Goal: Contribute content: Contribute content

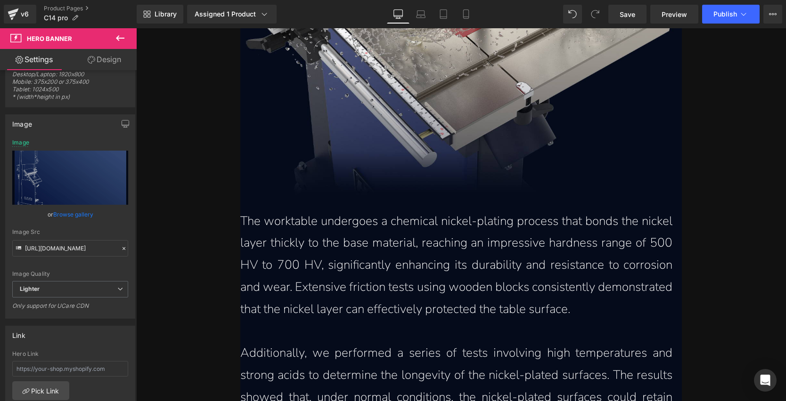
scroll to position [2653, 0]
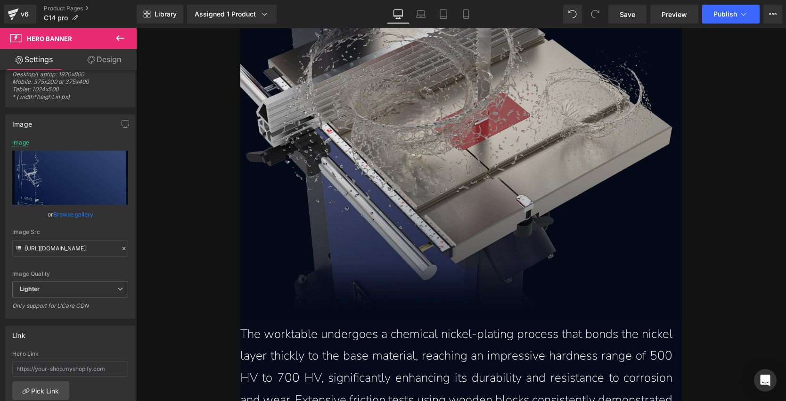
click at [455, 89] on img at bounding box center [461, 117] width 442 height 412
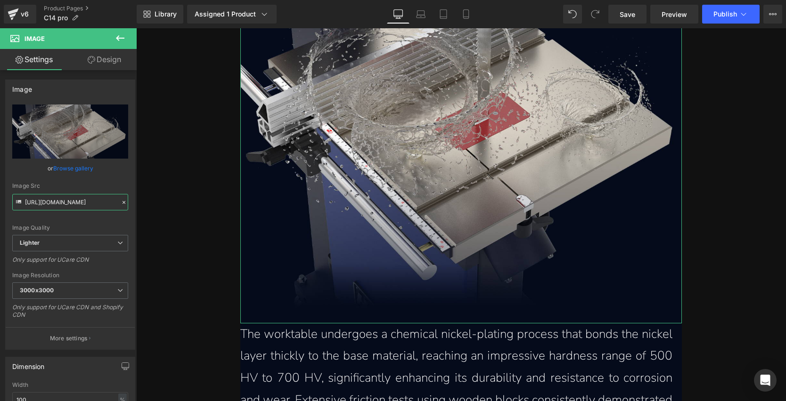
scroll to position [0, 372]
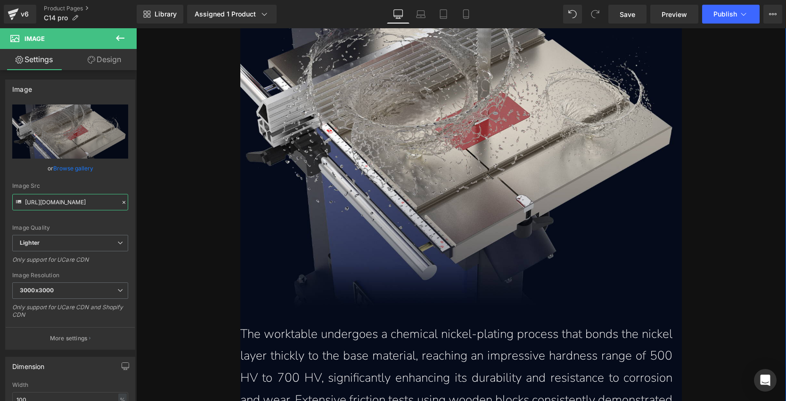
drag, startPoint x: 198, startPoint y: 233, endPoint x: 211, endPoint y: 205, distance: 30.8
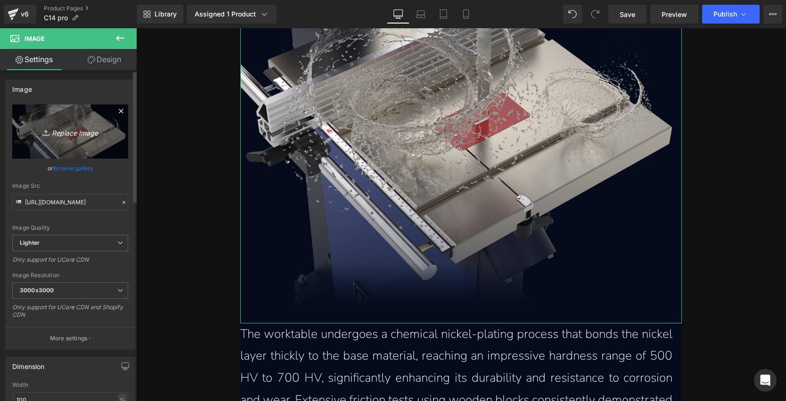
click at [64, 134] on icon "Replace Image" at bounding box center [70, 132] width 75 height 12
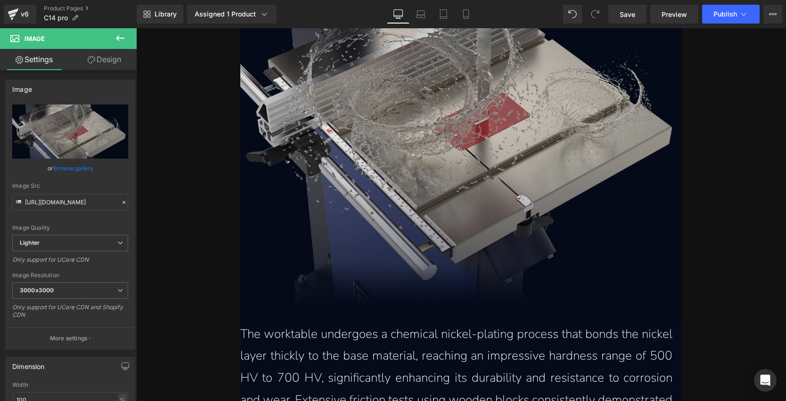
type input "C:\fakepath\nickel-plated-cast-iron-worktable-with-500hv-700hv-hardness-in-the-…"
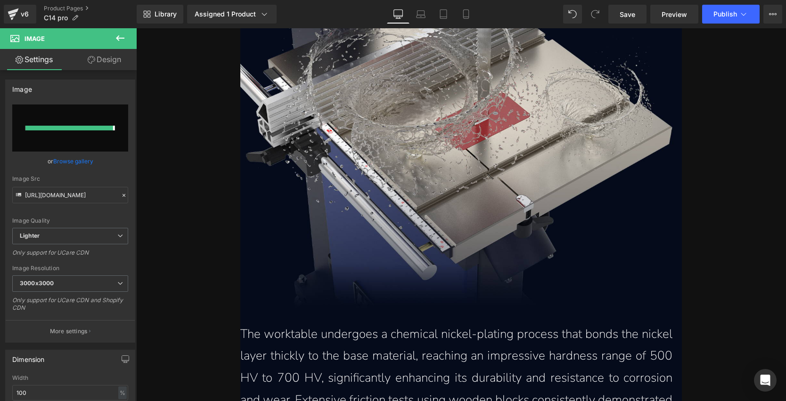
type input "[URL][DOMAIN_NAME]"
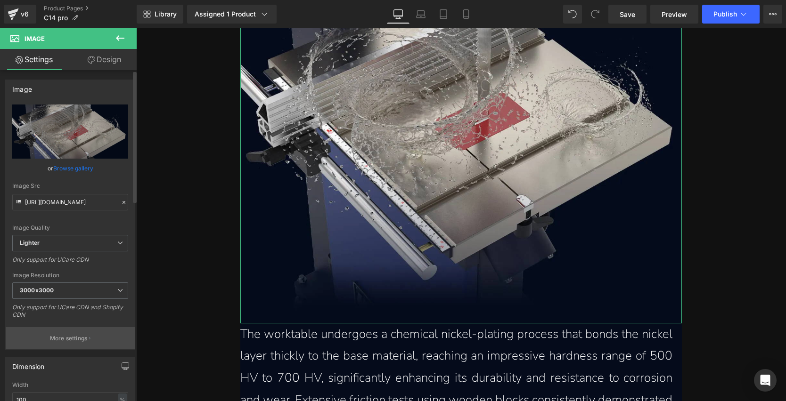
click at [68, 338] on p "More settings" at bounding box center [69, 338] width 38 height 8
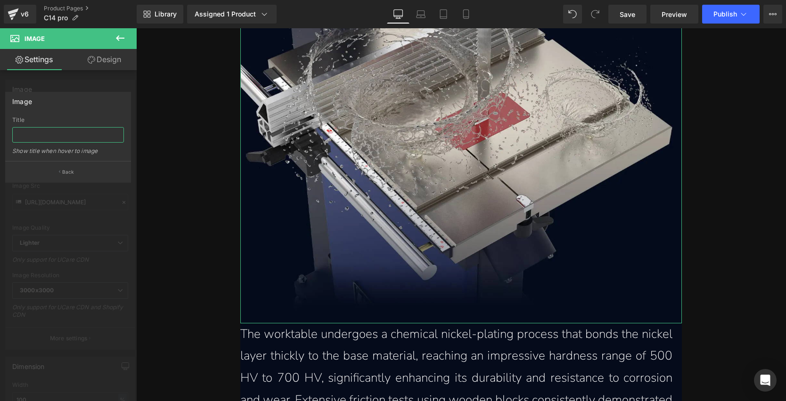
click at [48, 135] on input "text" at bounding box center [68, 135] width 112 height 16
paste input "Nickel plated cast iron worktable with 500HV to 700 HV hardness in the 14 inch …"
type input "Nickel plated cast iron worktable with 500HV to 700 HV hardness in the 14 inch …"
click at [64, 173] on p "Back" at bounding box center [68, 172] width 12 height 7
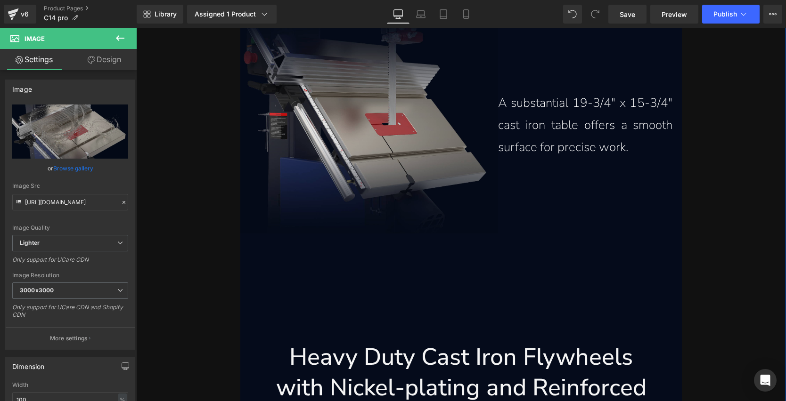
scroll to position [3131, 0]
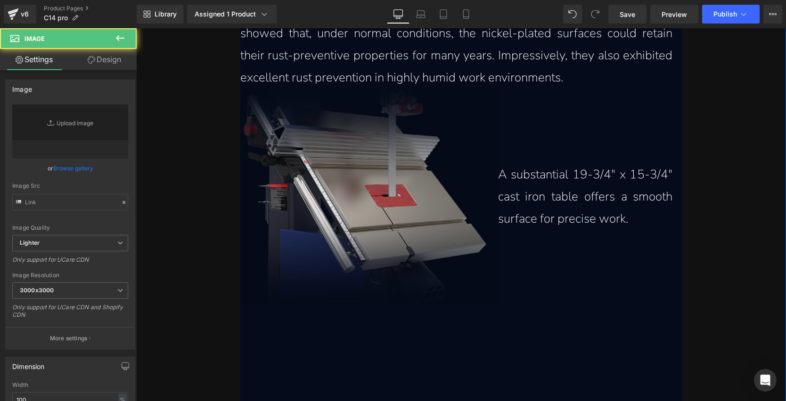
click at [385, 183] on img at bounding box center [369, 197] width 258 height 217
type input "[URL][DOMAIN_NAME]"
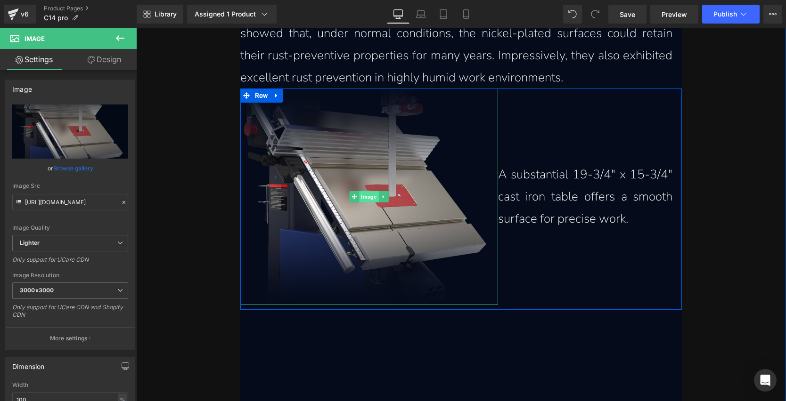
click at [368, 192] on span "Image" at bounding box center [368, 196] width 19 height 11
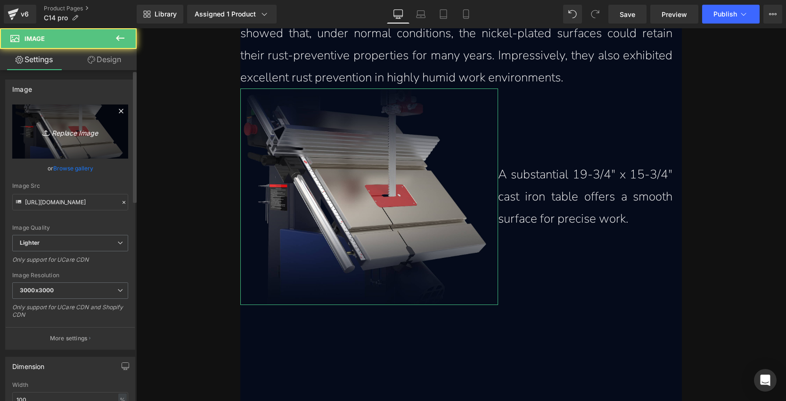
click at [67, 133] on icon "Replace Image" at bounding box center [70, 132] width 75 height 12
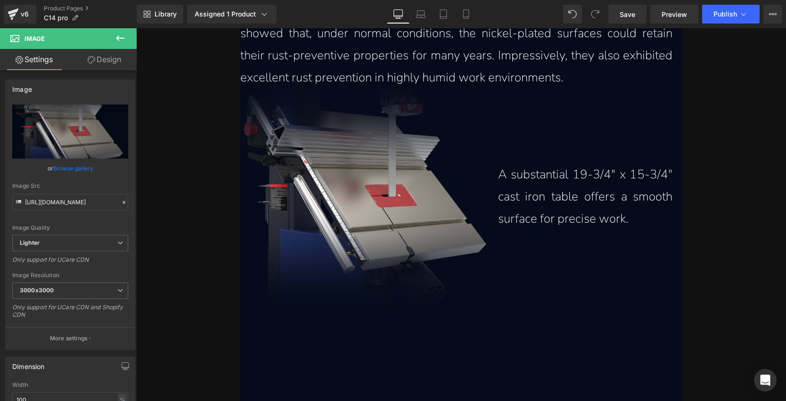
type input "C:\fakepath\19-3%2F4%22-x-15-3%2F4%22-nickel-plated-cast-iron-table-with-smooth…"
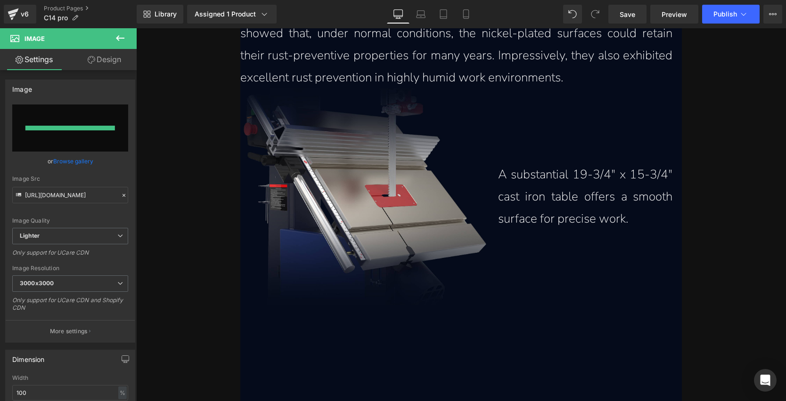
type input "[URL][DOMAIN_NAME]"
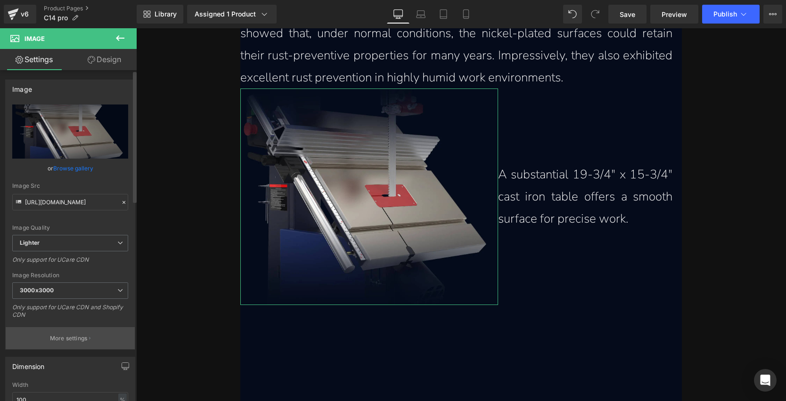
click at [70, 337] on p "More settings" at bounding box center [69, 338] width 38 height 8
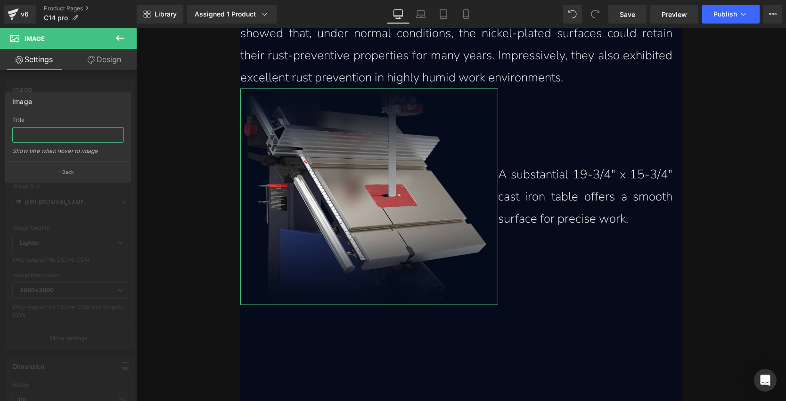
click at [78, 137] on input "text" at bounding box center [68, 135] width 112 height 16
paste input "19-¾” x 15-¾” Nickel plated cast iron table with smooth surface for precise woo…"
type input "19-¾” x 15-¾” Nickel plated cast iron table with smooth surface for precise woo…"
click at [75, 170] on button "Back" at bounding box center [68, 171] width 126 height 21
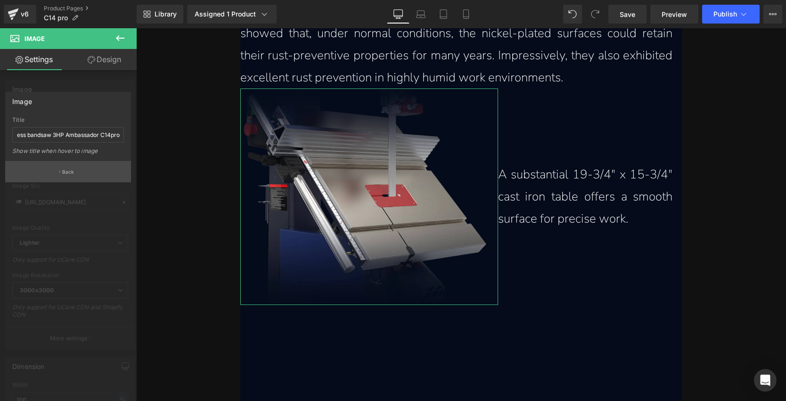
scroll to position [0, 0]
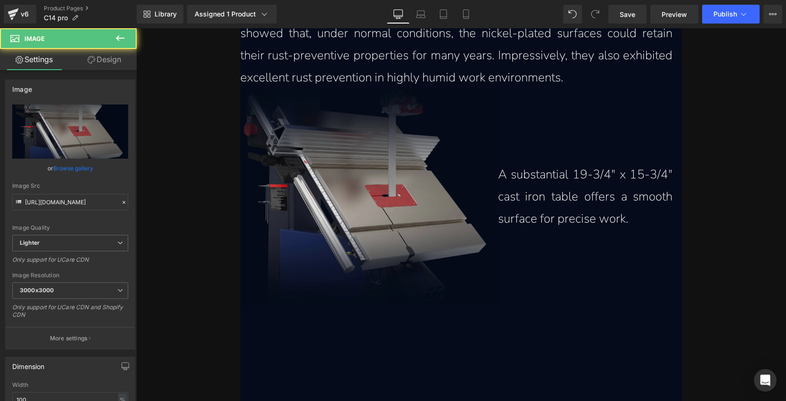
click at [339, 163] on img at bounding box center [369, 197] width 258 height 217
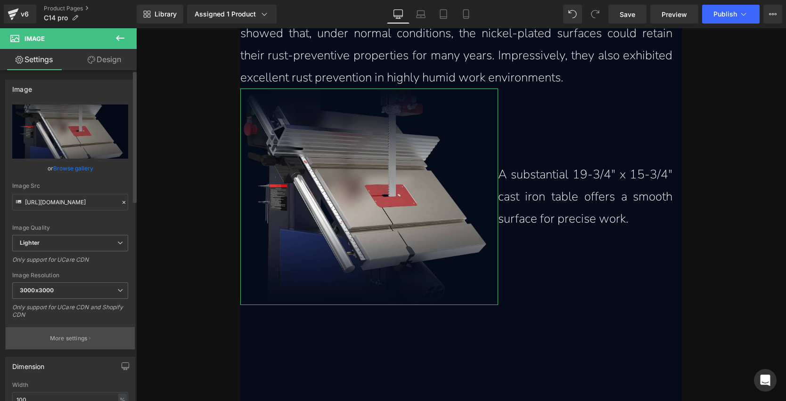
click at [64, 334] on p "More settings" at bounding box center [69, 338] width 38 height 8
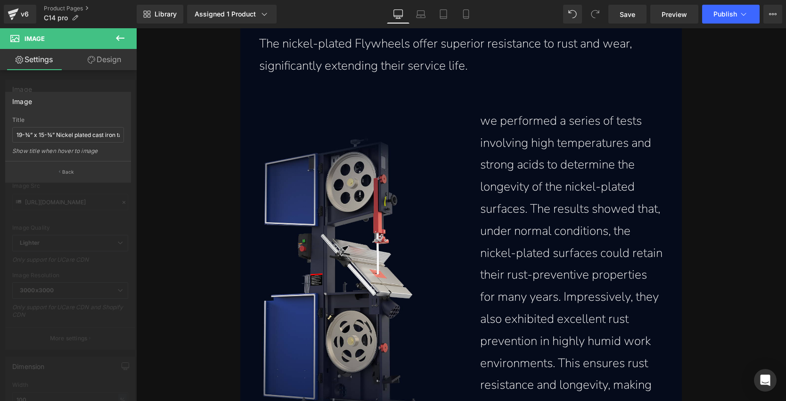
scroll to position [3673, 0]
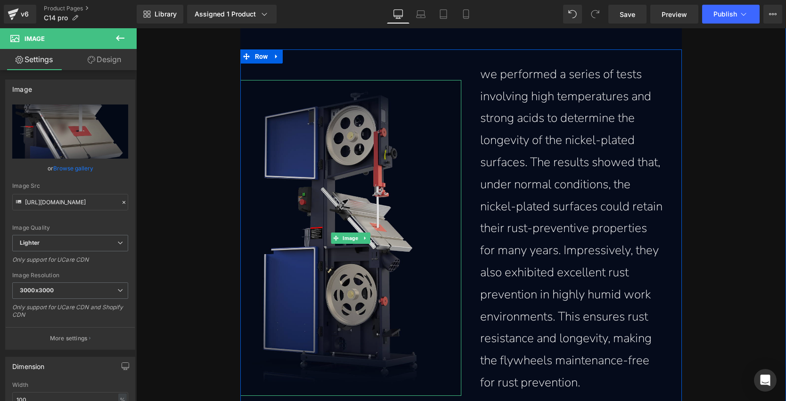
click at [334, 165] on img at bounding box center [350, 238] width 221 height 316
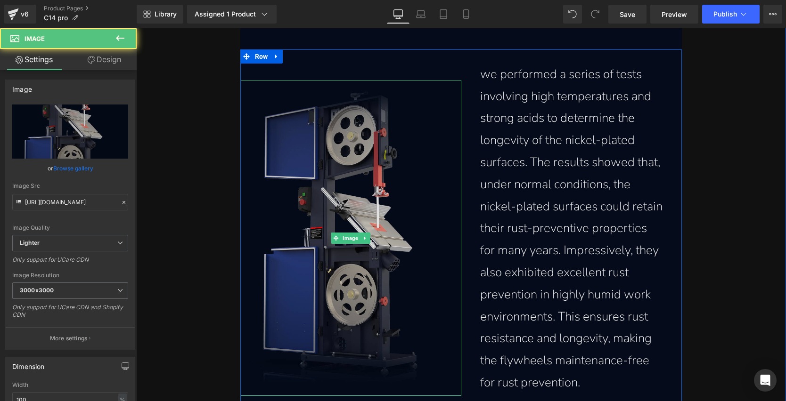
click at [335, 163] on img at bounding box center [350, 238] width 221 height 316
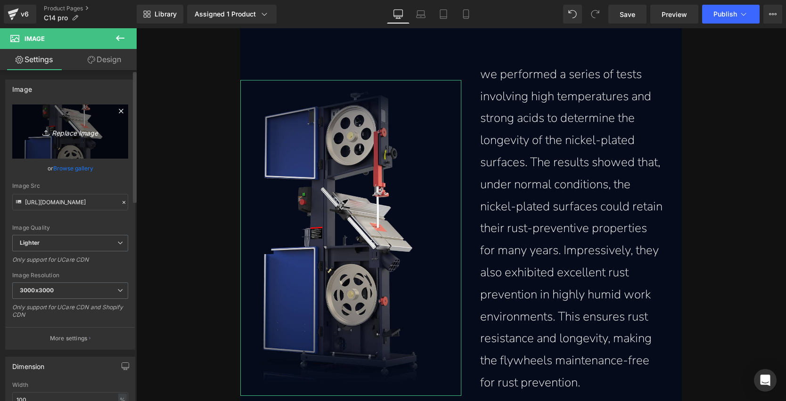
click at [72, 123] on link "Replace Image" at bounding box center [70, 132] width 116 height 54
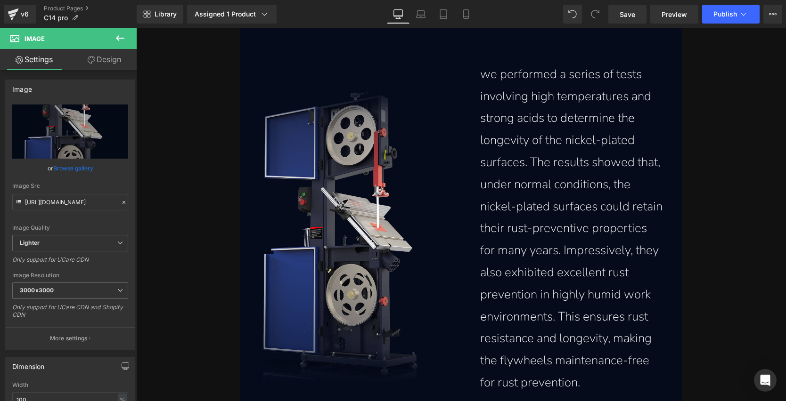
type input "C:\fakepath\heavy-duty-cast-iron-flywheels-with-nickel-plating-and-reinforced-s…"
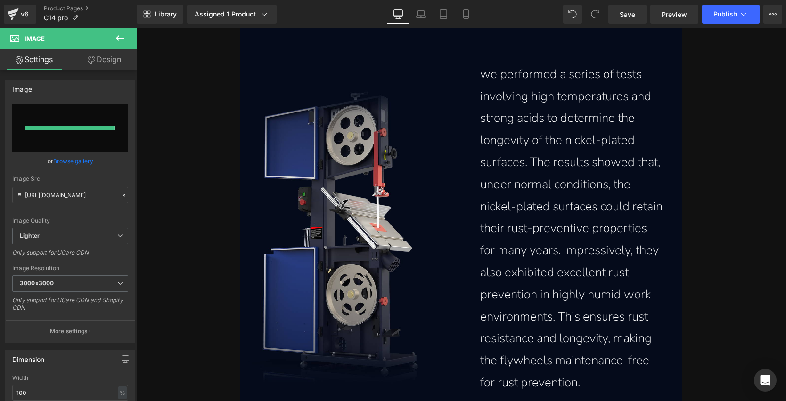
type input "[URL][DOMAIN_NAME]"
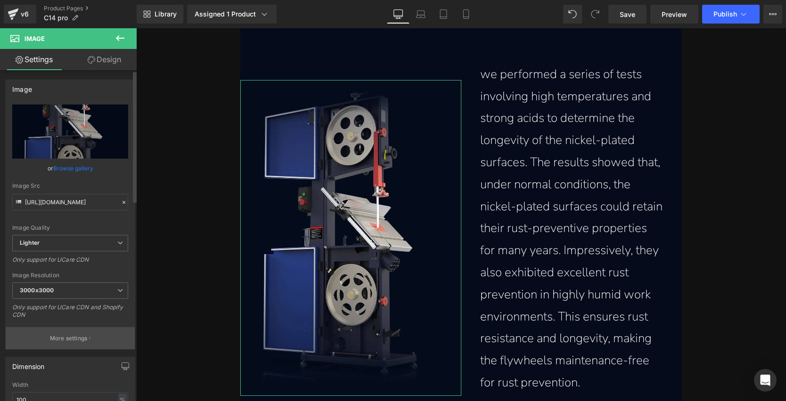
click at [72, 339] on p "More settings" at bounding box center [69, 338] width 38 height 8
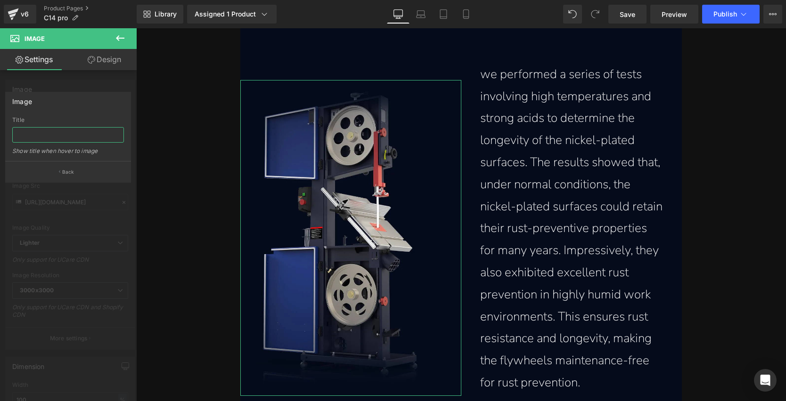
click at [61, 133] on input "text" at bounding box center [68, 135] width 112 height 16
paste input "Heavy duty cast iron flywheels with nickel-plating and reinforced structural st…"
type input "Heavy duty cast iron flywheels with nickel-plating and reinforced structural st…"
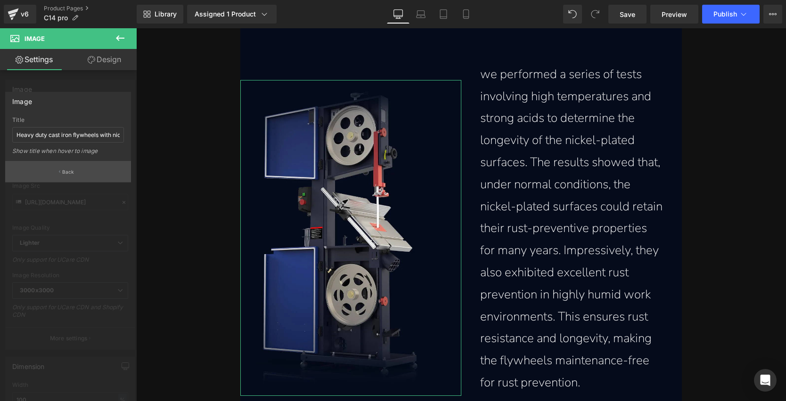
click at [65, 171] on p "Back" at bounding box center [68, 172] width 12 height 7
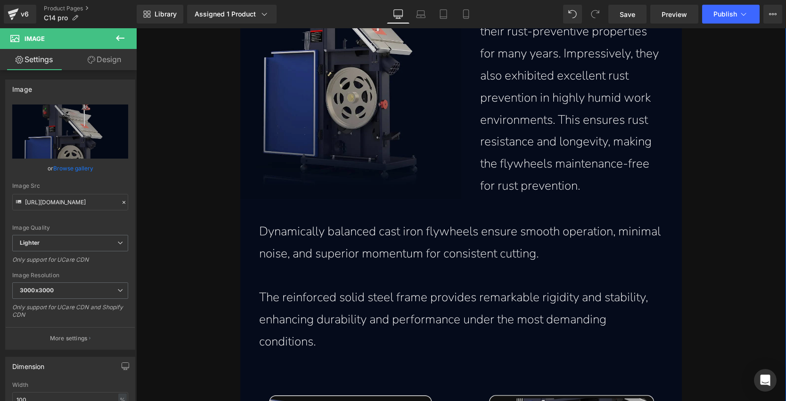
scroll to position [3870, 0]
click at [346, 111] on img at bounding box center [350, 42] width 221 height 316
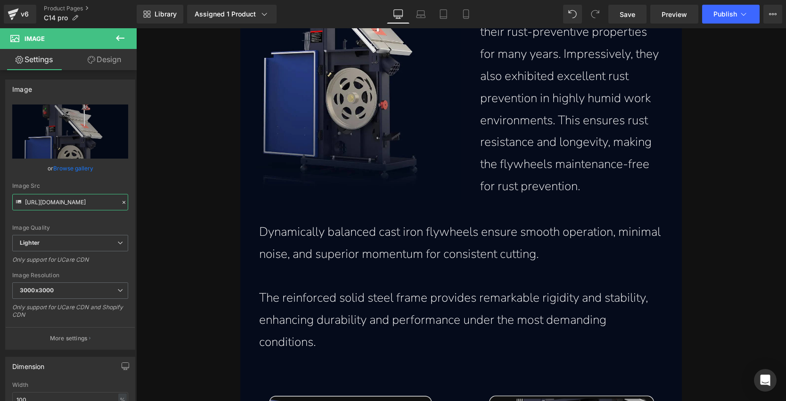
scroll to position [0, 670]
drag, startPoint x: 189, startPoint y: 229, endPoint x: 183, endPoint y: 200, distance: 29.4
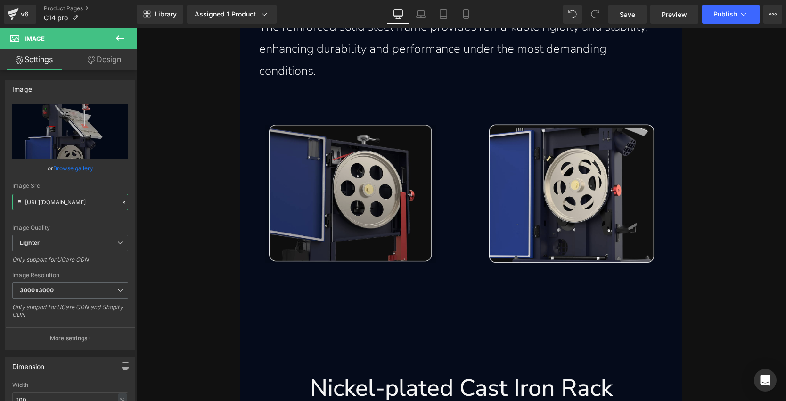
scroll to position [4171, 0]
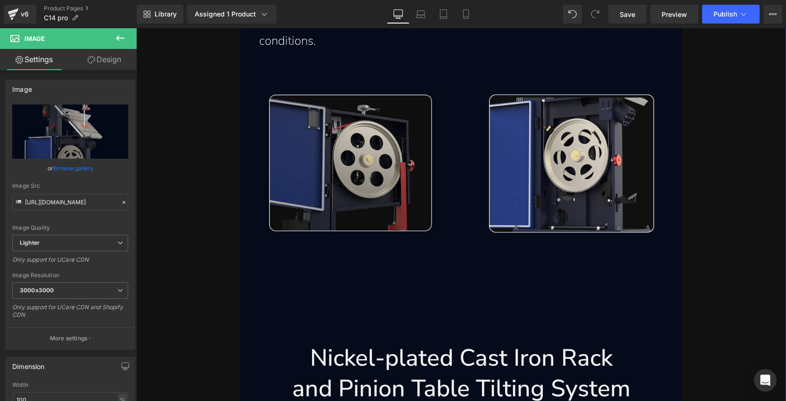
click at [350, 174] on img at bounding box center [350, 164] width 171 height 138
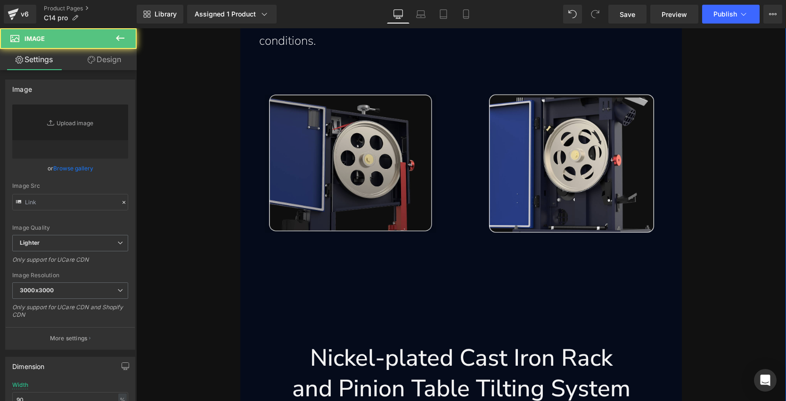
type input "[URL][DOMAIN_NAME]"
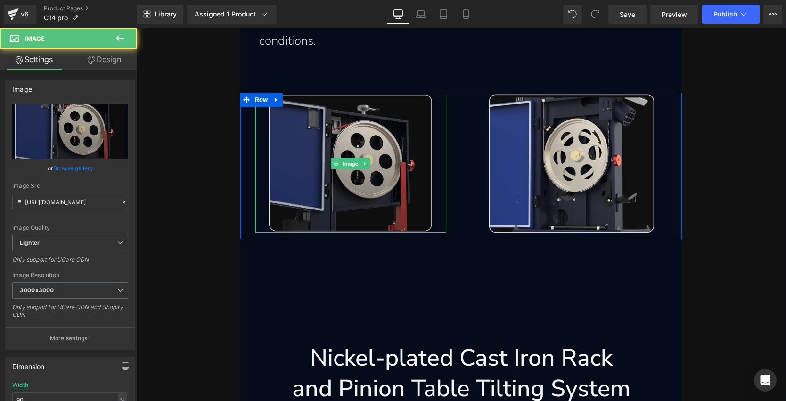
click at [362, 133] on img at bounding box center [350, 164] width 171 height 138
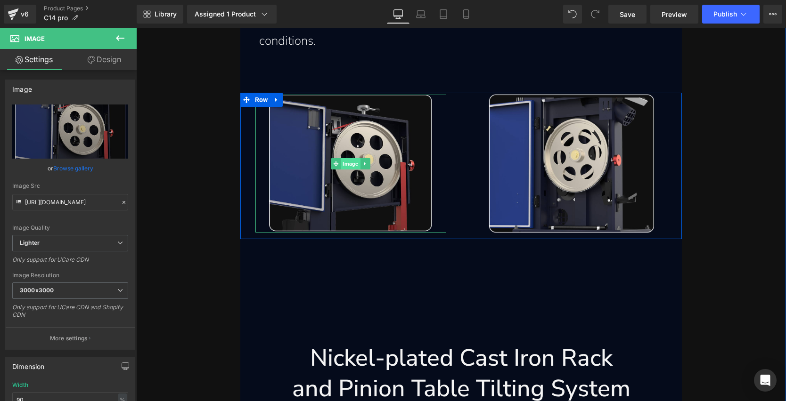
click at [342, 161] on span "Image" at bounding box center [350, 163] width 19 height 11
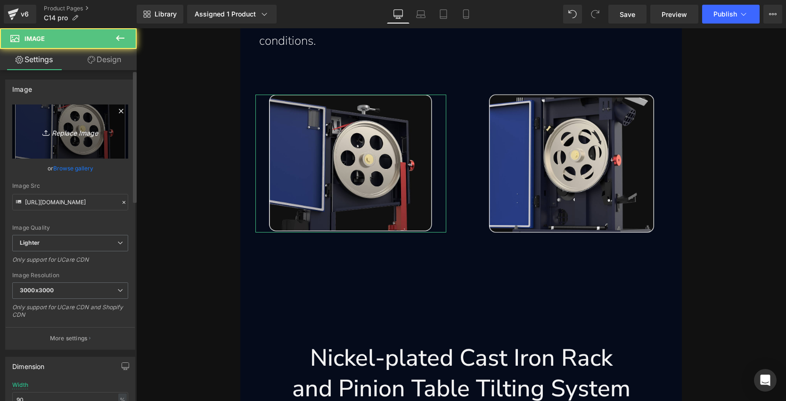
click at [66, 128] on icon "Replace Image" at bounding box center [70, 132] width 75 height 12
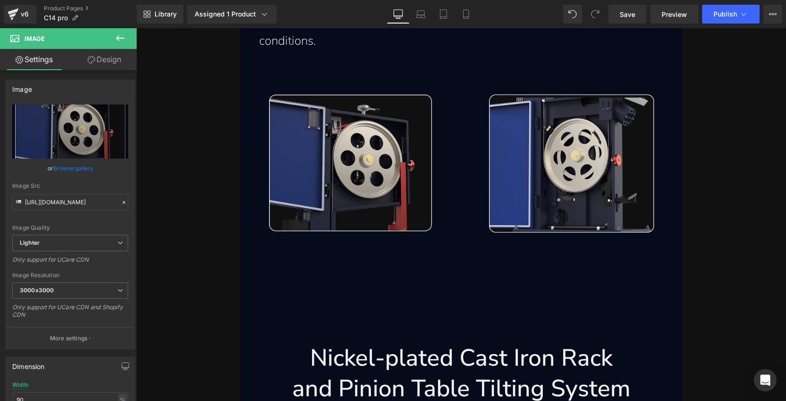
type input "C:\fakepath\dynamically-balanced-cast-iron-flywheels-ensure-smooth-operation-mi…"
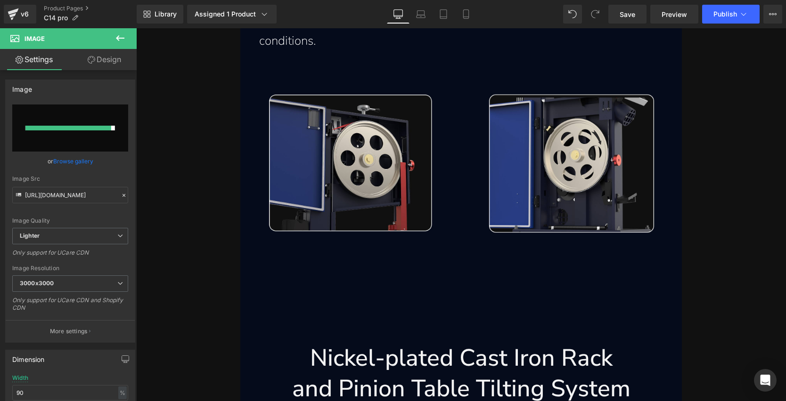
type input "[URL][DOMAIN_NAME]"
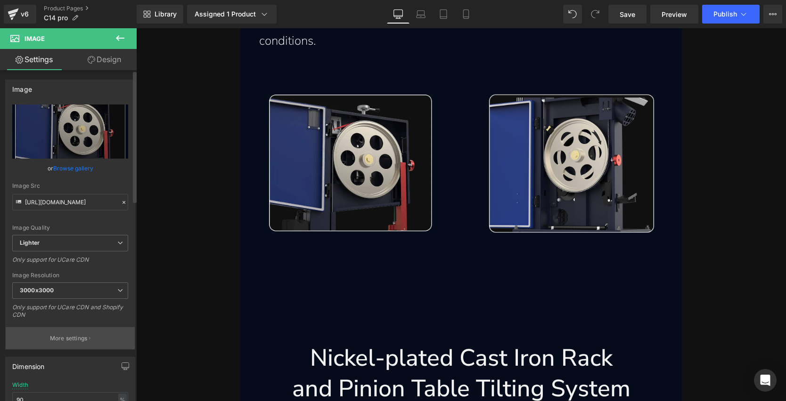
click at [64, 337] on p "More settings" at bounding box center [69, 338] width 38 height 8
click at [0, 0] on div at bounding box center [0, 0] width 0 height 0
click at [69, 334] on button "More settings" at bounding box center [70, 338] width 129 height 22
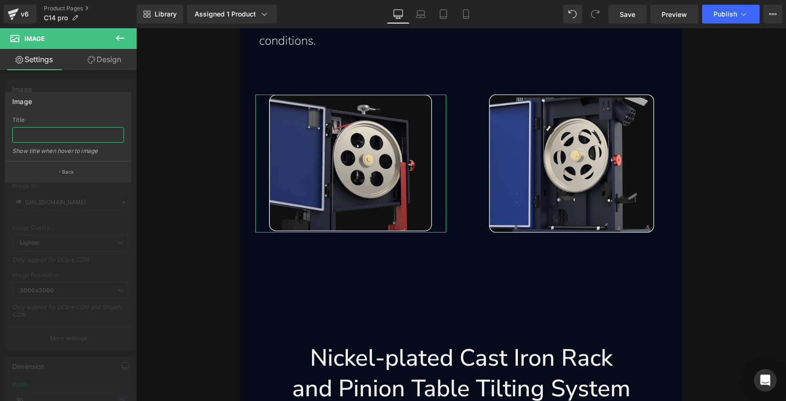
click at [28, 134] on input "text" at bounding box center [68, 135] width 112 height 16
paste input "Dynamically balanced cast iron flywheels ensure smooth operation with minimal n…"
type input "Dynamically balanced cast iron flywheels ensure smooth operation with minimal n…"
click at [54, 166] on button "Back" at bounding box center [68, 171] width 126 height 21
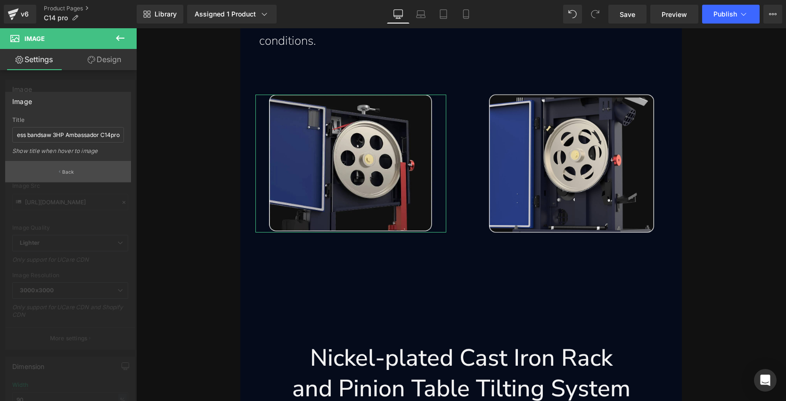
scroll to position [0, 0]
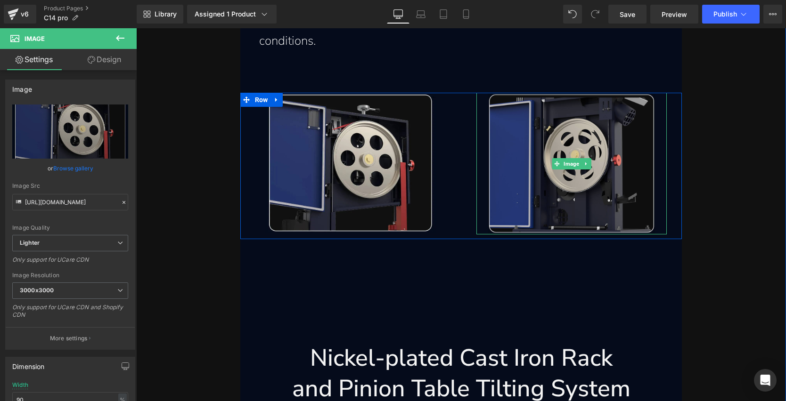
click at [547, 158] on img at bounding box center [572, 164] width 168 height 142
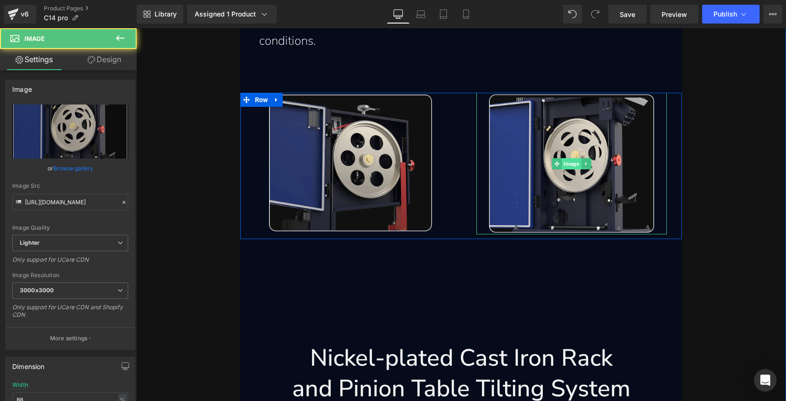
click at [572, 161] on span "Image" at bounding box center [570, 163] width 19 height 11
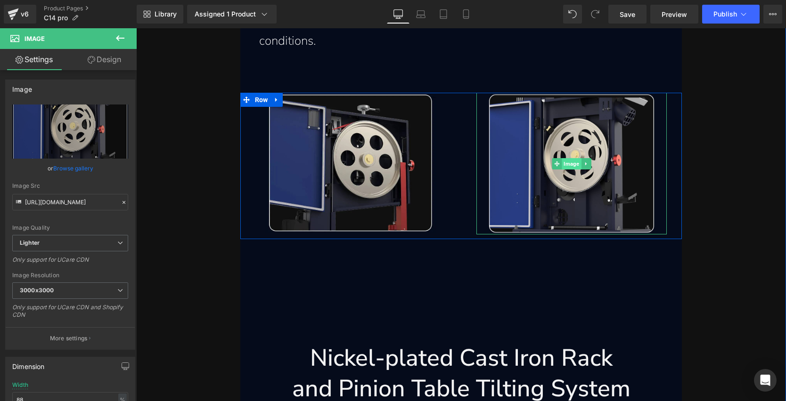
click at [572, 161] on span "Image" at bounding box center [570, 163] width 19 height 11
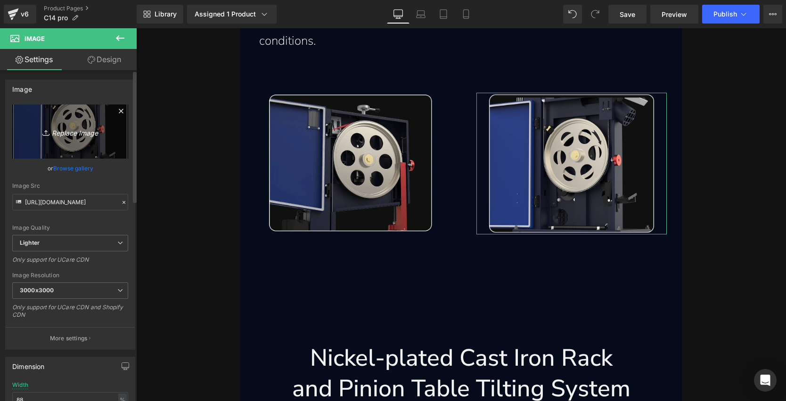
click at [64, 125] on link "Replace Image" at bounding box center [70, 132] width 116 height 54
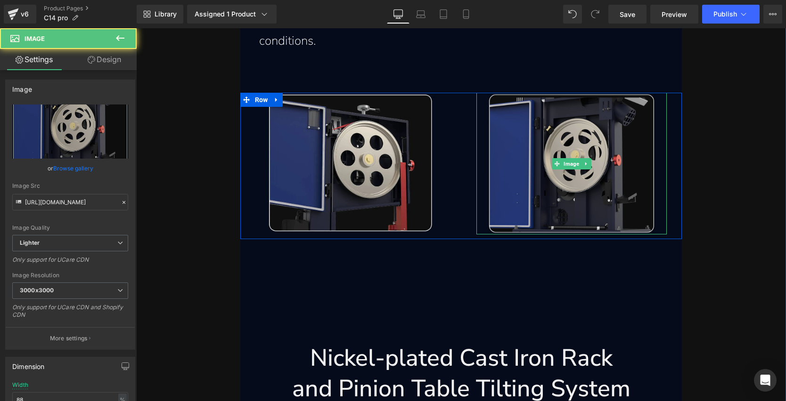
click at [567, 134] on img at bounding box center [572, 164] width 168 height 142
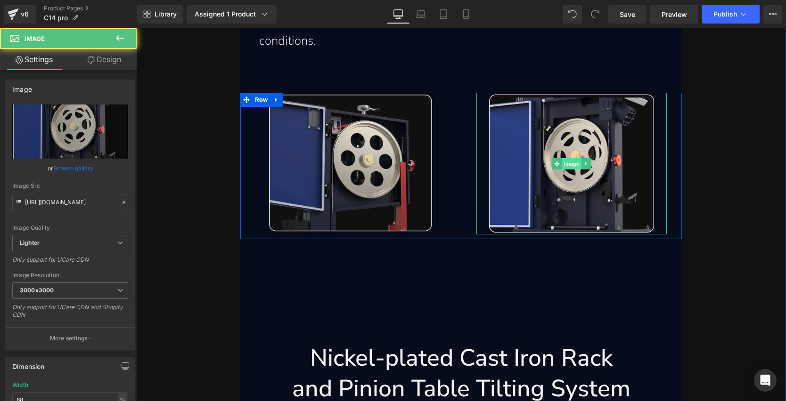
click at [565, 163] on span "Image" at bounding box center [570, 163] width 19 height 11
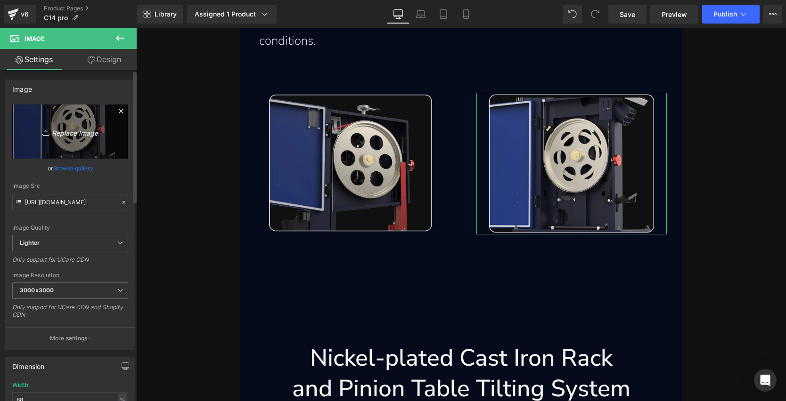
click at [55, 124] on link "Replace Image" at bounding box center [70, 132] width 116 height 54
type input "C:\fakepath\reinforced-solid-steel-frame-provides-remarkable-rigidity-stability…"
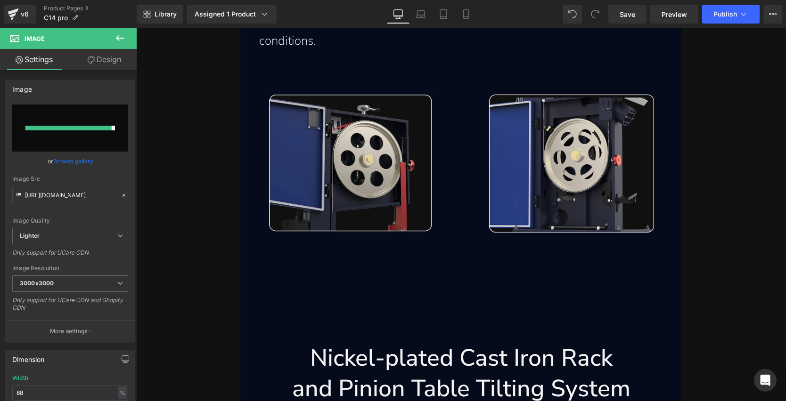
type input "[URL][DOMAIN_NAME]"
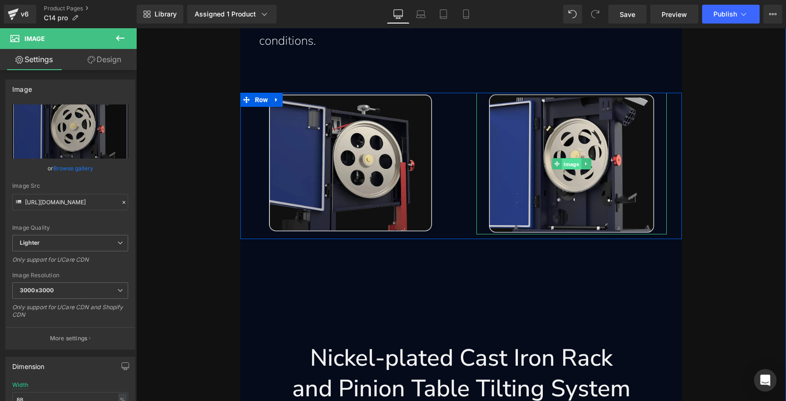
click at [573, 163] on span "Image" at bounding box center [570, 163] width 19 height 11
click at [569, 165] on span "Image" at bounding box center [570, 163] width 19 height 11
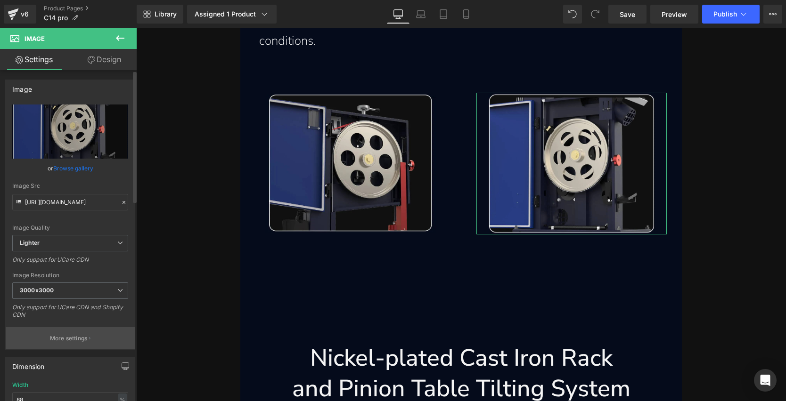
click at [72, 337] on p "More settings" at bounding box center [69, 338] width 38 height 8
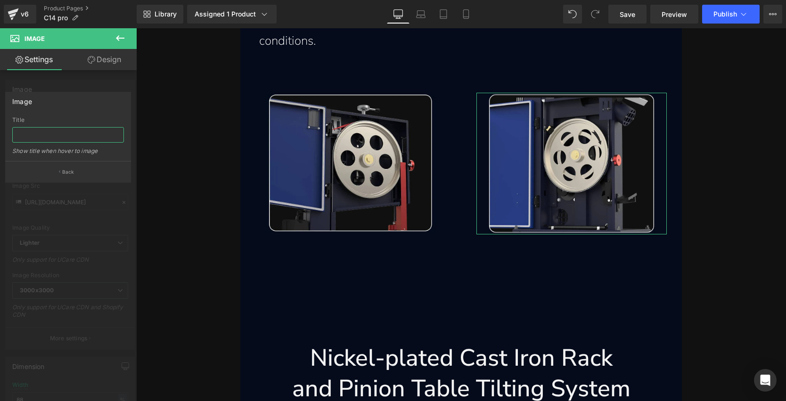
click at [48, 135] on input "text" at bounding box center [68, 135] width 112 height 16
paste input "Reinforced solid steel frame provides remarkable rigidity and stability enhanci…"
type input "Reinforced solid steel frame provides remarkable rigidity and stability enhanci…"
click at [76, 172] on button "Back" at bounding box center [68, 171] width 126 height 21
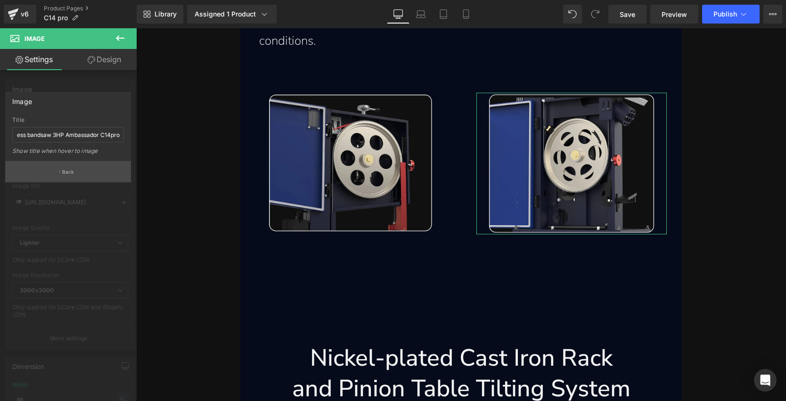
scroll to position [0, 0]
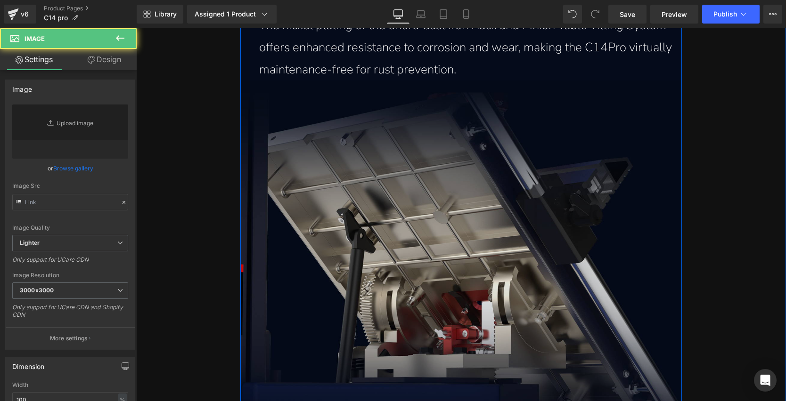
click at [460, 242] on img at bounding box center [461, 266] width 442 height 371
type input "[URL][DOMAIN_NAME]"
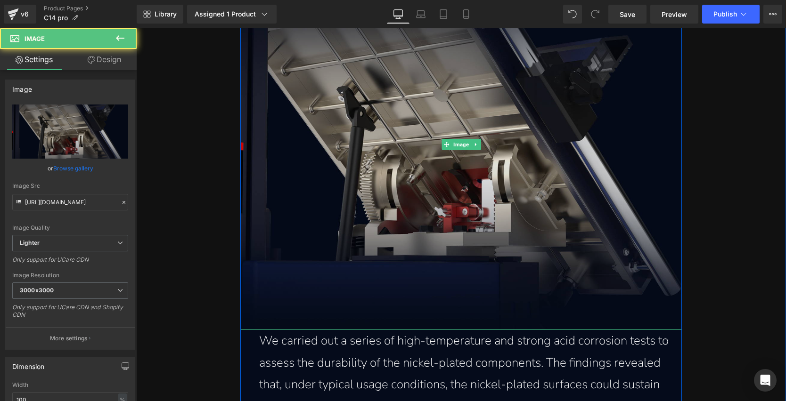
scroll to position [4707, 0]
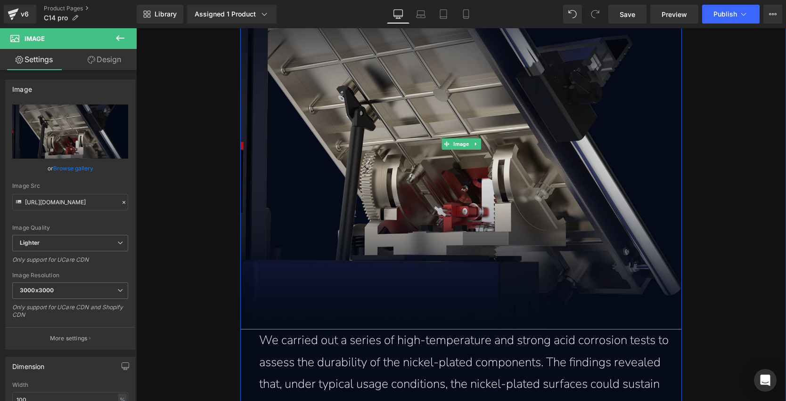
click at [438, 188] on img at bounding box center [461, 143] width 442 height 371
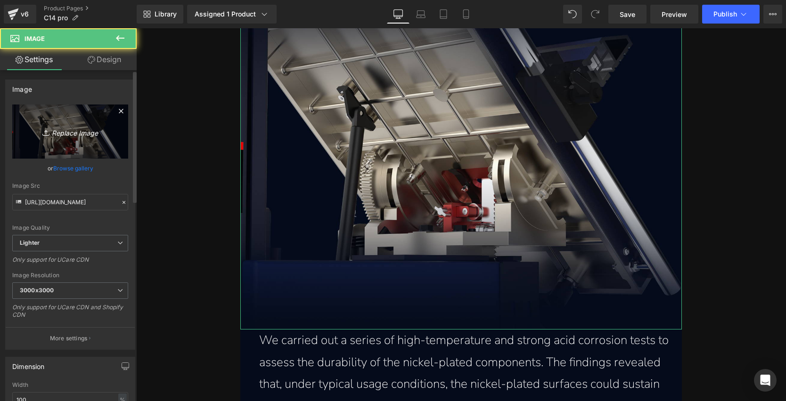
click at [54, 137] on icon "Replace Image" at bounding box center [70, 132] width 75 height 12
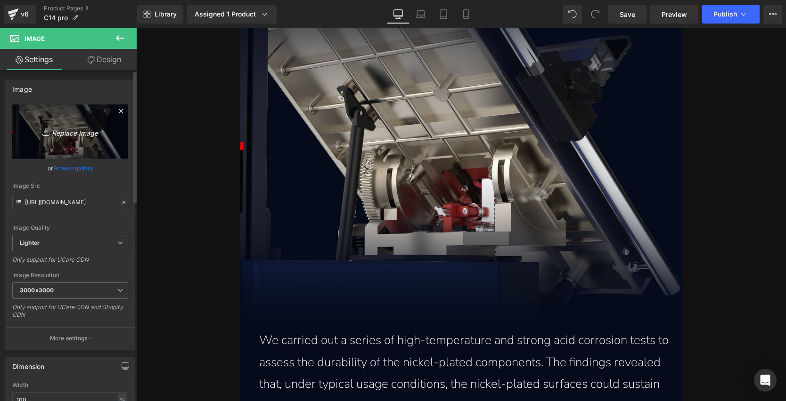
type input "C:\fakepath\nickel-plated-cast-iron-rack-and-pinion-table-tilting-system-tested…"
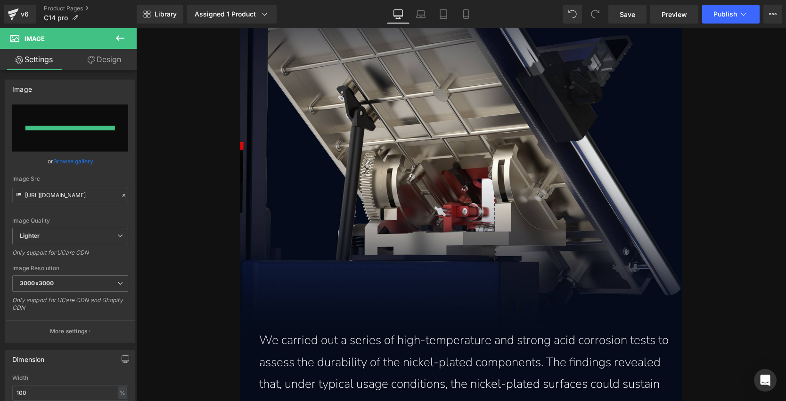
type input "[URL][DOMAIN_NAME]"
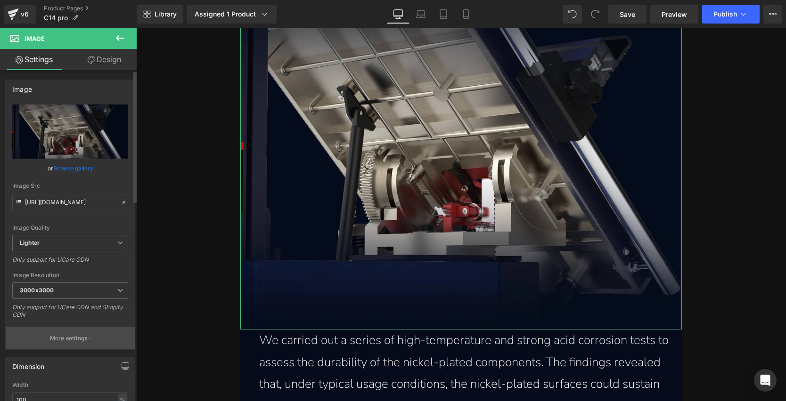
click at [57, 332] on button "More settings" at bounding box center [70, 338] width 129 height 22
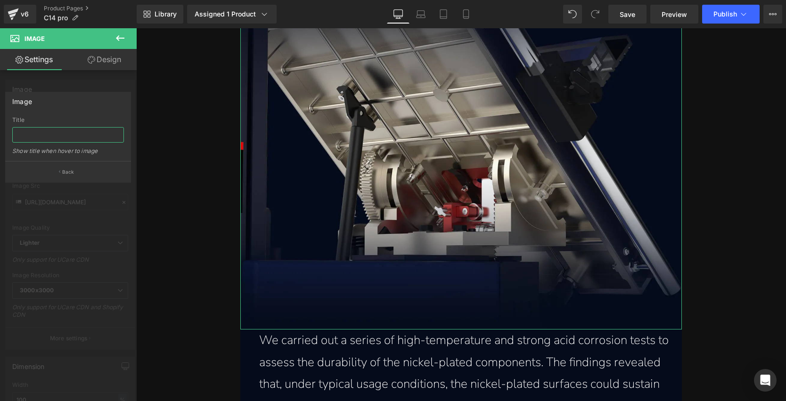
click at [41, 135] on input "text" at bounding box center [68, 135] width 112 height 16
paste input "Nickel plated cast iron rack and pinion table tilting system tested in high tem…"
type input "Nickel plated cast iron rack and pinion table tilting system tested in high tem…"
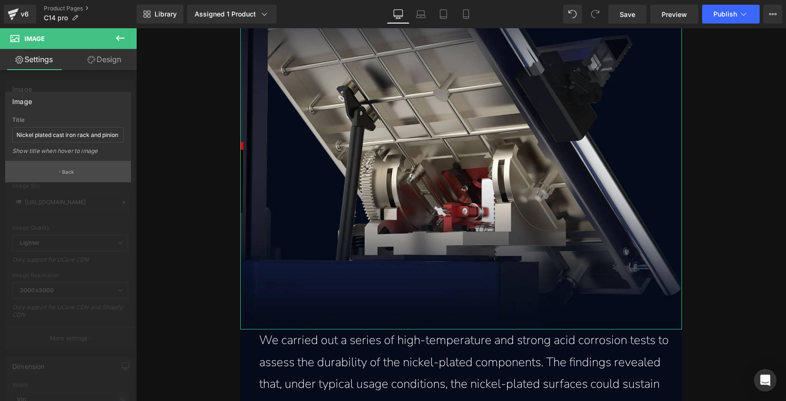
click at [61, 169] on button "Back" at bounding box center [68, 171] width 126 height 21
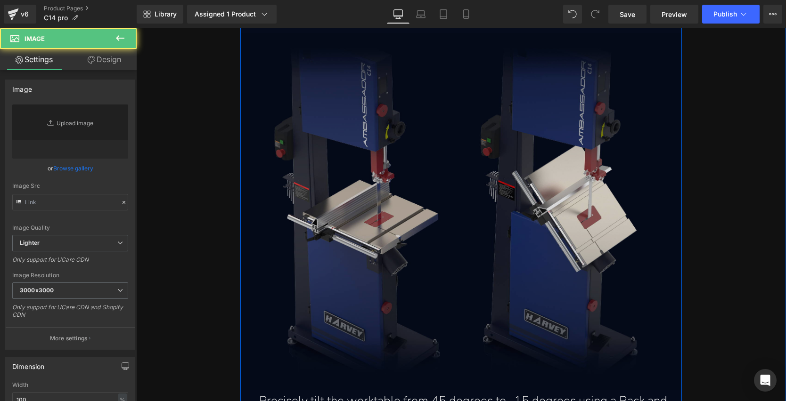
click at [390, 177] on img at bounding box center [461, 212] width 442 height 358
type input "[URL][DOMAIN_NAME]"
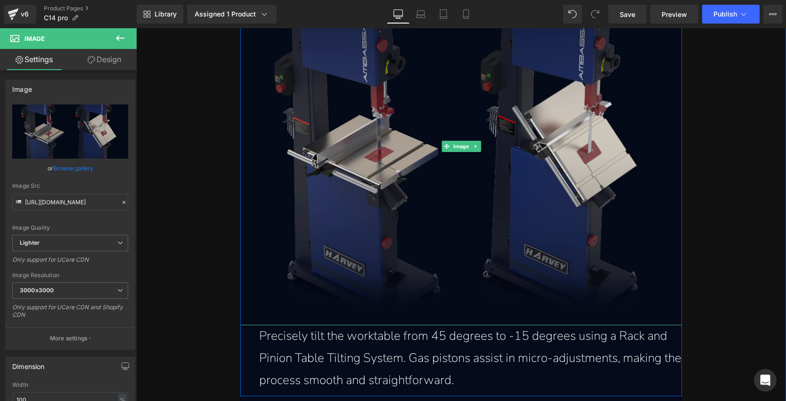
scroll to position [5144, 0]
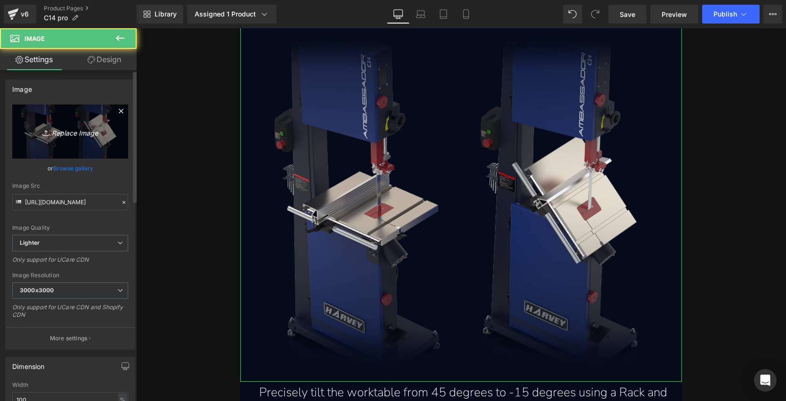
click at [64, 135] on icon "Replace Image" at bounding box center [70, 132] width 75 height 12
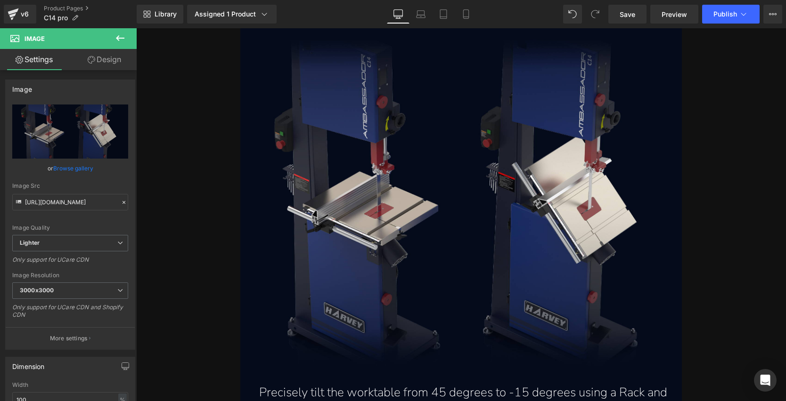
type input "C:\fakepath\rack-and-pinion-table-tilting-system–precisely-tilts-from-45-degree…"
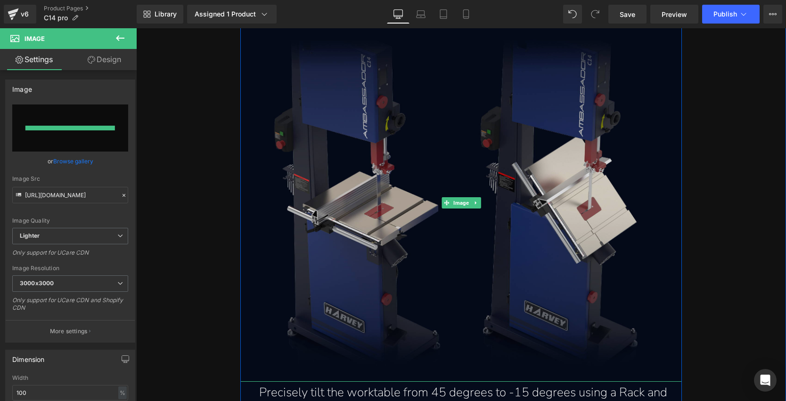
type input "[URL][DOMAIN_NAME]"
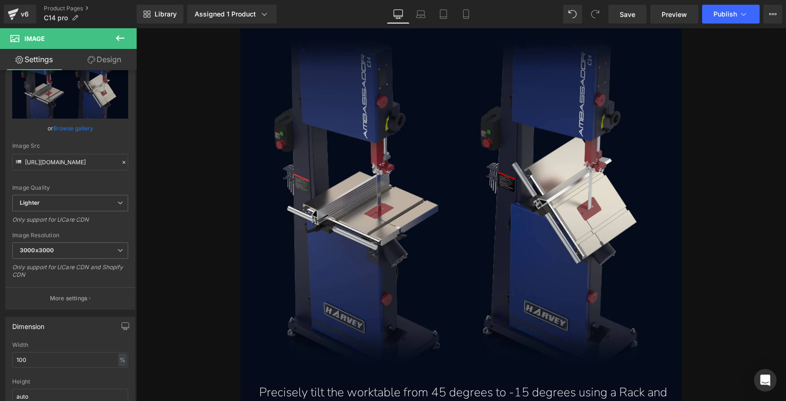
scroll to position [42, 0]
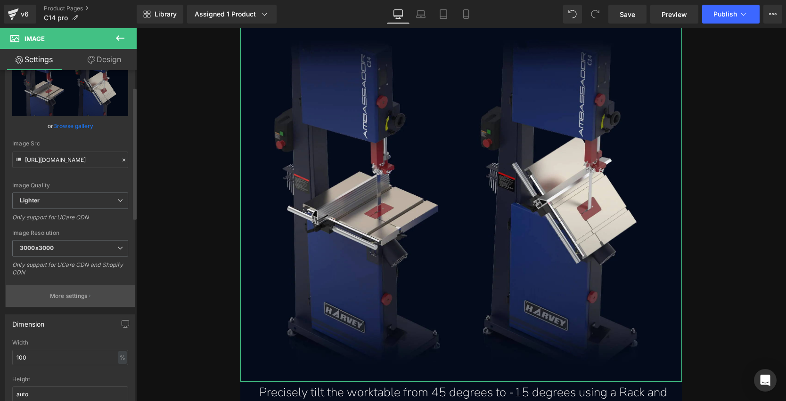
click at [68, 295] on p "More settings" at bounding box center [69, 296] width 38 height 8
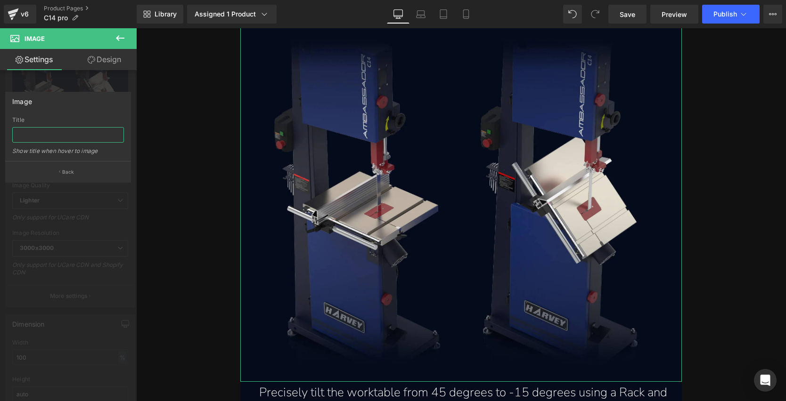
click at [44, 130] on input "text" at bounding box center [68, 135] width 112 height 16
paste input "Rack and pinion table tilting system precisely tilts from 45 degrees to -15 deg…"
type input "Rack and pinion table tilting system precisely tilts from 45 degrees to -15 deg…"
click at [59, 171] on icon "button" at bounding box center [59, 172] width 1 height 5
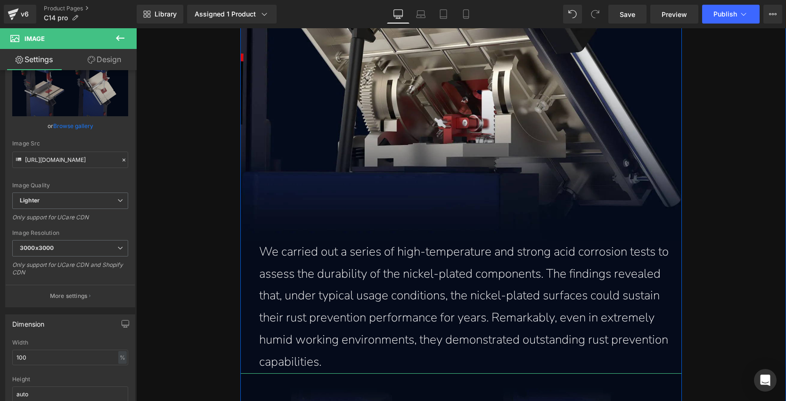
scroll to position [4753, 0]
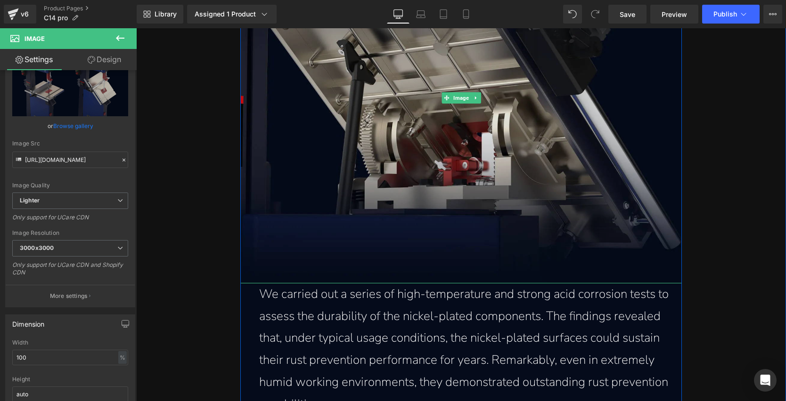
click at [417, 180] on img at bounding box center [461, 97] width 442 height 371
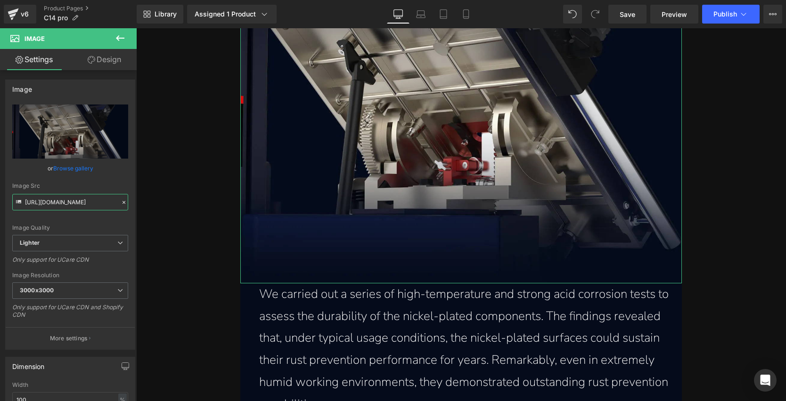
scroll to position [0, 760]
drag, startPoint x: 198, startPoint y: 228, endPoint x: 219, endPoint y: 203, distance: 33.2
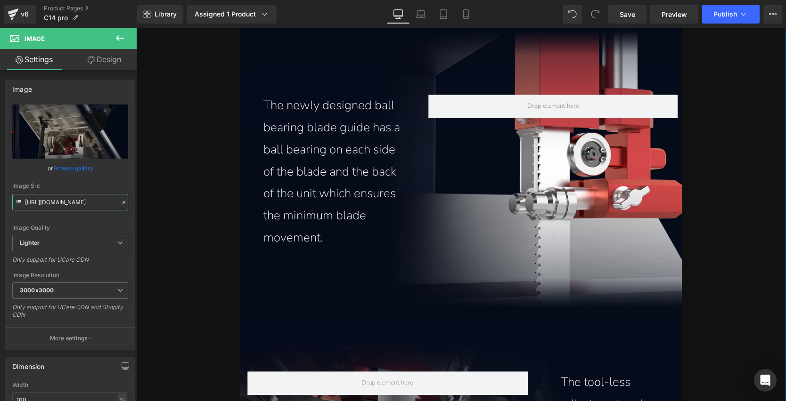
scroll to position [5766, 0]
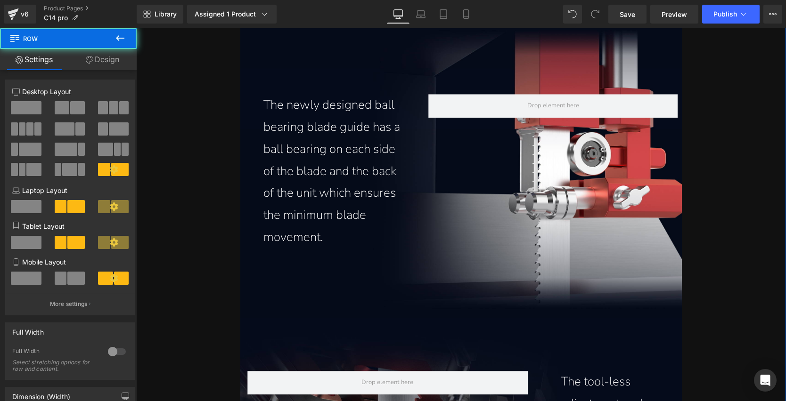
click at [551, 196] on div "The newly designed ball bearing blade guide has a ball bearing on each side of …" at bounding box center [461, 166] width 442 height 173
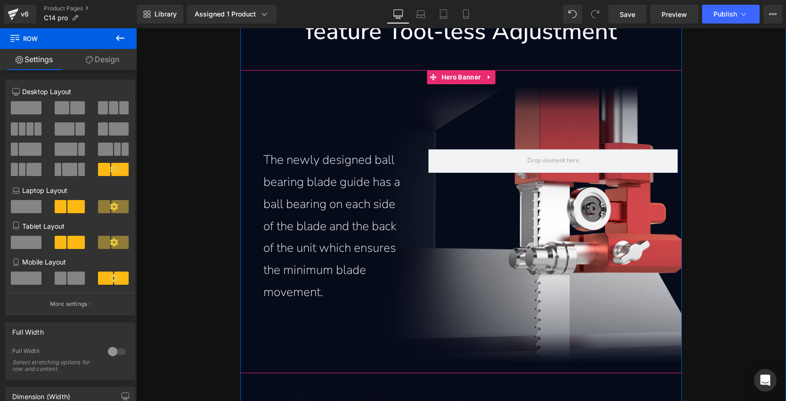
scroll to position [5711, 0]
click at [457, 80] on span "Hero Banner" at bounding box center [461, 78] width 44 height 14
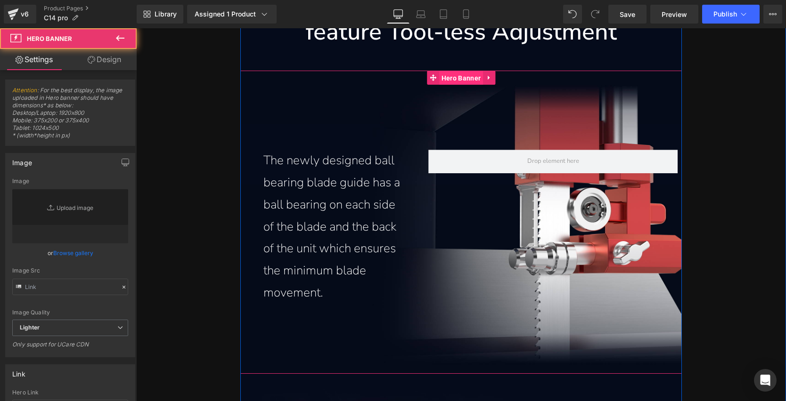
type input "[URL][DOMAIN_NAME]"
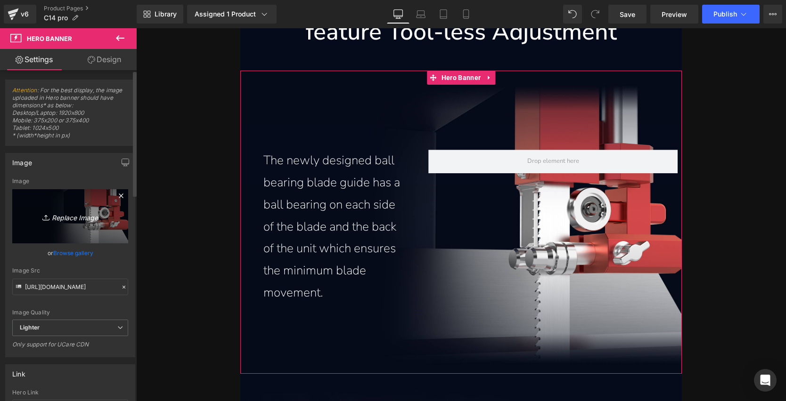
click at [86, 217] on icon "Replace Image" at bounding box center [70, 217] width 75 height 12
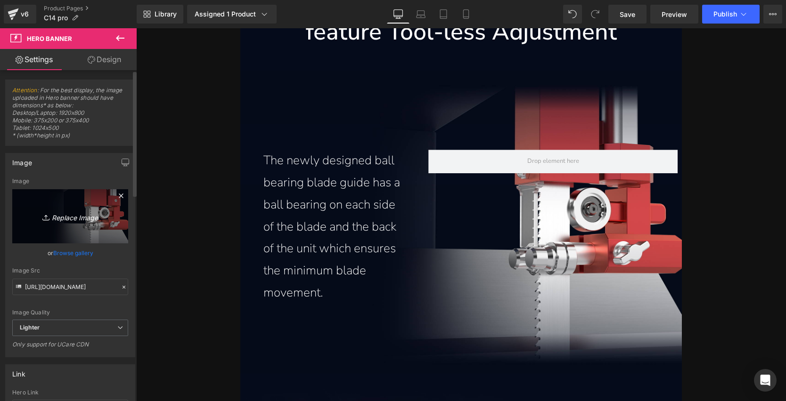
type input "C:\fakepath\dual-ball-bearing-blade-guide-with-toolless-adjustment-ensures-mini…"
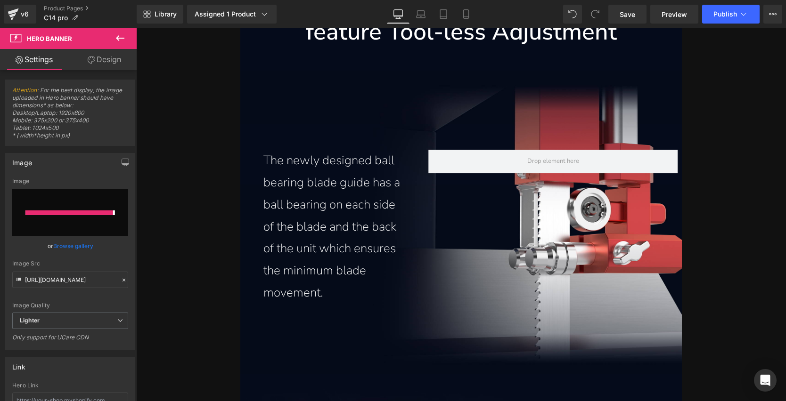
type input "[URL][DOMAIN_NAME]"
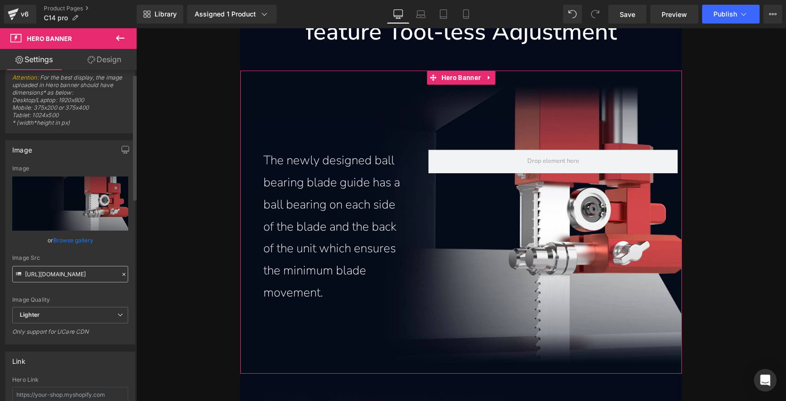
scroll to position [0, 0]
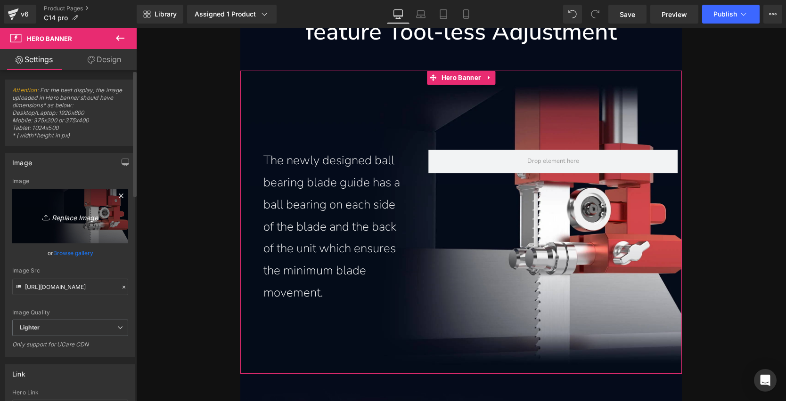
click at [83, 212] on icon "Replace Image" at bounding box center [70, 217] width 75 height 12
click at [81, 253] on link "Browse gallery" at bounding box center [73, 253] width 40 height 16
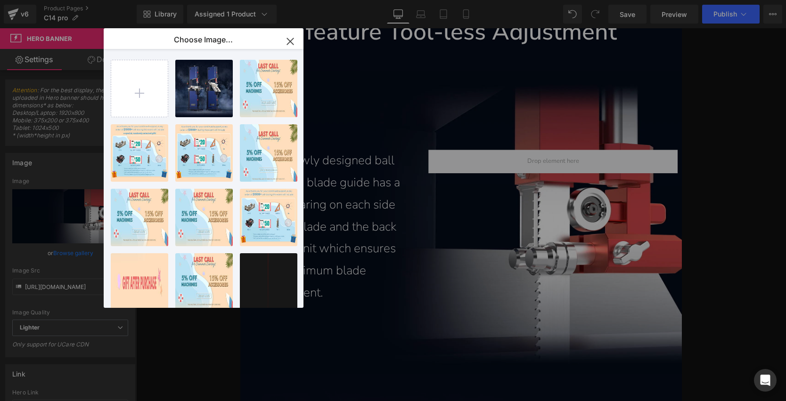
click at [289, 43] on icon "button" at bounding box center [290, 41] width 15 height 15
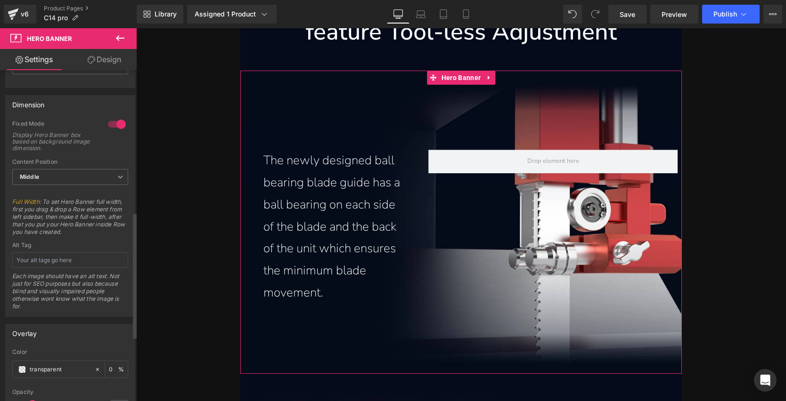
scroll to position [374, 0]
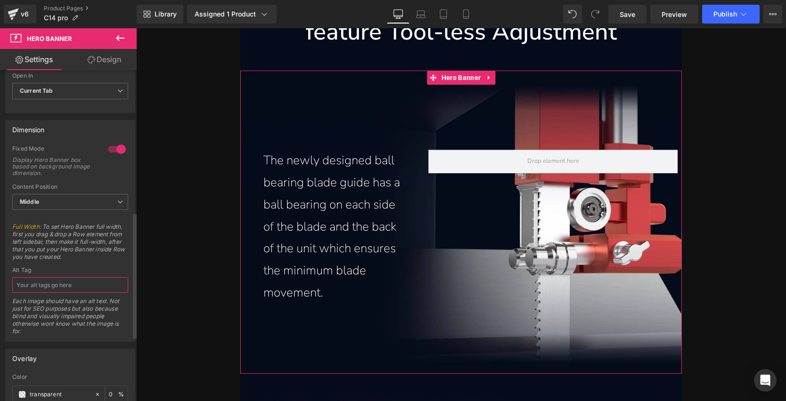
click at [84, 281] on input "text" at bounding box center [70, 285] width 116 height 16
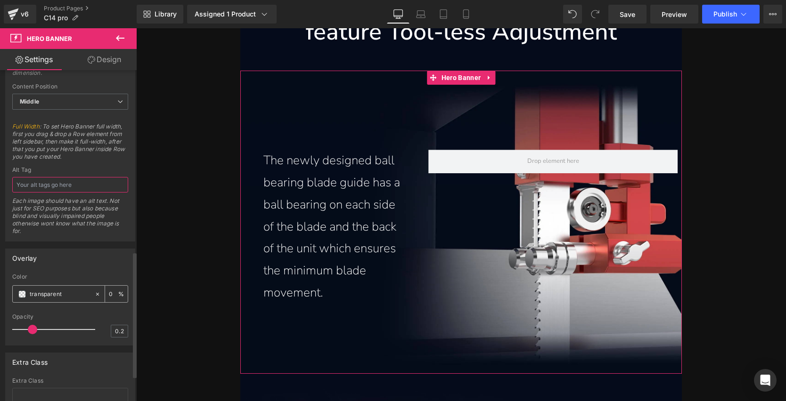
scroll to position [544, 0]
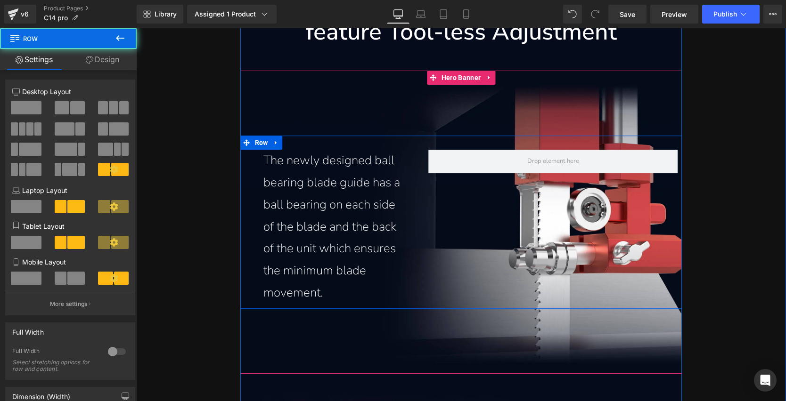
click at [551, 212] on div "The newly designed ball bearing blade guide has a ball bearing on each side of …" at bounding box center [461, 222] width 442 height 173
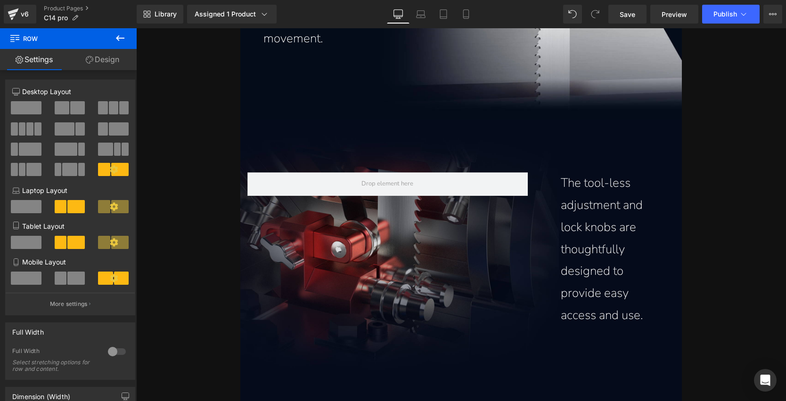
scroll to position [6027, 0]
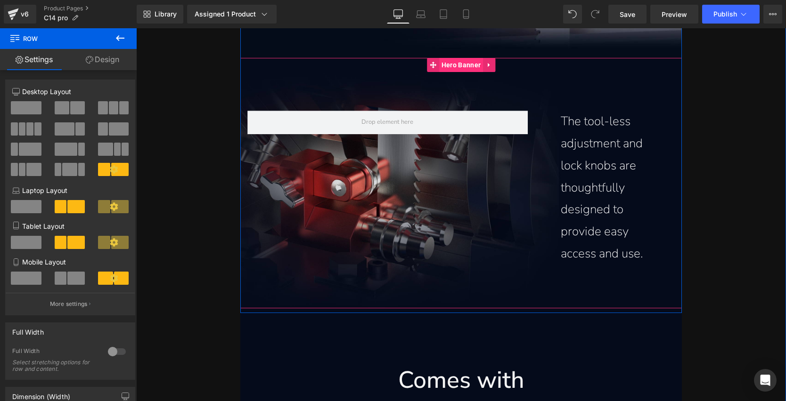
click at [447, 67] on span "Hero Banner" at bounding box center [461, 65] width 44 height 14
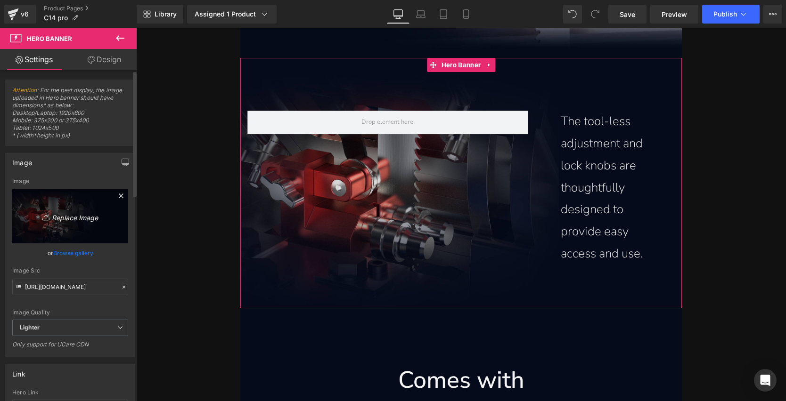
click at [74, 220] on icon "Replace Image" at bounding box center [70, 217] width 75 height 12
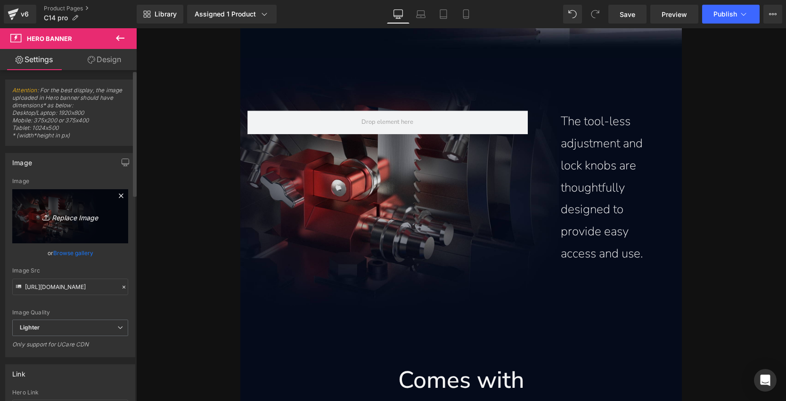
type input "C:\fakepath\ball-bearing-guide-toolless-adjustment-and-lock-knobs-provide-easy-…"
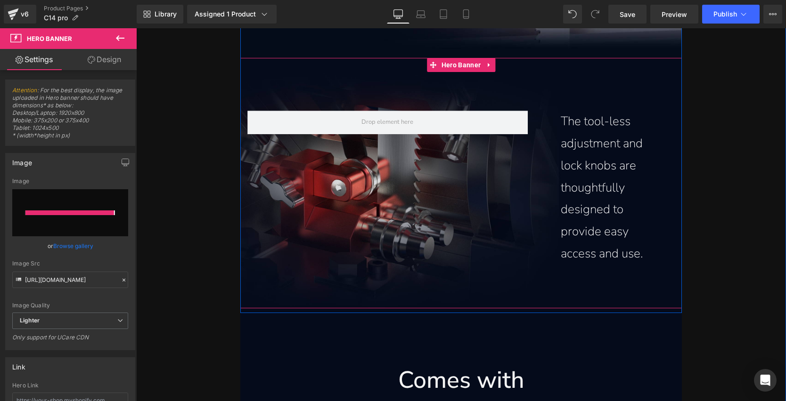
type input "[URL][DOMAIN_NAME]"
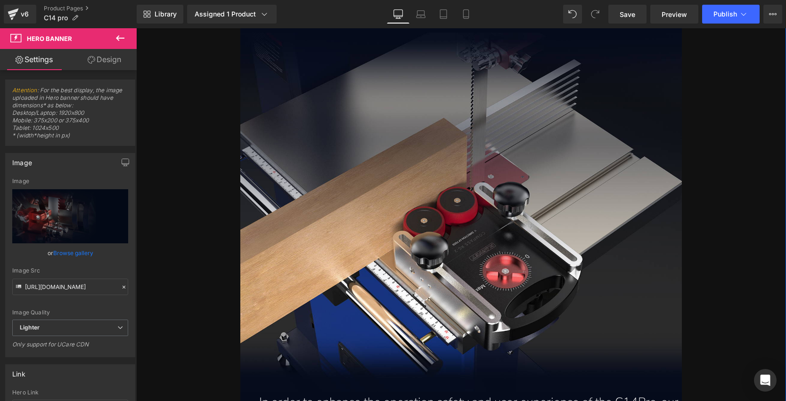
scroll to position [6539, 0]
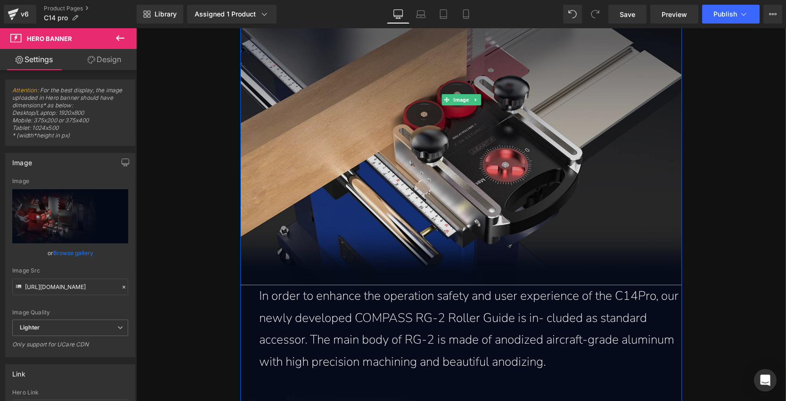
click at [432, 140] on img at bounding box center [461, 99] width 442 height 371
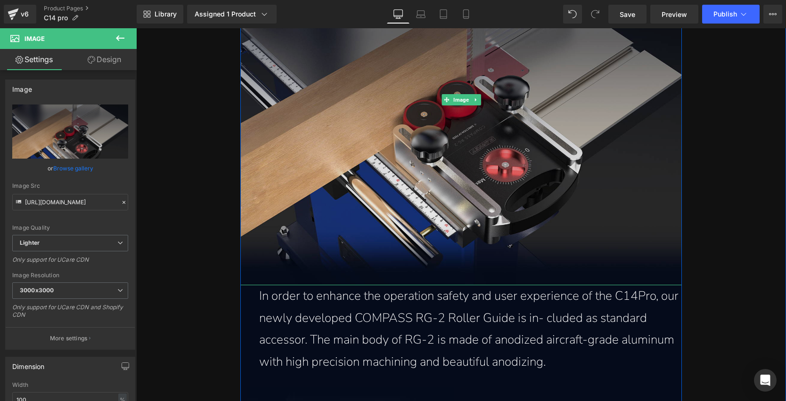
click at [456, 131] on img at bounding box center [461, 99] width 442 height 371
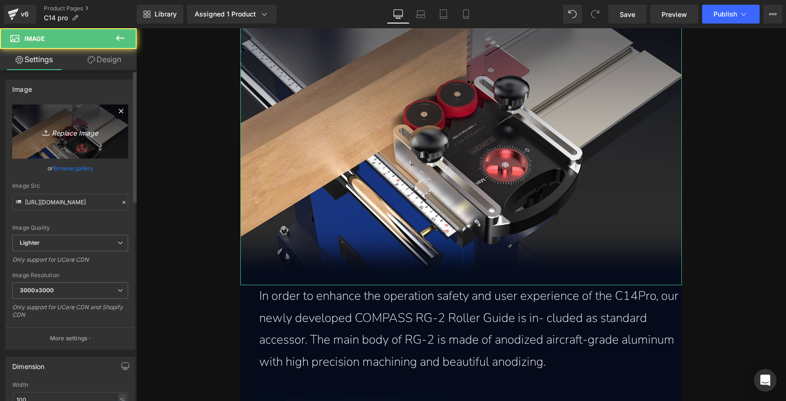
click at [82, 134] on icon "Replace Image" at bounding box center [70, 132] width 75 height 12
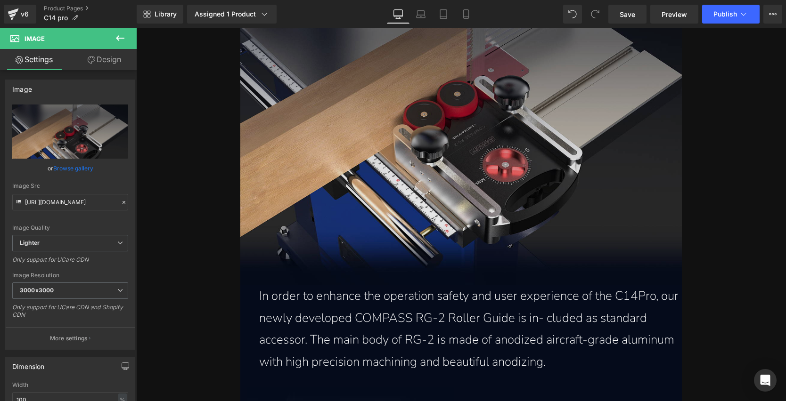
type input "C:\fakepath\compass-rg-2-roller-guide-made-of-adonized-aircraft-grade-aluminum-…"
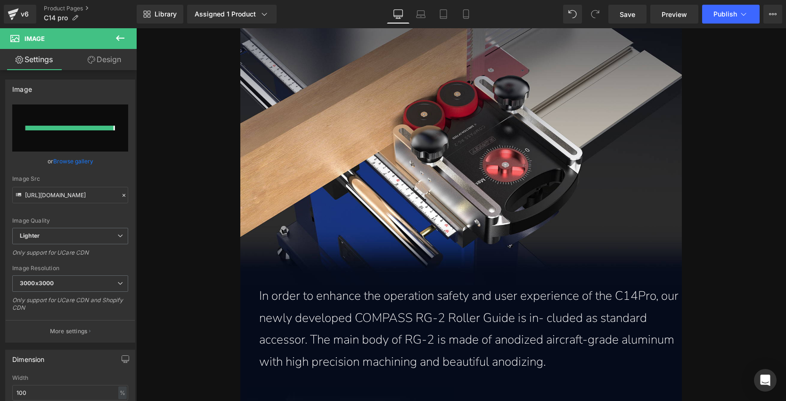
type input "[URL][DOMAIN_NAME]"
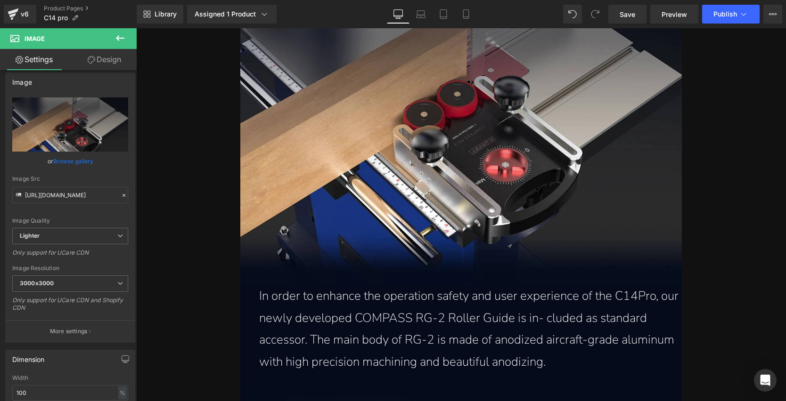
scroll to position [16, 0]
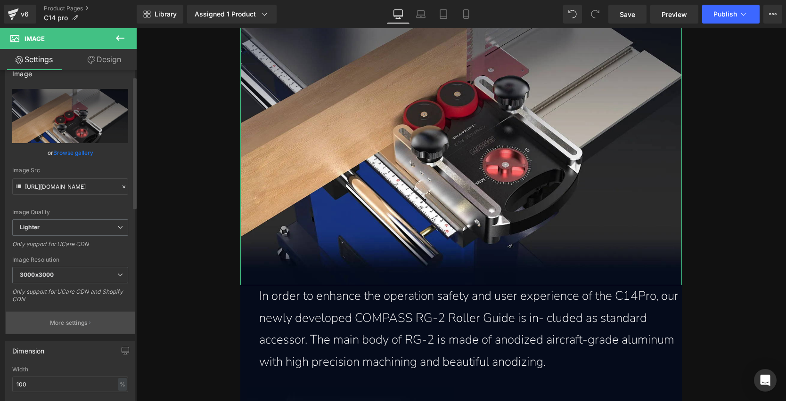
click at [57, 321] on p "More settings" at bounding box center [69, 323] width 38 height 8
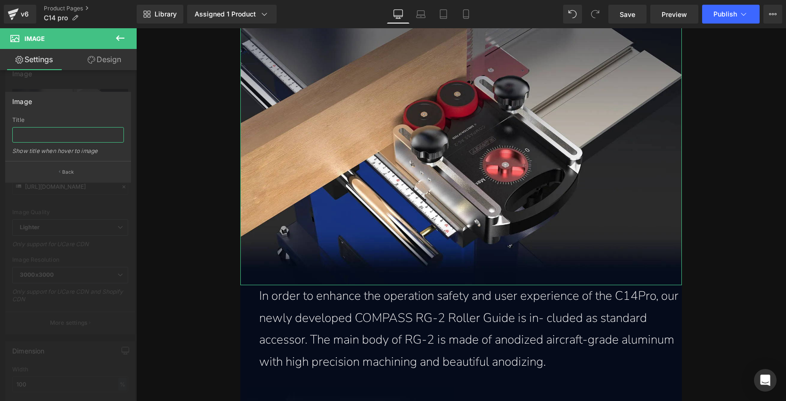
click at [81, 134] on input "text" at bounding box center [68, 135] width 112 height 16
paste input "Compass RG-2 roller guide made of anodized aircraft grade aluminum with high pr…"
type input "Compass RG-2 roller guide made of anodized aircraft grade aluminum with high pr…"
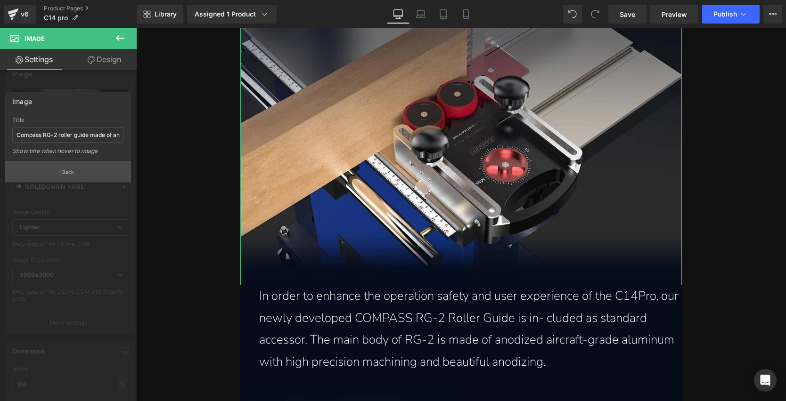
click at [76, 169] on button "Back" at bounding box center [68, 171] width 126 height 21
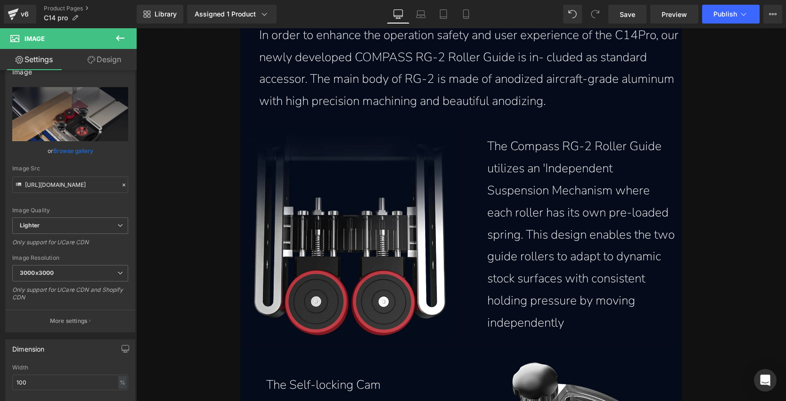
scroll to position [6854, 0]
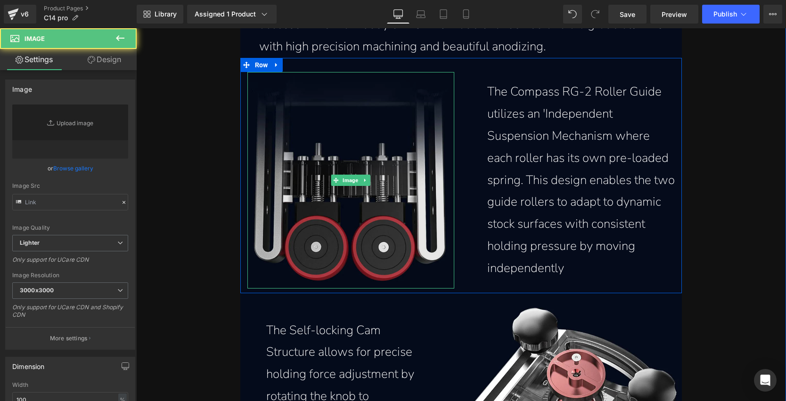
type input "[URL][DOMAIN_NAME]"
click at [374, 196] on img at bounding box center [350, 180] width 207 height 217
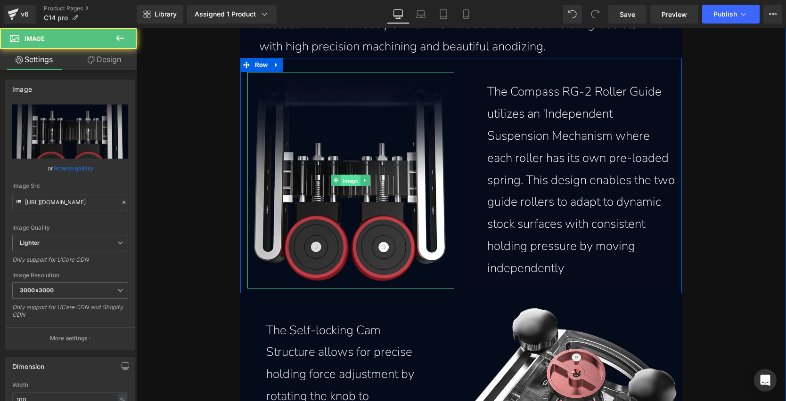
click at [351, 185] on span "Image" at bounding box center [350, 180] width 19 height 11
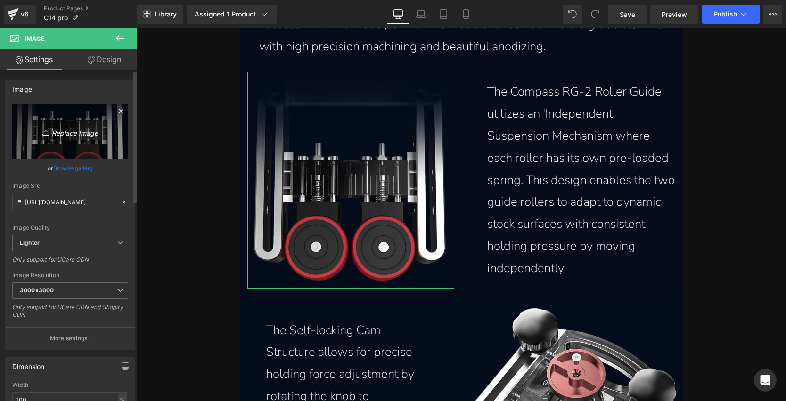
click at [91, 128] on icon "Replace Image" at bounding box center [70, 132] width 75 height 12
type input "C:\fakepath\compass-rg-2-roller-guide-suspension-mechanism-with-preloaded-sprin…"
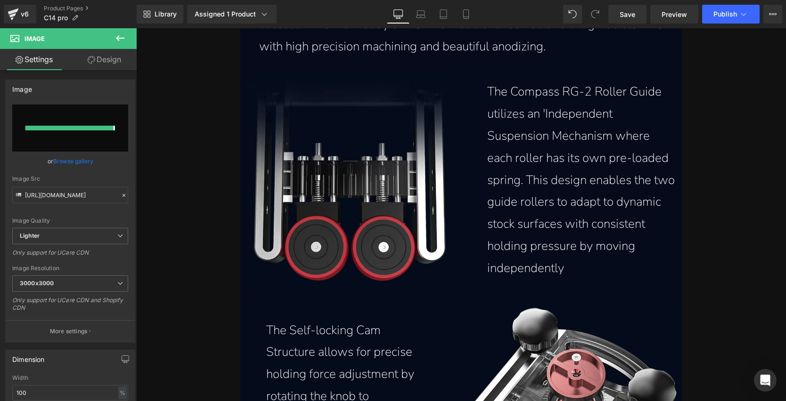
type input "[URL][DOMAIN_NAME]"
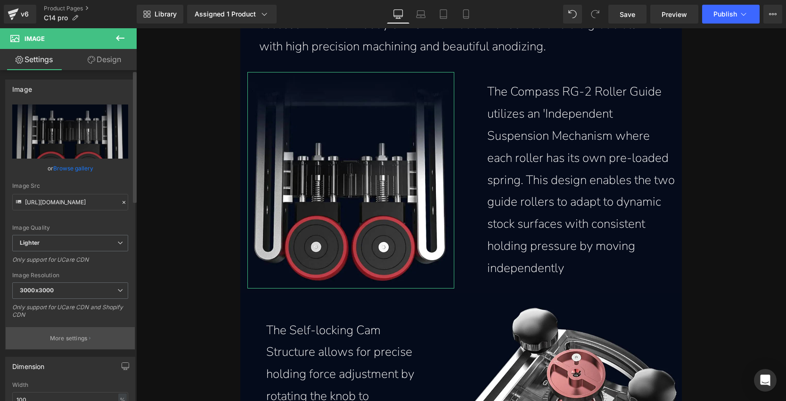
click at [65, 339] on p "More settings" at bounding box center [69, 338] width 38 height 8
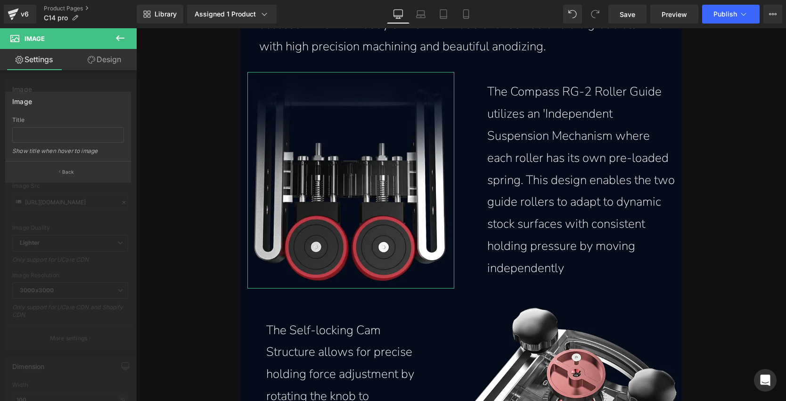
click at [49, 144] on div "Title Show title when hover to image" at bounding box center [68, 139] width 112 height 44
click at [48, 138] on input "text" at bounding box center [68, 135] width 112 height 16
paste input "Compass RG-2 Roller Guide suspension mechanism with preloaded spring for consis…"
type input "Compass RG-2 Roller Guide suspension mechanism with preloaded spring for consis…"
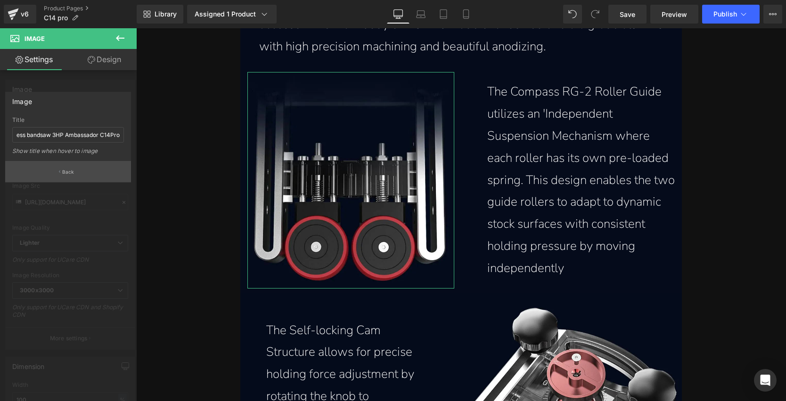
click at [57, 169] on button "Back" at bounding box center [68, 171] width 126 height 21
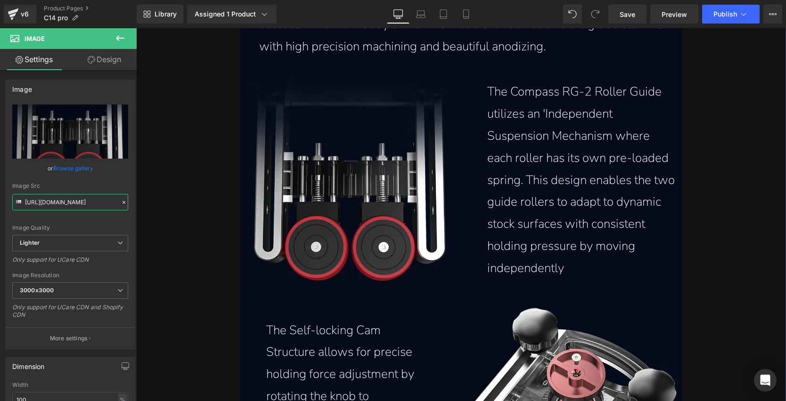
scroll to position [0, 717]
drag, startPoint x: 196, startPoint y: 232, endPoint x: 170, endPoint y: 204, distance: 37.7
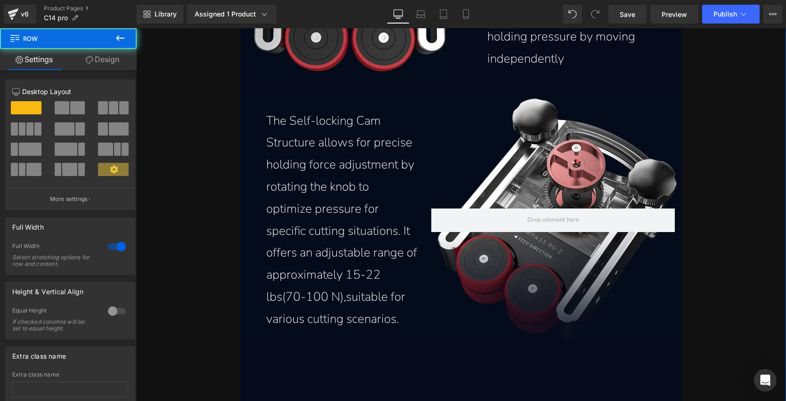
scroll to position [7064, 0]
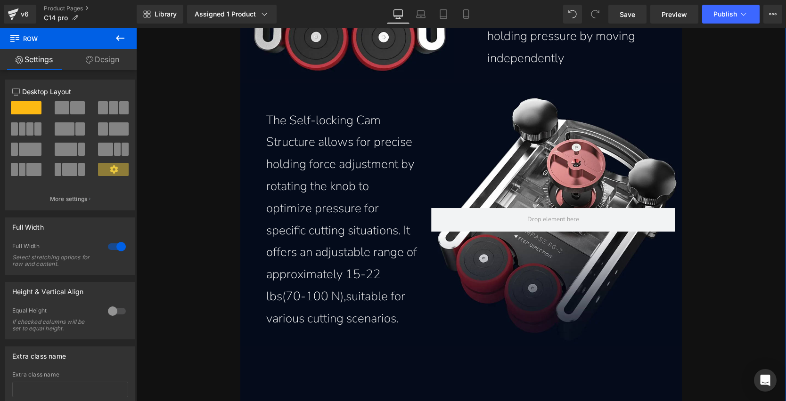
click at [569, 166] on div at bounding box center [553, 220] width 258 height 220
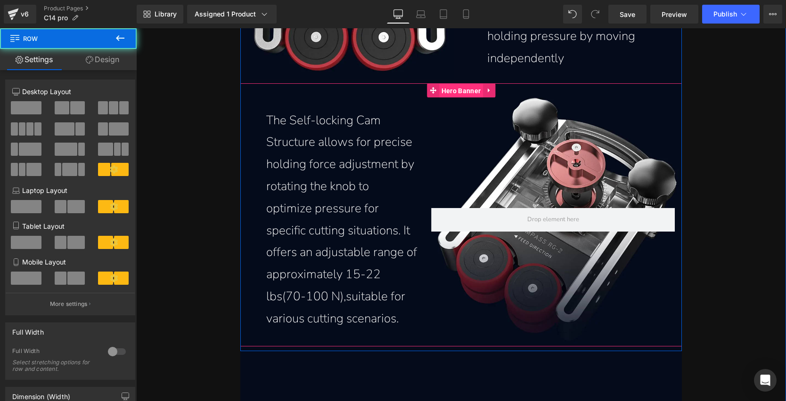
click at [458, 94] on span "Hero Banner" at bounding box center [461, 91] width 44 height 14
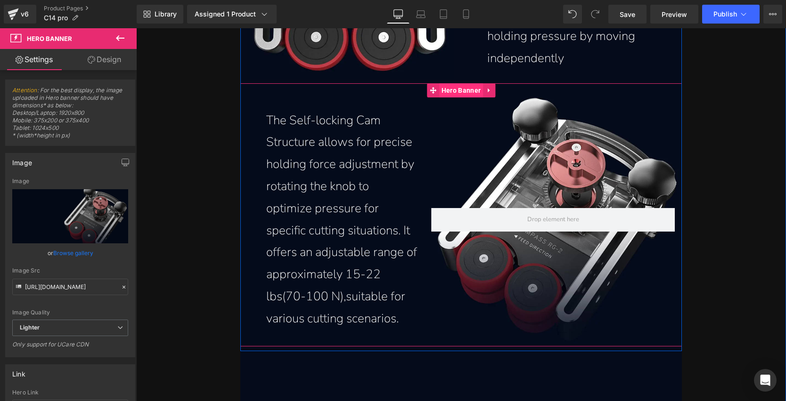
click at [458, 94] on span "Hero Banner" at bounding box center [461, 90] width 44 height 14
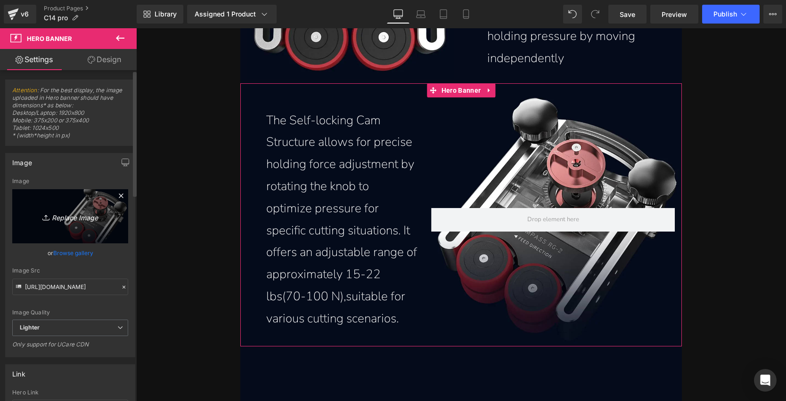
click at [94, 214] on icon "Replace Image" at bounding box center [70, 217] width 75 height 12
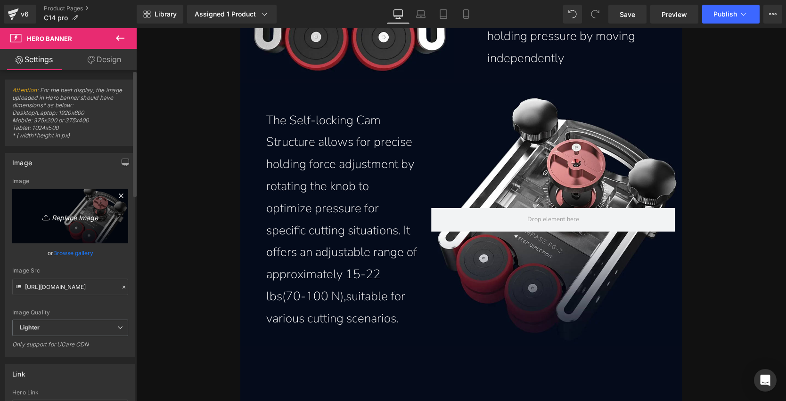
type input "C:\fakepath\compass-rg-2-roller-guide-self-locking-cam-structure-for-precise-ho…"
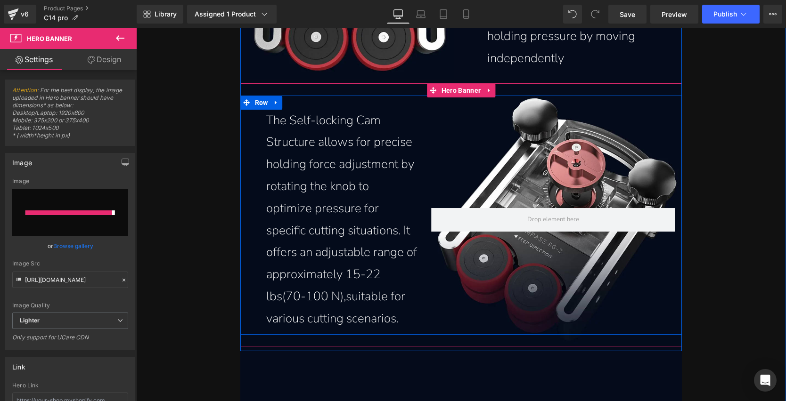
type input "[URL][DOMAIN_NAME]"
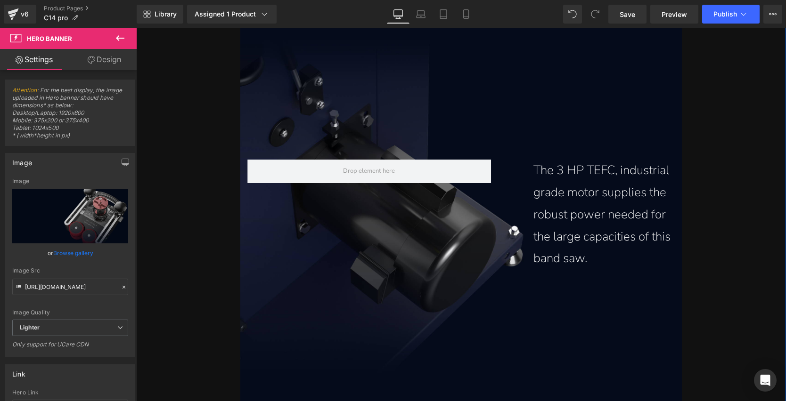
scroll to position [7536, 0]
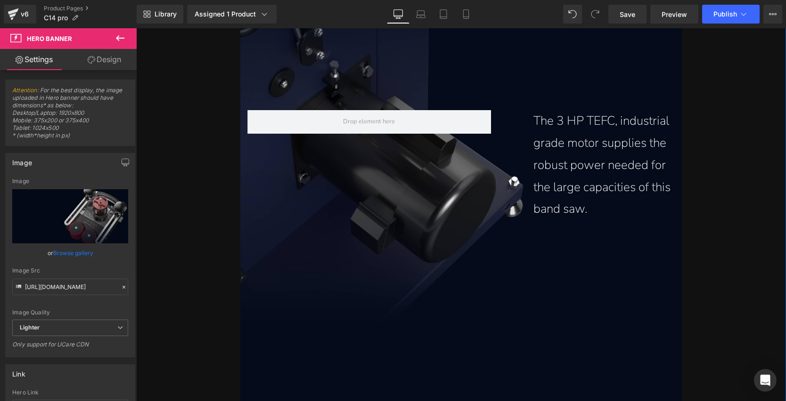
click at [421, 244] on div "The 3 HP TEFC, industrial grade motor supplies the robust power needed for the …" at bounding box center [461, 161] width 442 height 362
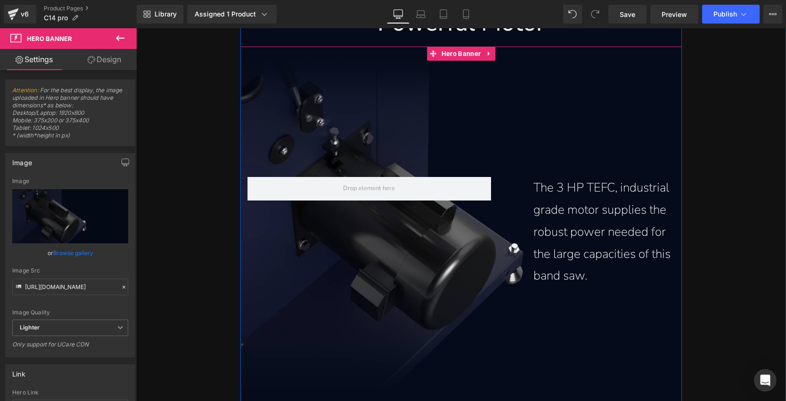
scroll to position [7469, 0]
click at [381, 125] on div "The 3 HP TEFC, industrial grade motor supplies the robust power needed for the …" at bounding box center [461, 228] width 442 height 362
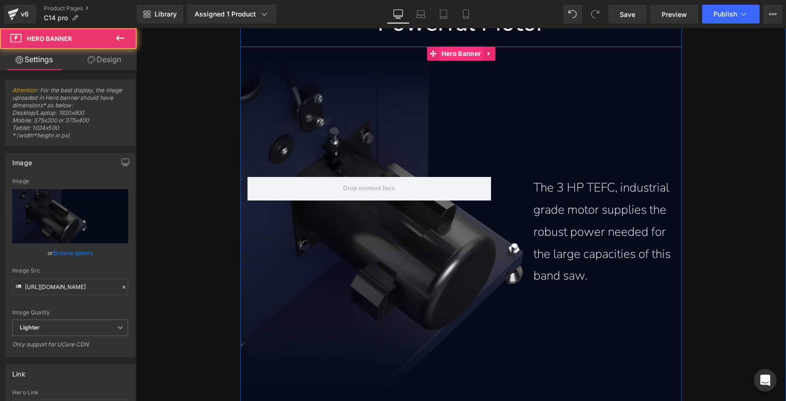
click at [443, 55] on span "Hero Banner" at bounding box center [461, 54] width 44 height 14
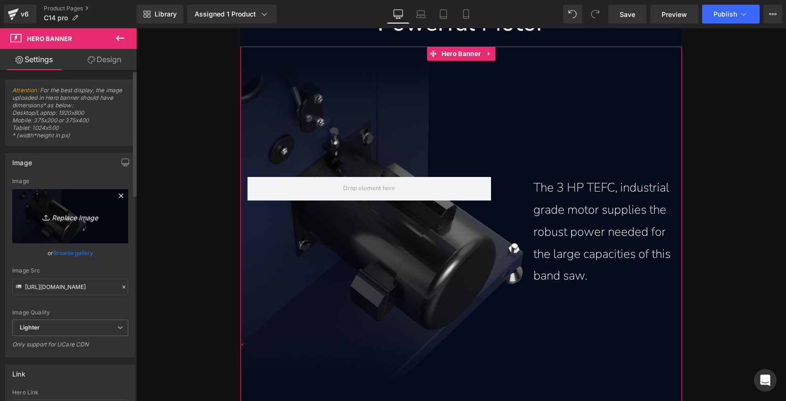
click at [83, 209] on link "Replace Image" at bounding box center [70, 216] width 116 height 54
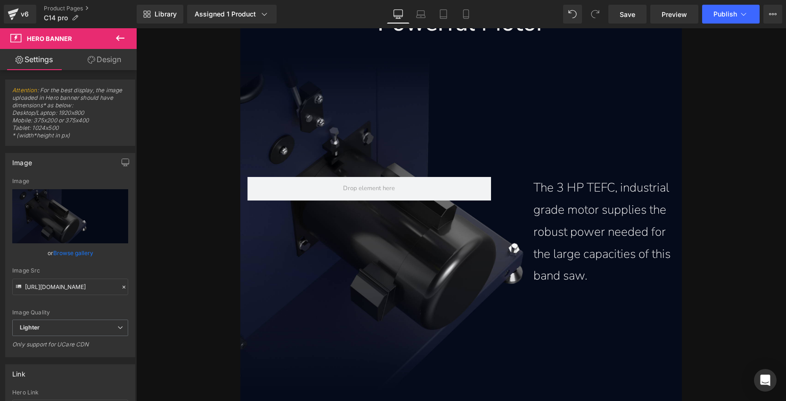
type input "C:\fakepath\3hp-tefc-industrial-grade-motor-provides-robust-power-to-the-14-inc…"
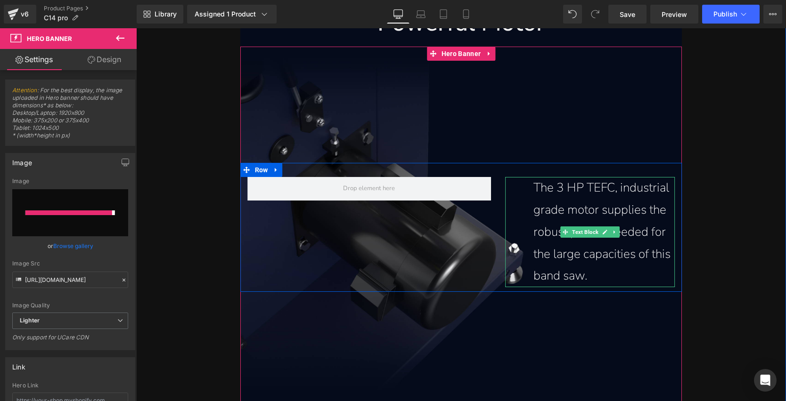
type input "[URL][DOMAIN_NAME]"
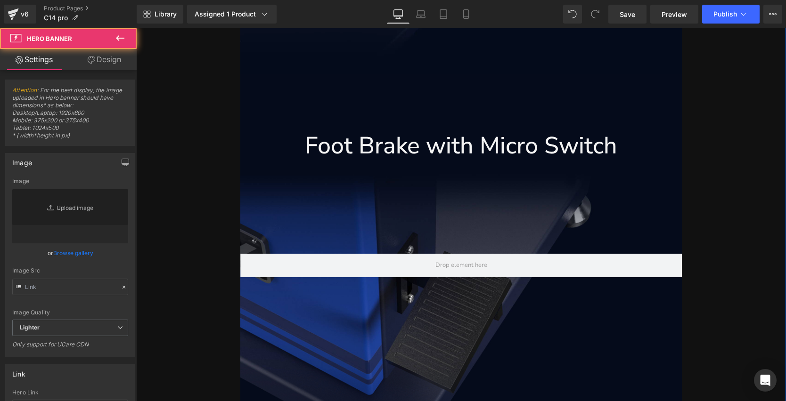
click at [424, 239] on div at bounding box center [461, 265] width 442 height 209
type input "[URL][DOMAIN_NAME]"
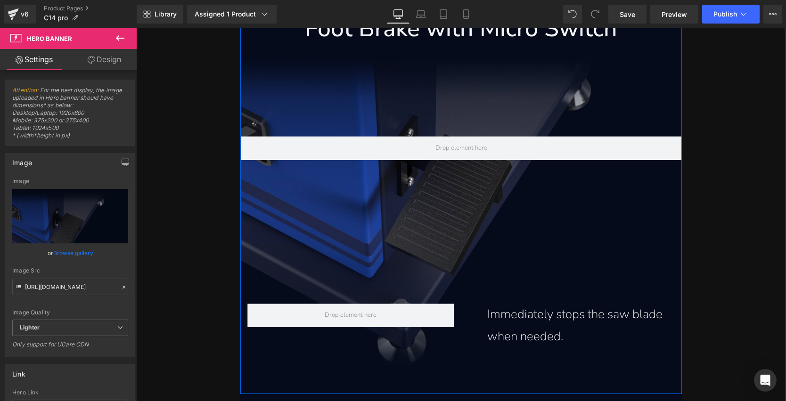
scroll to position [7820, 0]
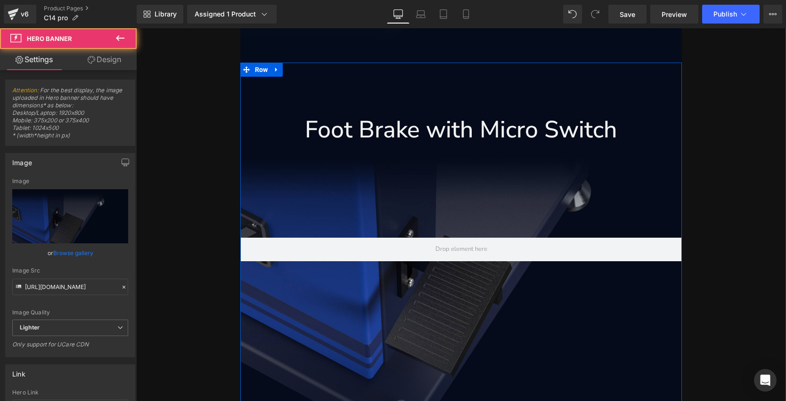
click at [458, 187] on div at bounding box center [461, 249] width 442 height 209
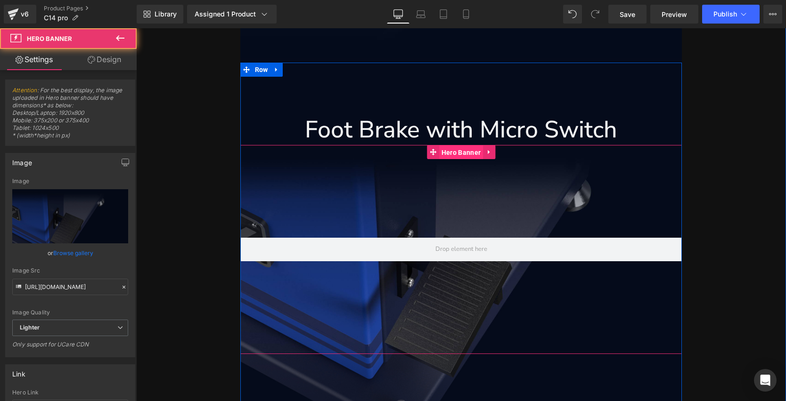
click at [460, 155] on span "Hero Banner" at bounding box center [461, 153] width 44 height 14
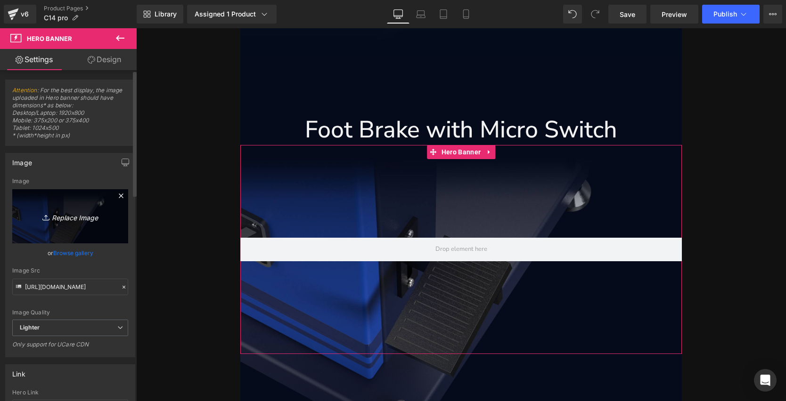
click at [66, 210] on link "Replace Image" at bounding box center [70, 216] width 116 height 54
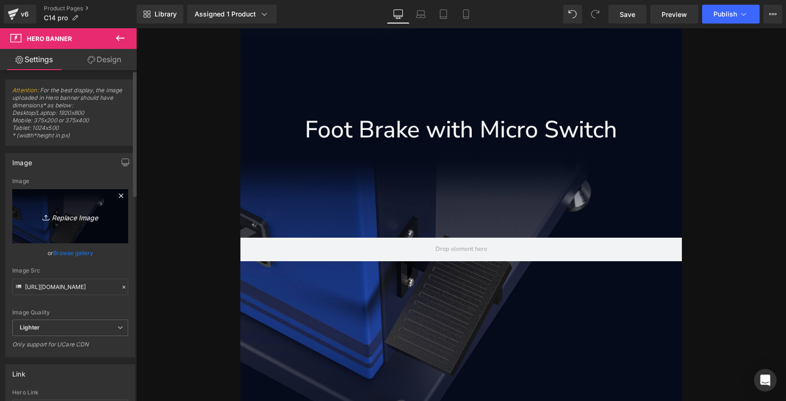
type input "C:\fakepath\foot-brake-with-micro-switch-immediately-stops-the-saw-blade-when-n…"
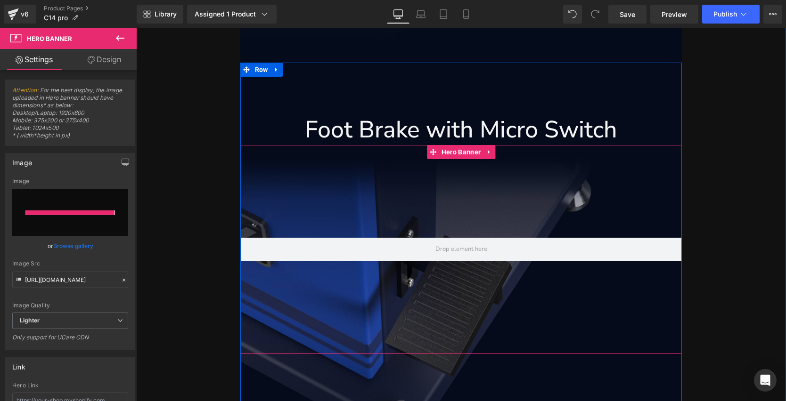
type input "[URL][DOMAIN_NAME]"
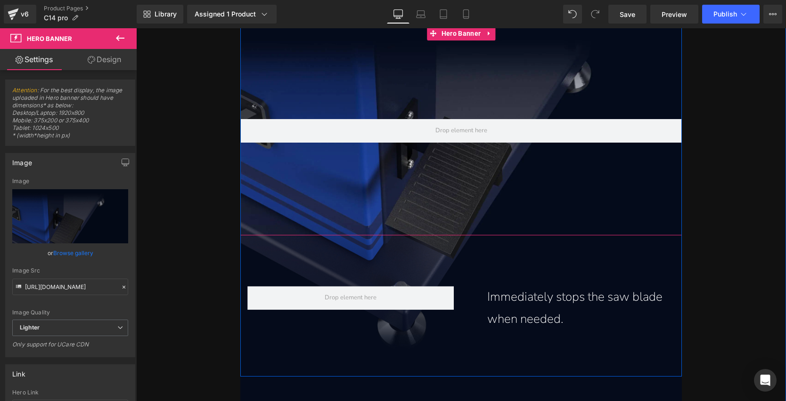
scroll to position [7993, 0]
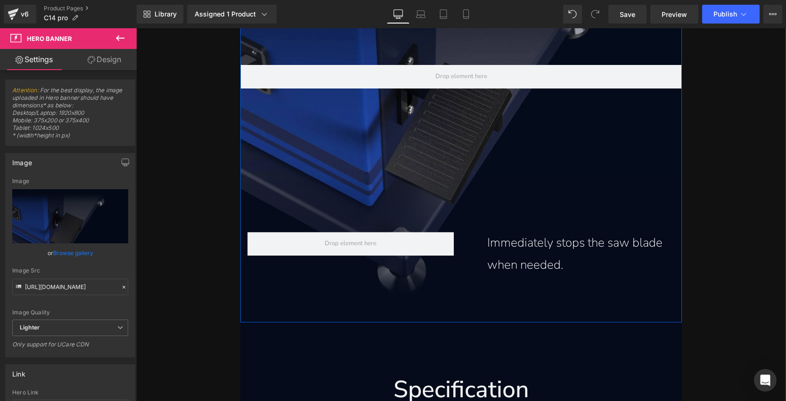
click at [480, 213] on div "Immediately stops the saw blade when needed. Text Block Row" at bounding box center [461, 249] width 442 height 137
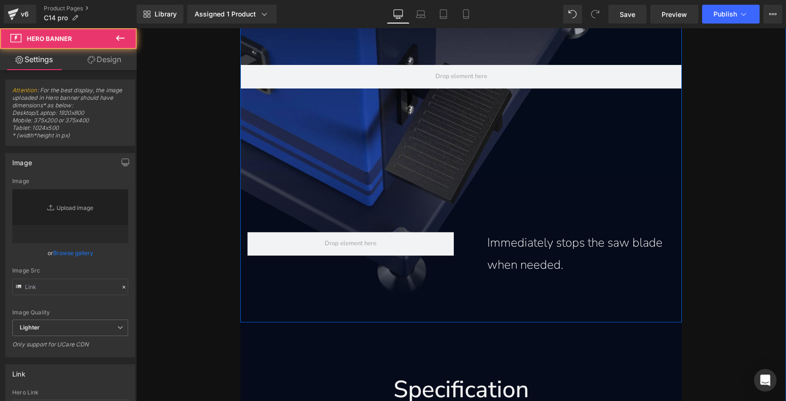
type input "[URL][DOMAIN_NAME]"
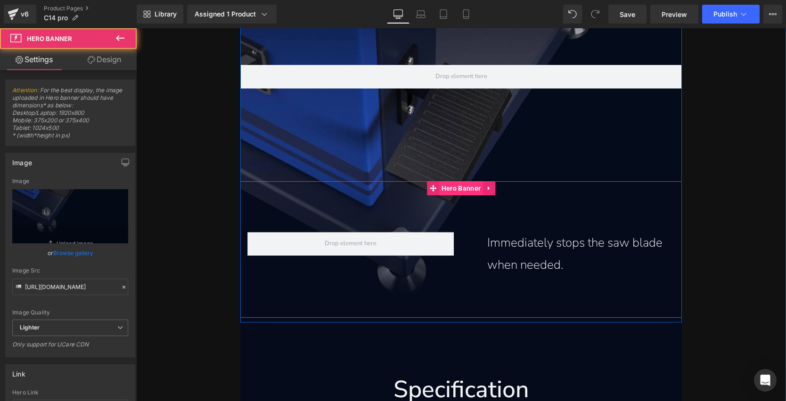
click at [463, 189] on span "Hero Banner" at bounding box center [461, 188] width 44 height 14
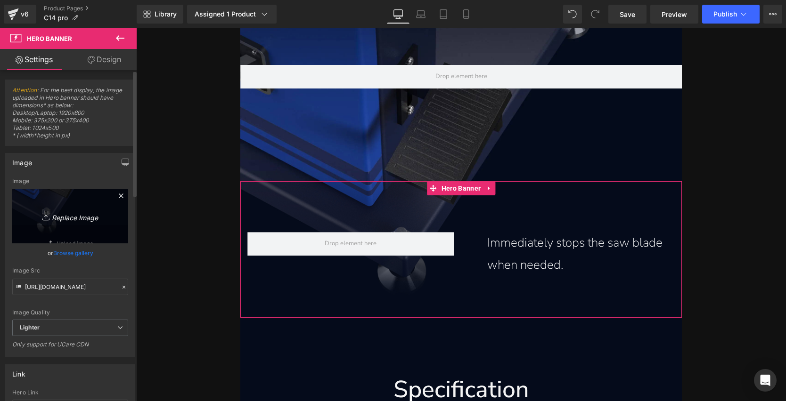
click at [80, 211] on icon "Replace Image" at bounding box center [70, 217] width 75 height 12
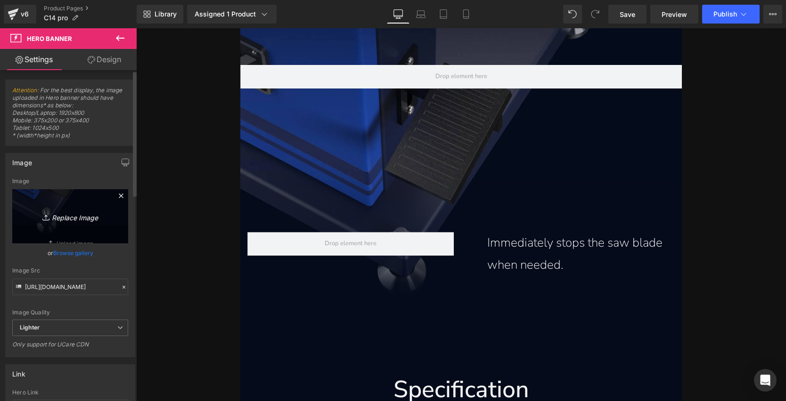
type input "C:\fakepath\foot-brake-with-micro-switch-immediately-stops-the-saw-blade-when-n…"
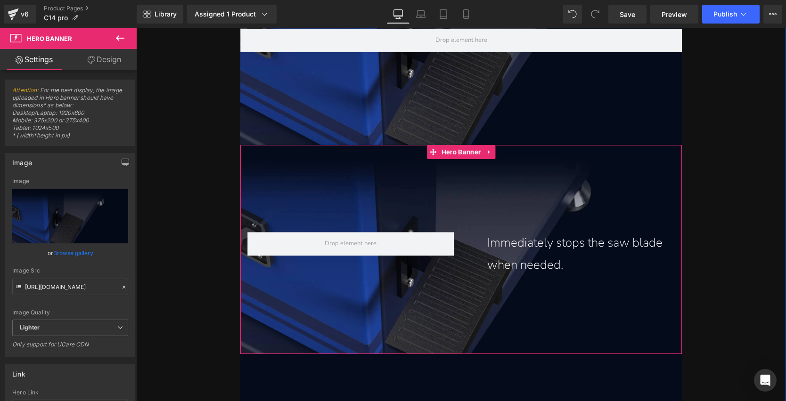
scroll to position [7981, 0]
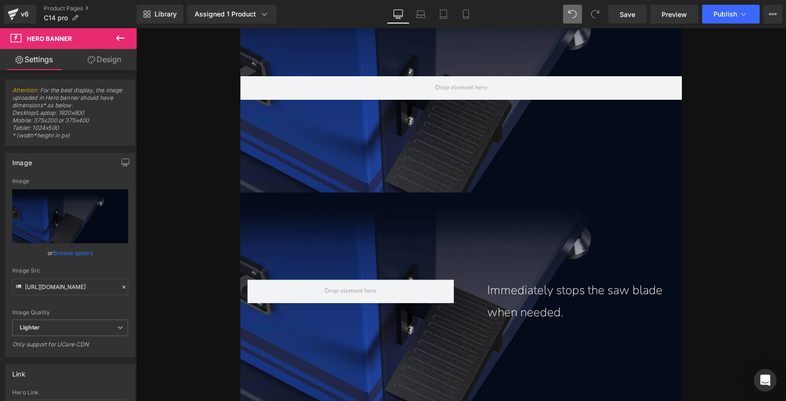
type input "[URL][DOMAIN_NAME]"
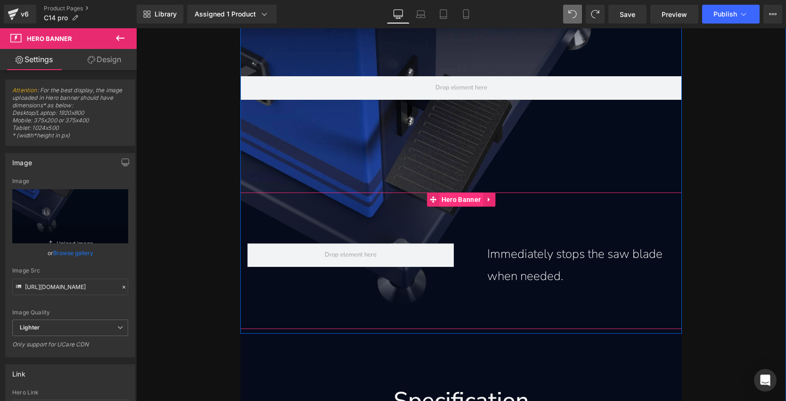
click at [451, 199] on span "Hero Banner" at bounding box center [461, 200] width 44 height 14
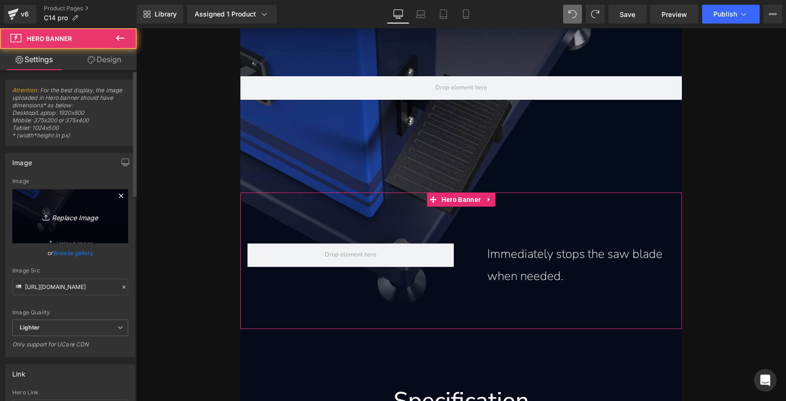
click at [80, 219] on icon "Replace Image" at bounding box center [70, 217] width 75 height 12
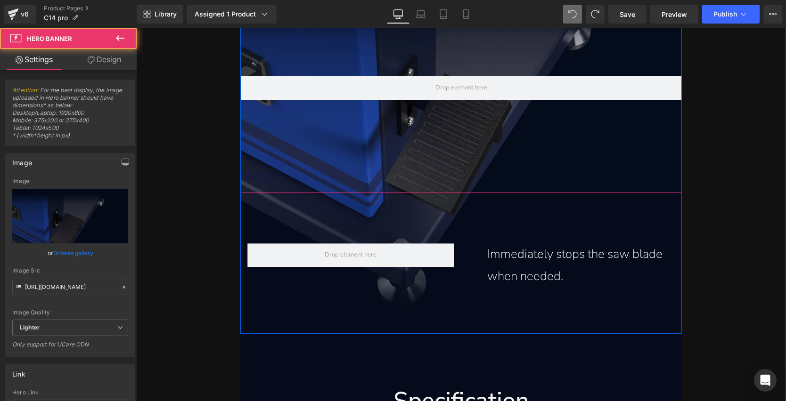
click at [481, 168] on div at bounding box center [461, 88] width 442 height 209
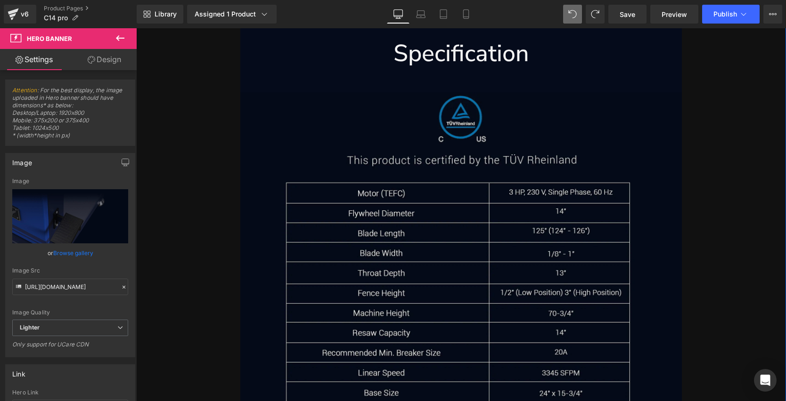
click at [467, 220] on img at bounding box center [461, 315] width 442 height 447
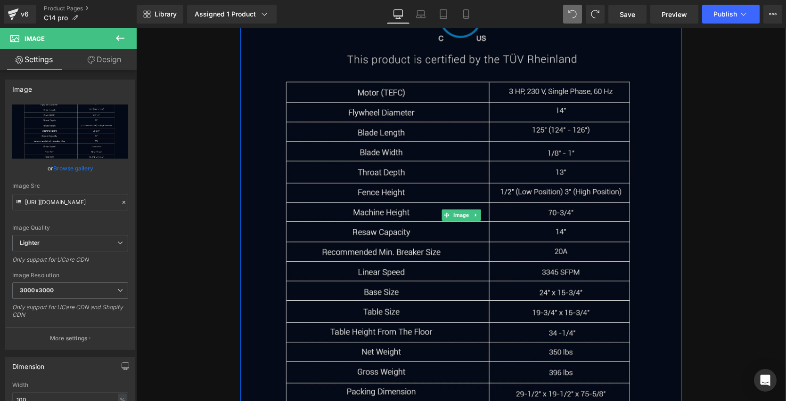
scroll to position [8413, 0]
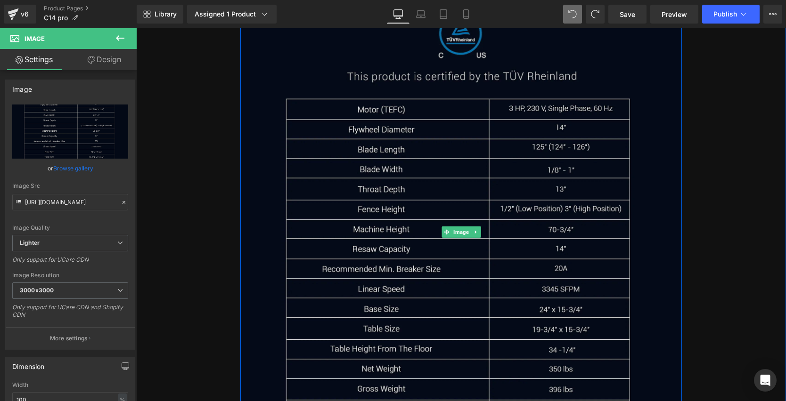
click at [359, 174] on img at bounding box center [461, 231] width 442 height 447
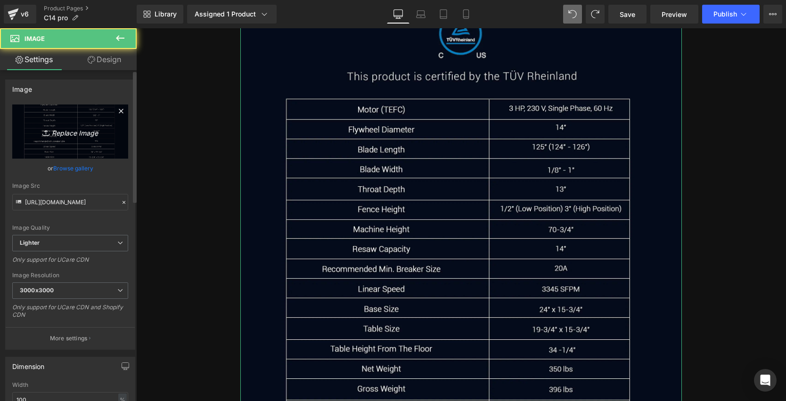
click at [83, 130] on icon "Replace Image" at bounding box center [70, 132] width 75 height 12
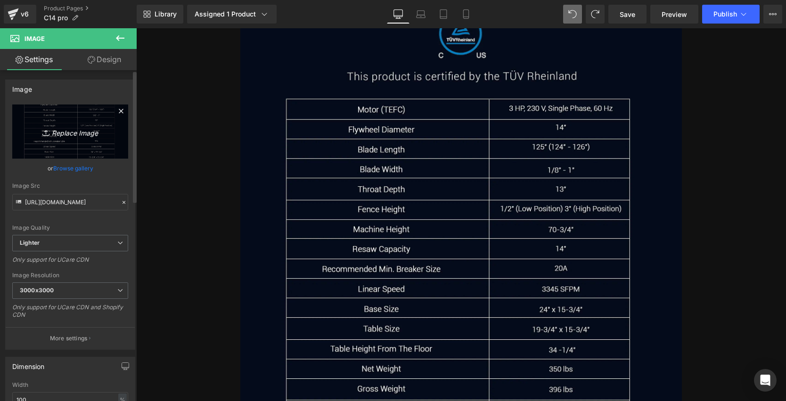
type input "C:\fakepath\specification-sheet-for-the-14-inch-stainless-bandsaw-3hp-ambassado…"
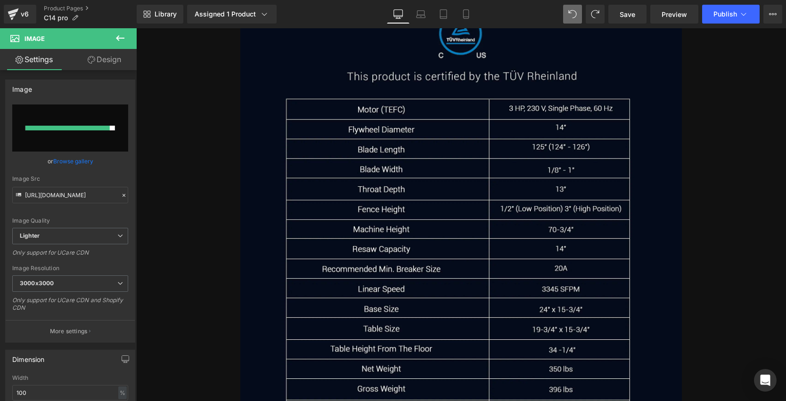
type input "[URL][DOMAIN_NAME]"
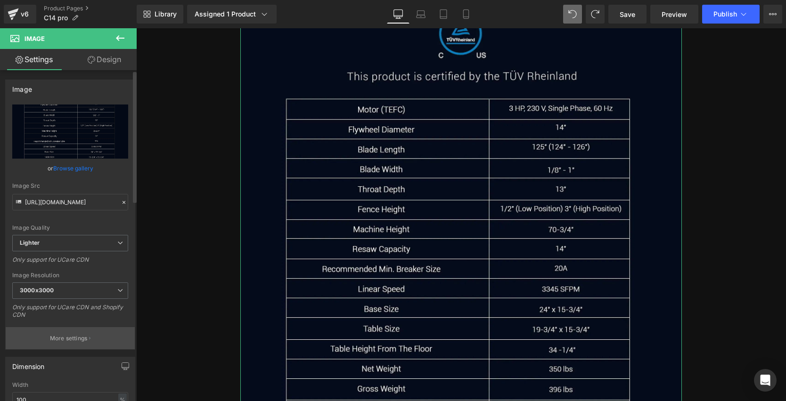
click at [73, 337] on p "More settings" at bounding box center [69, 338] width 38 height 8
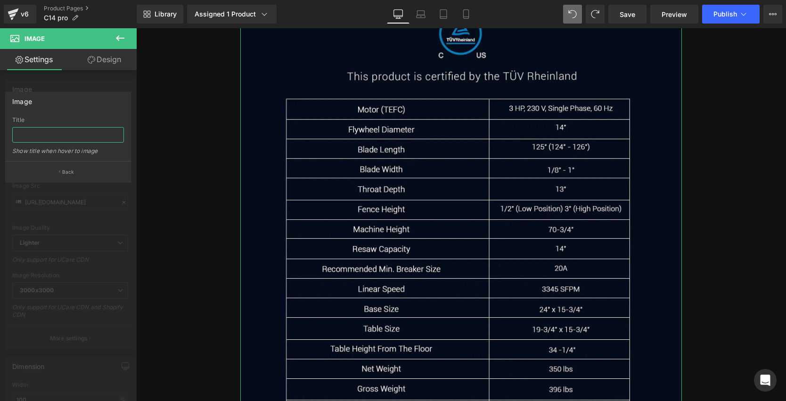
click at [74, 138] on input "text" at bounding box center [68, 135] width 112 height 16
paste input "Specification sheet for the 14 inch stainless bandsaw 3HP Ambassador C14Pro"
type input "Specification sheet for the 14 inch stainless bandsaw 3HP Ambassador C14Pro"
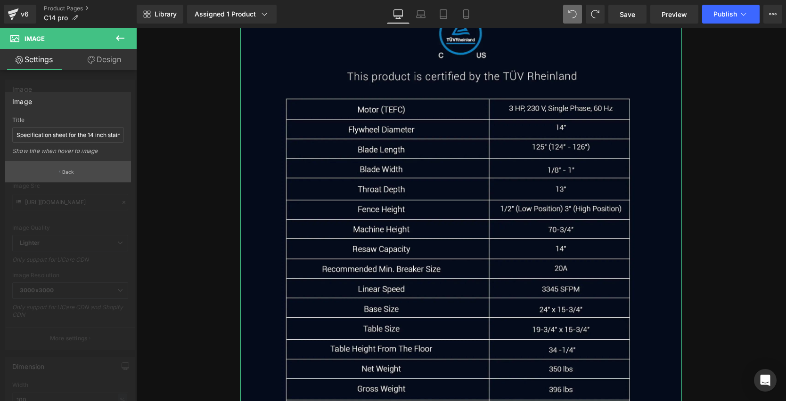
click at [67, 177] on button "Back" at bounding box center [68, 171] width 126 height 21
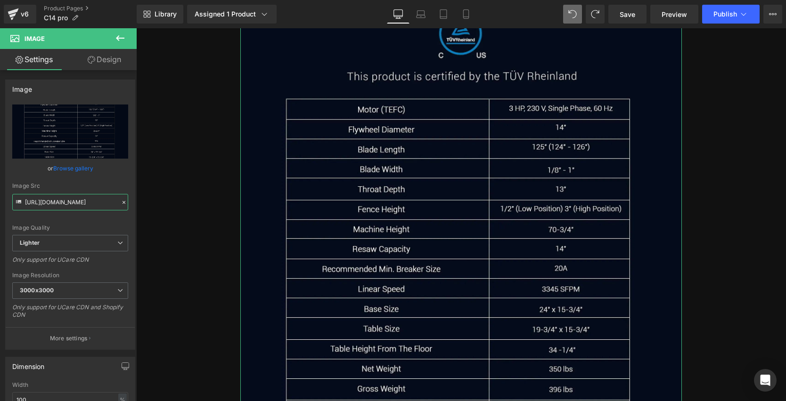
scroll to position [0, 485]
drag, startPoint x: 198, startPoint y: 232, endPoint x: 222, endPoint y: 206, distance: 35.3
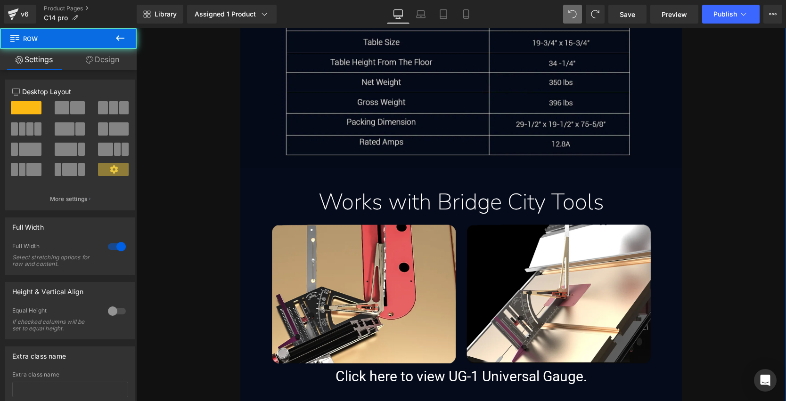
scroll to position [8733, 0]
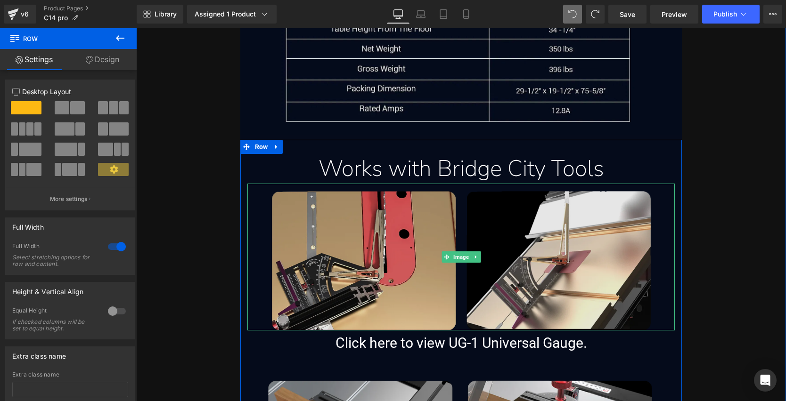
click at [446, 225] on img at bounding box center [461, 257] width 428 height 147
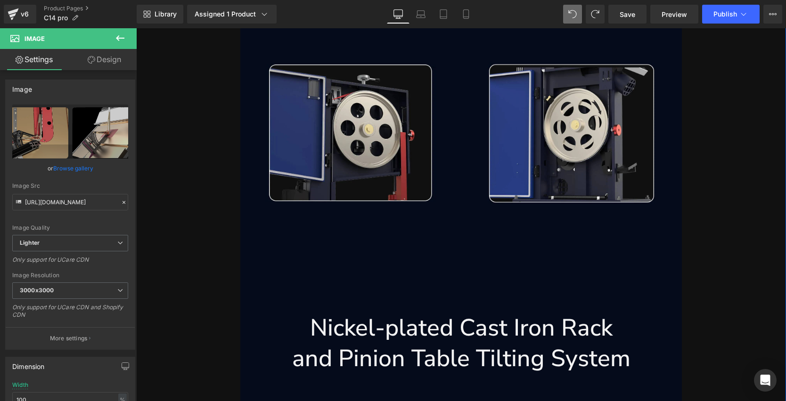
scroll to position [4156, 0]
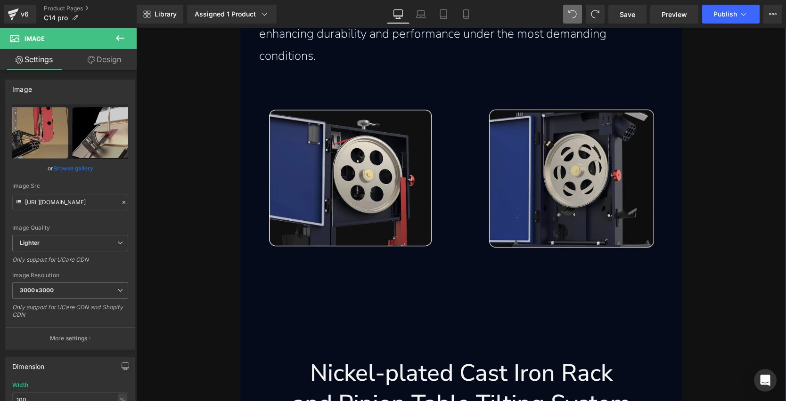
click at [491, 201] on img at bounding box center [572, 179] width 168 height 142
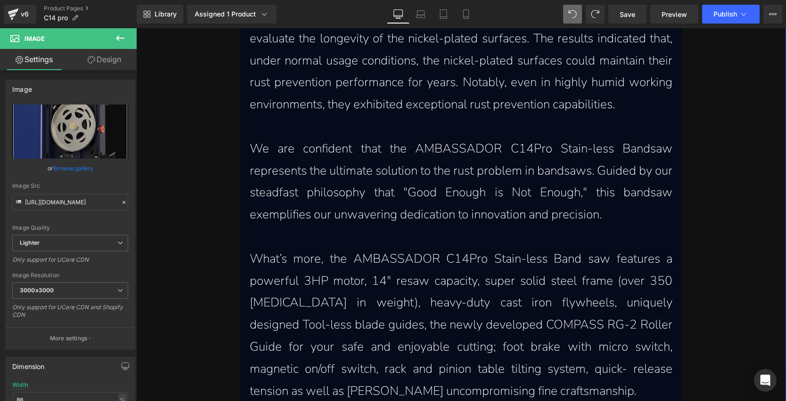
scroll to position [1244, 0]
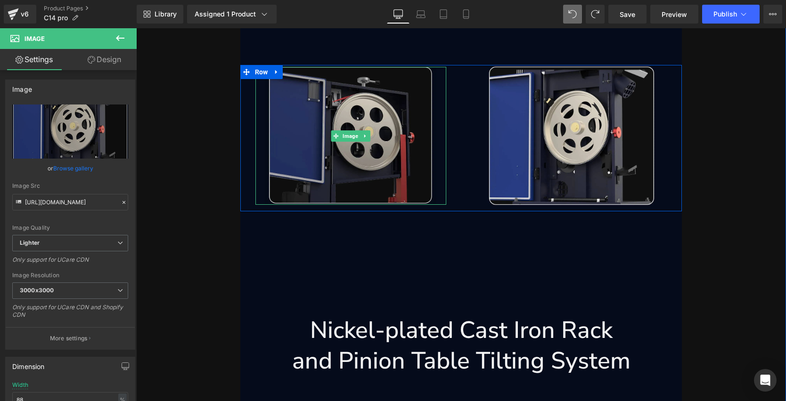
click at [383, 129] on img at bounding box center [350, 136] width 171 height 138
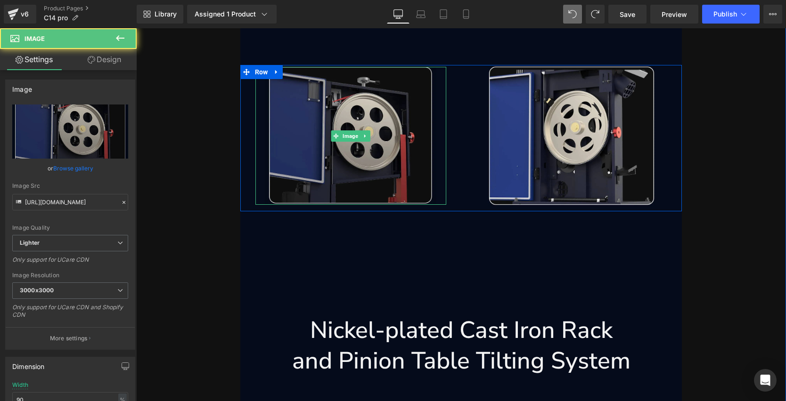
scroll to position [4185, 0]
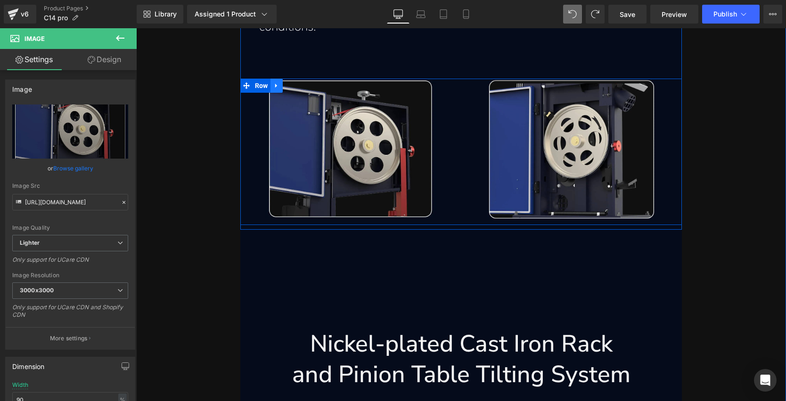
click at [273, 84] on icon at bounding box center [276, 85] width 7 height 7
click at [290, 86] on link at bounding box center [289, 86] width 12 height 14
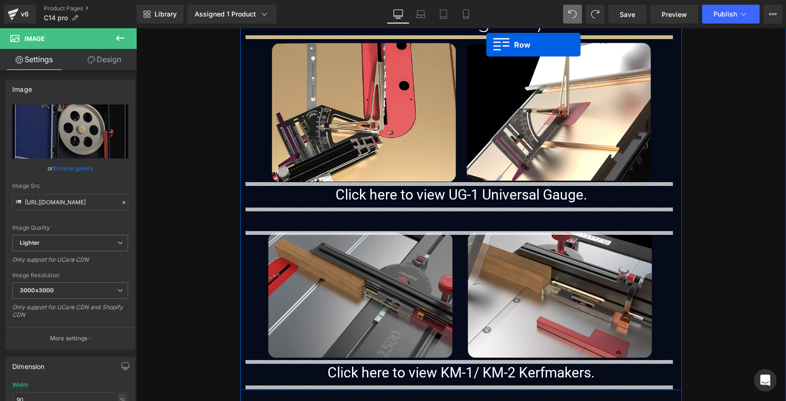
scroll to position [8858, 0]
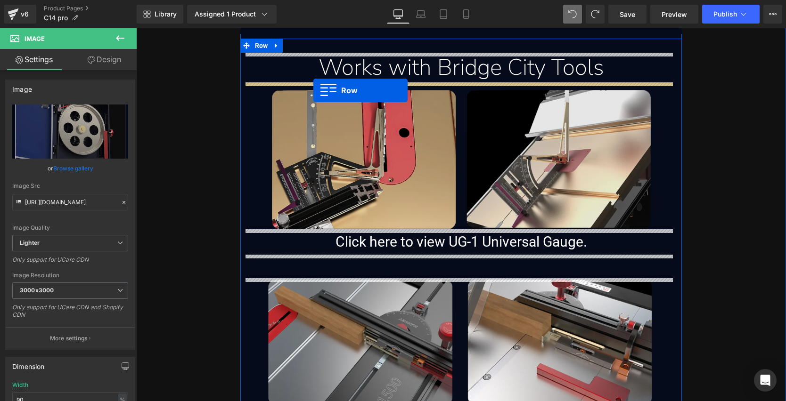
drag, startPoint x: 258, startPoint y: 232, endPoint x: 313, endPoint y: 89, distance: 152.8
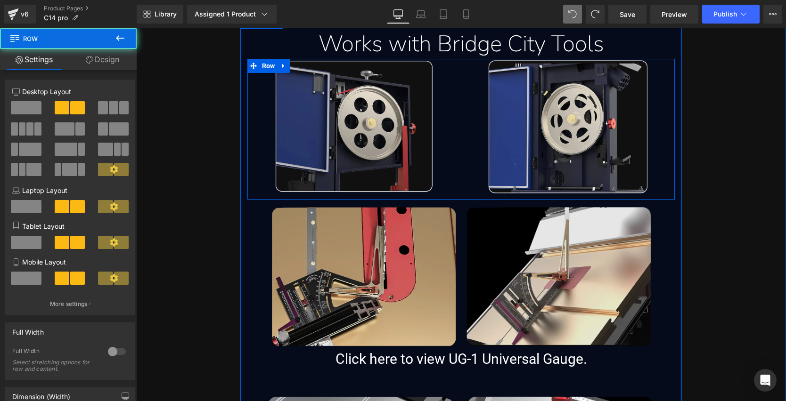
scroll to position [8834, 0]
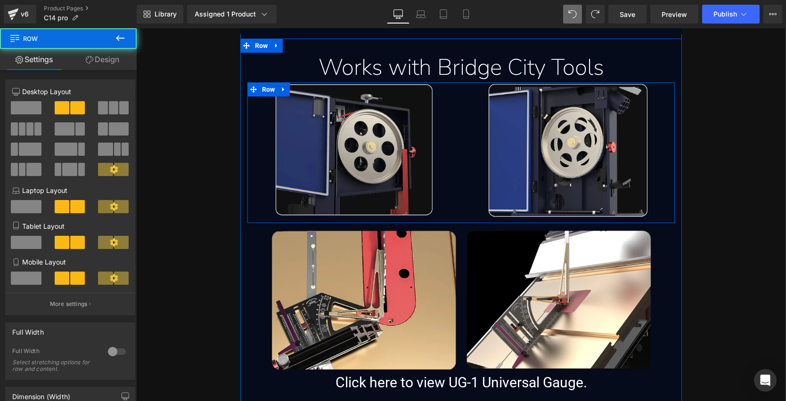
click at [448, 178] on div "Image" at bounding box center [354, 150] width 214 height 136
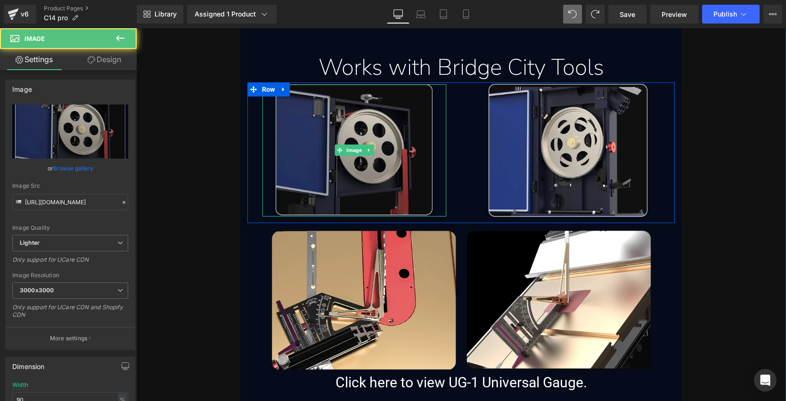
click at [372, 147] on img at bounding box center [353, 150] width 165 height 133
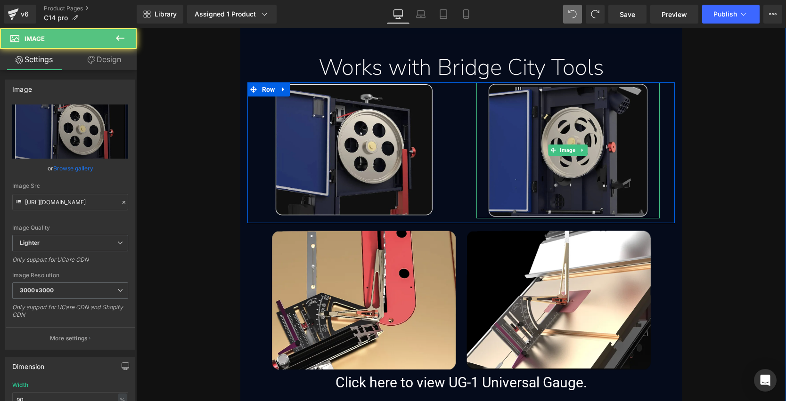
click at [536, 146] on img at bounding box center [568, 150] width 162 height 136
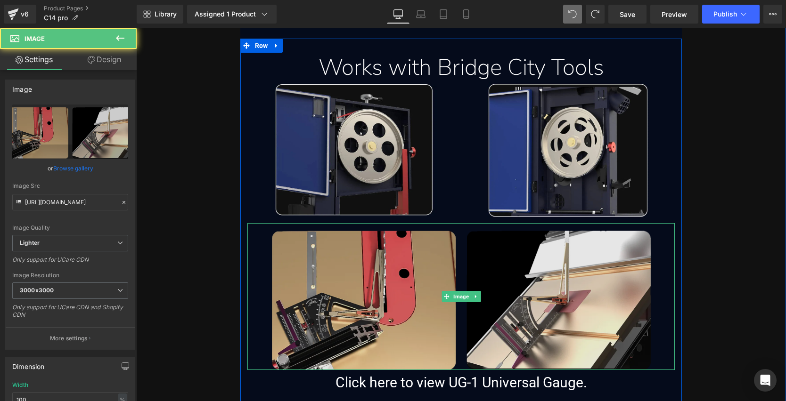
click at [340, 249] on img at bounding box center [461, 296] width 428 height 147
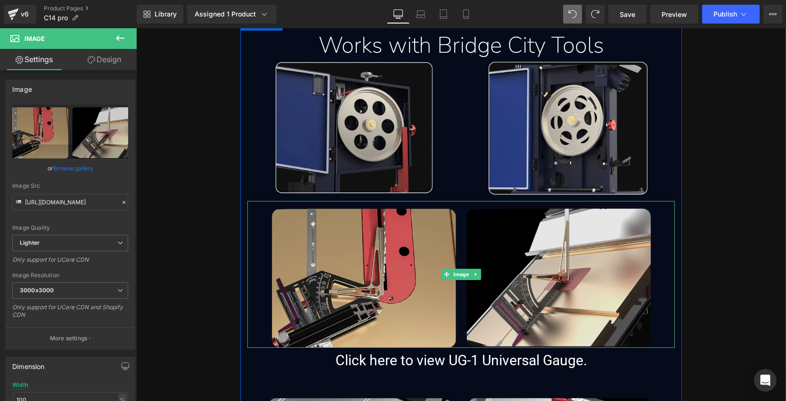
scroll to position [8870, 0]
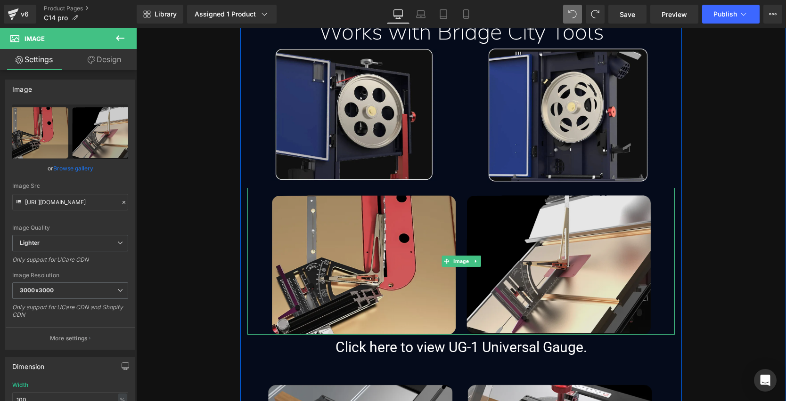
click at [529, 240] on img at bounding box center [461, 261] width 428 height 147
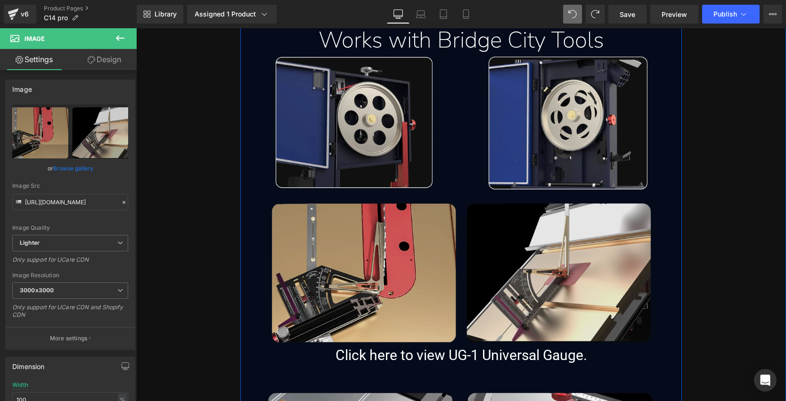
scroll to position [8823, 0]
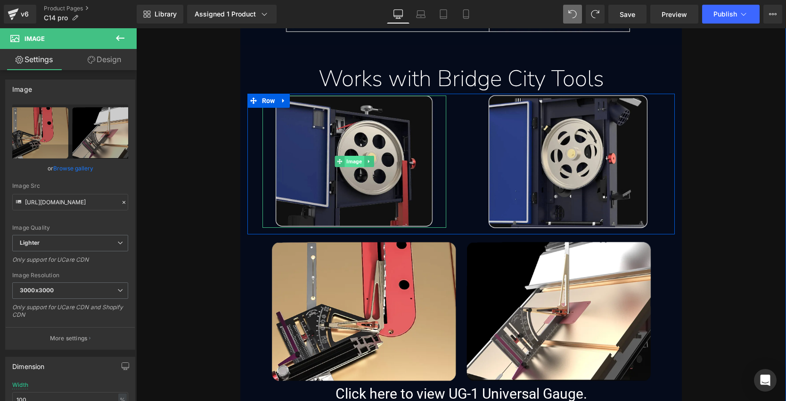
click at [355, 161] on span "Image" at bounding box center [353, 161] width 19 height 11
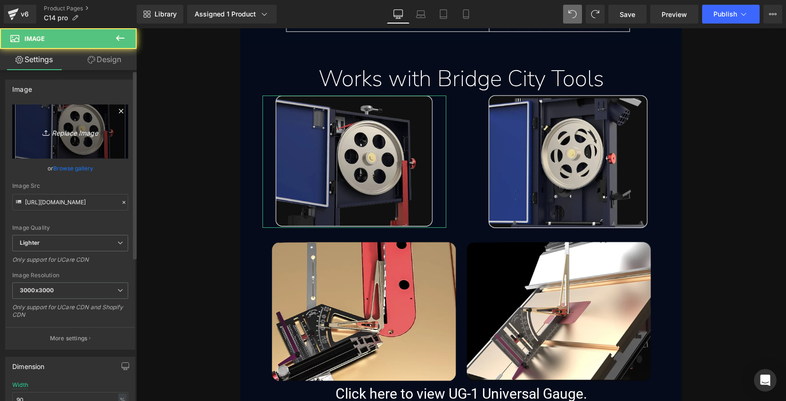
click at [71, 119] on link "Replace Image" at bounding box center [70, 132] width 116 height 54
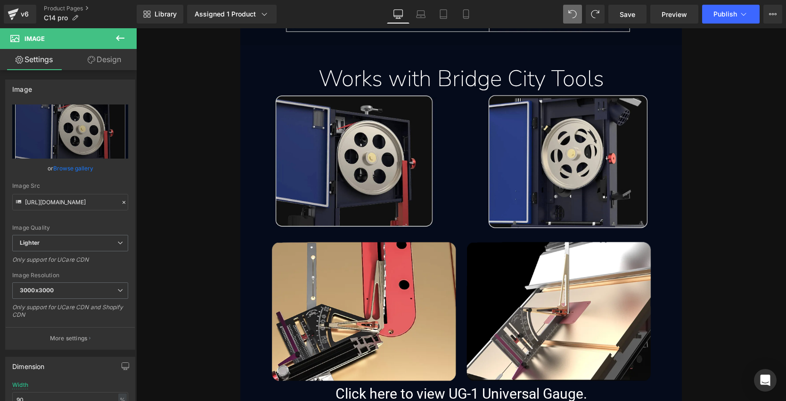
type input "C:\fakepath\ug-1-universal-gauge-compatibility-with-the-14-inch-stainless-bands…"
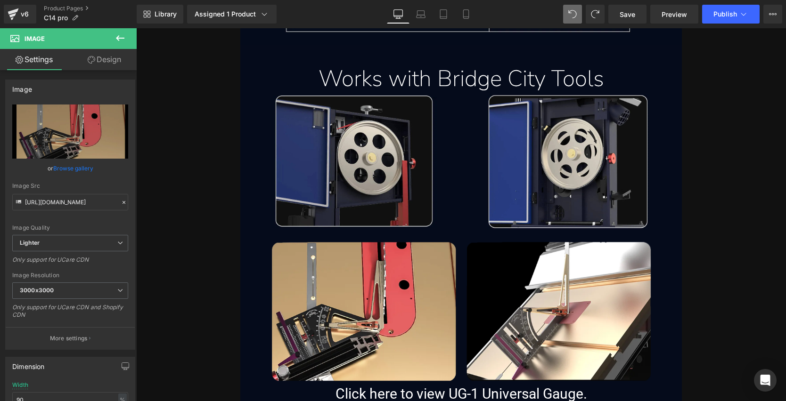
type input "[URL][DOMAIN_NAME]"
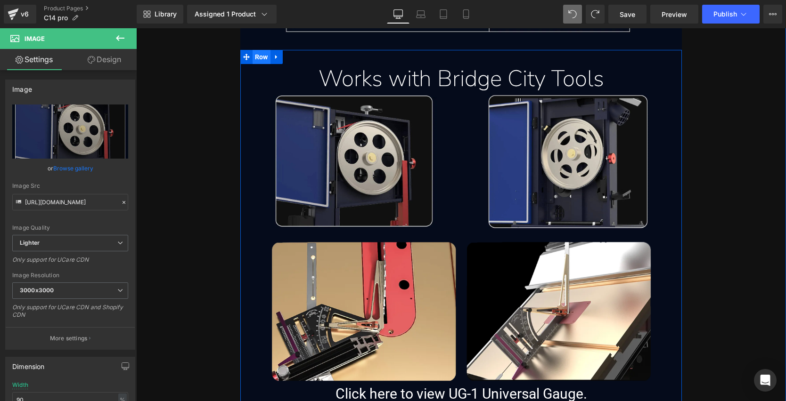
click at [262, 57] on span "Row" at bounding box center [261, 57] width 18 height 14
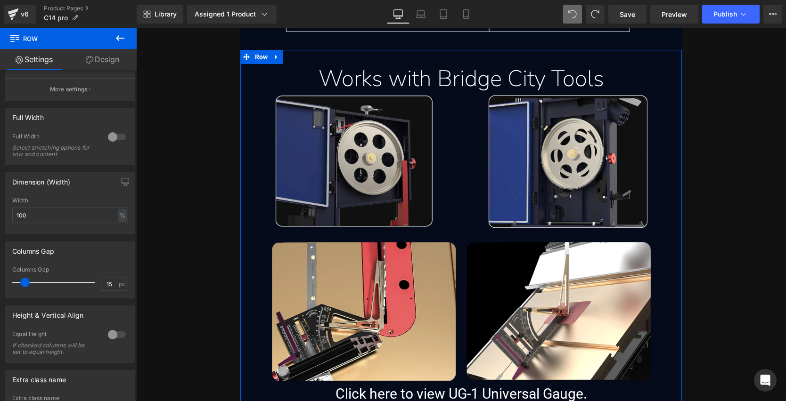
scroll to position [197, 0]
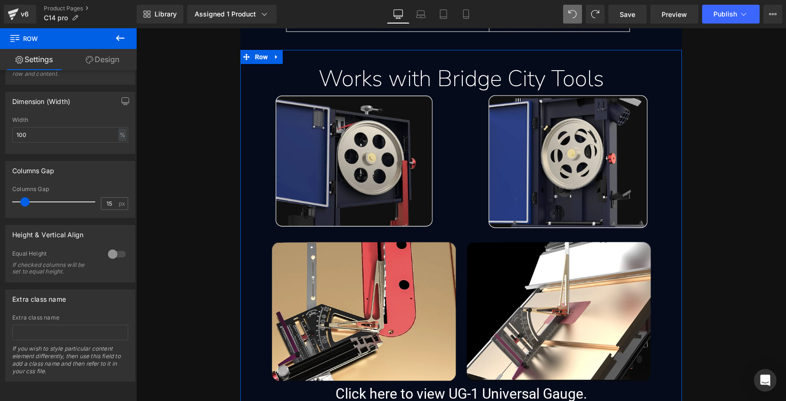
click at [94, 60] on link "Design" at bounding box center [102, 59] width 68 height 21
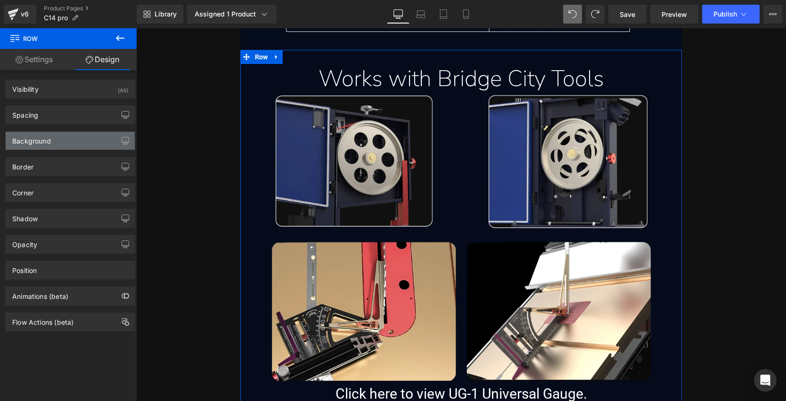
click at [68, 144] on div "Background" at bounding box center [70, 141] width 129 height 18
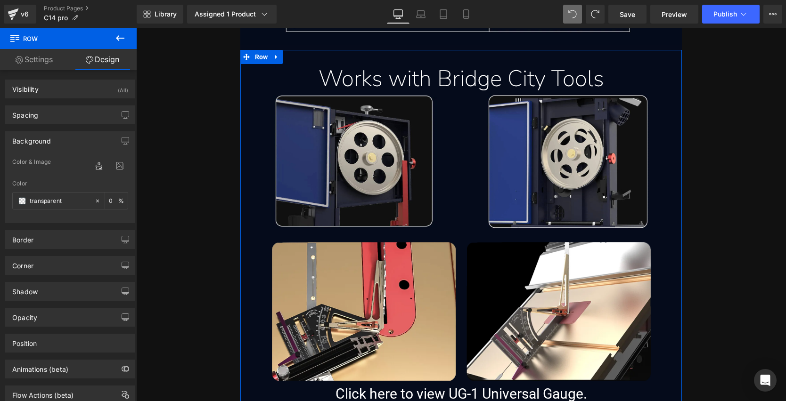
click at [40, 61] on link "Settings" at bounding box center [34, 59] width 68 height 21
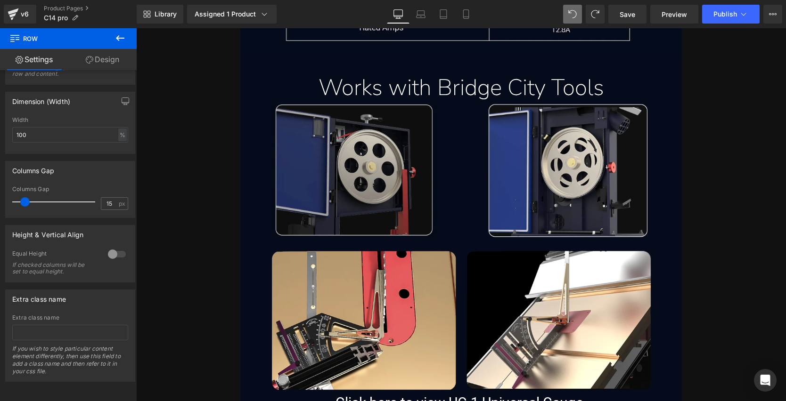
scroll to position [8810, 0]
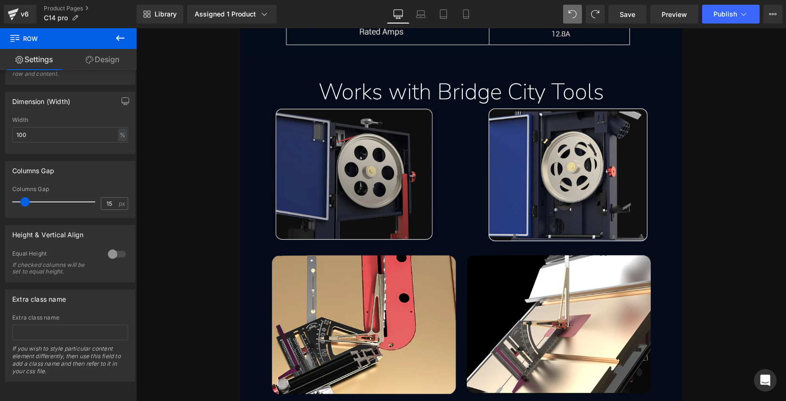
click at [347, 159] on img at bounding box center [353, 175] width 165 height 133
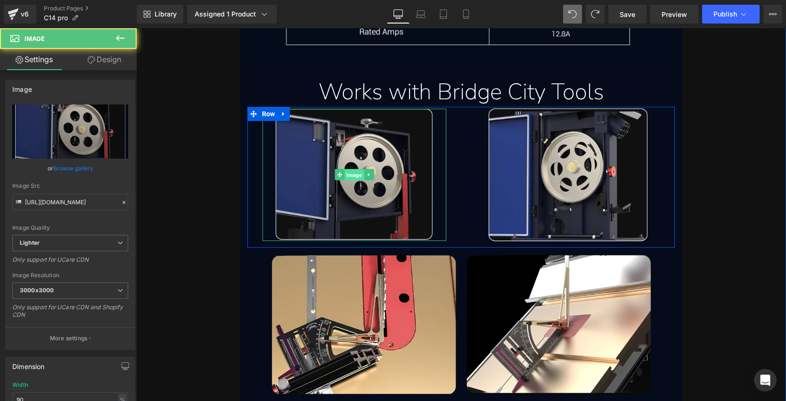
click at [350, 170] on span "Image" at bounding box center [353, 175] width 19 height 11
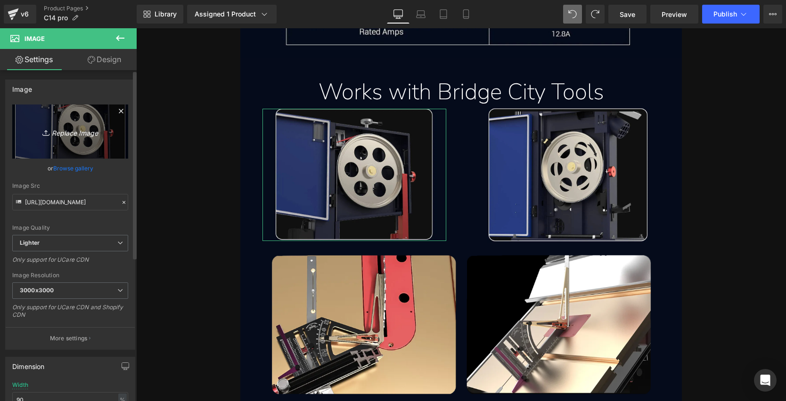
click at [74, 121] on link "Replace Image" at bounding box center [70, 132] width 116 height 54
type input "C:\fakepath\ug-1-universal-gauge-compatibility-with-the-14-inch-stainless-bands…"
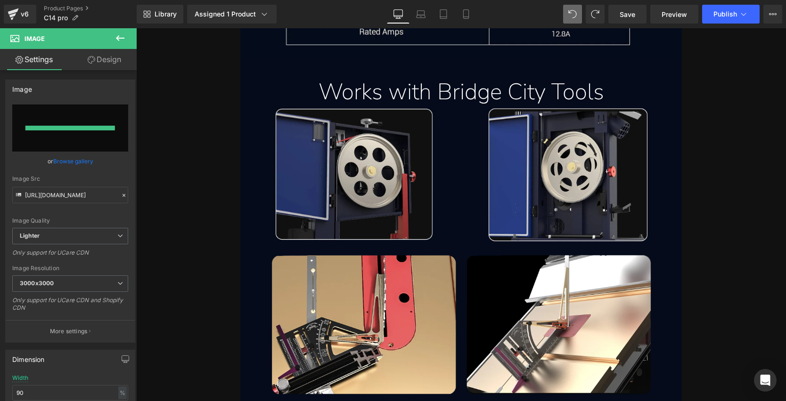
type input "[URL][DOMAIN_NAME]"
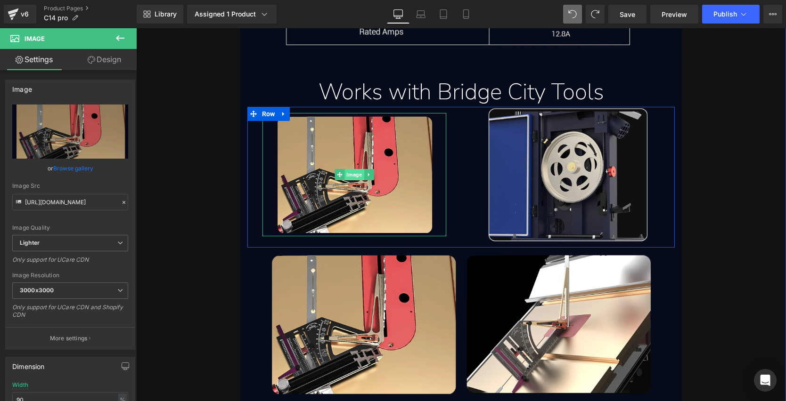
click at [357, 175] on span "Image" at bounding box center [353, 174] width 19 height 11
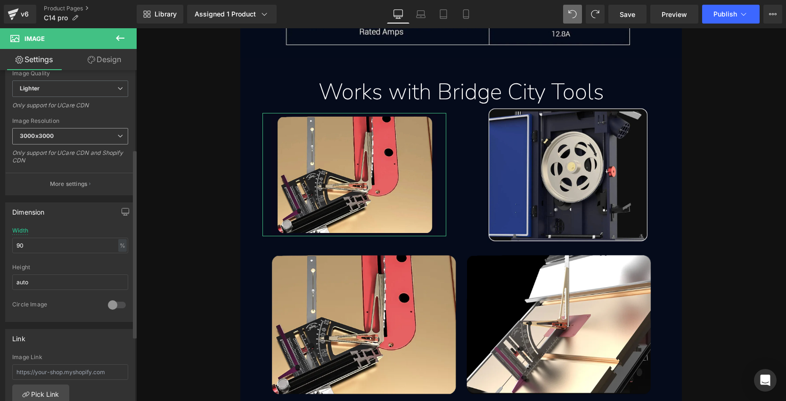
scroll to position [159, 0]
drag, startPoint x: 57, startPoint y: 241, endPoint x: -11, endPoint y: 235, distance: 67.6
click at [0, 235] on html "Image You are previewing how the will restyle your page. You can not edit Eleme…" at bounding box center [393, 200] width 786 height 401
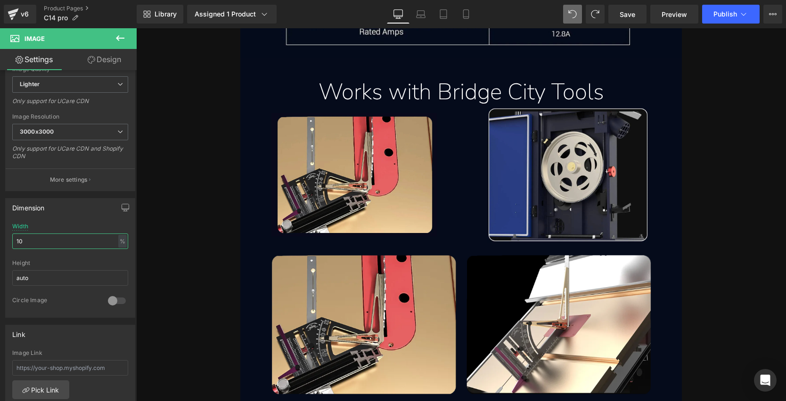
type input "100"
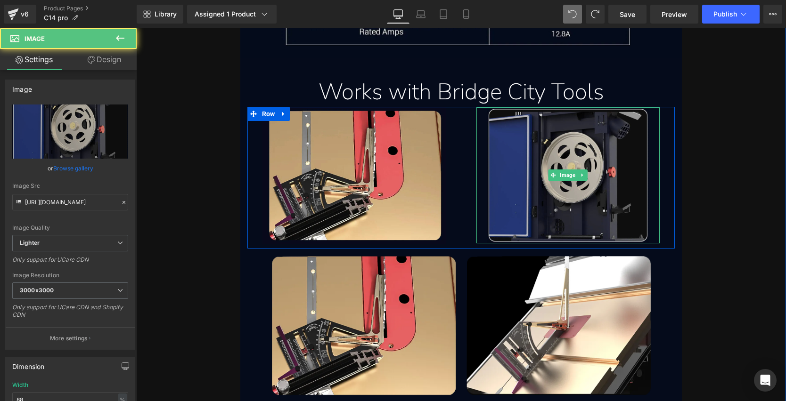
click at [558, 170] on img at bounding box center [568, 175] width 162 height 136
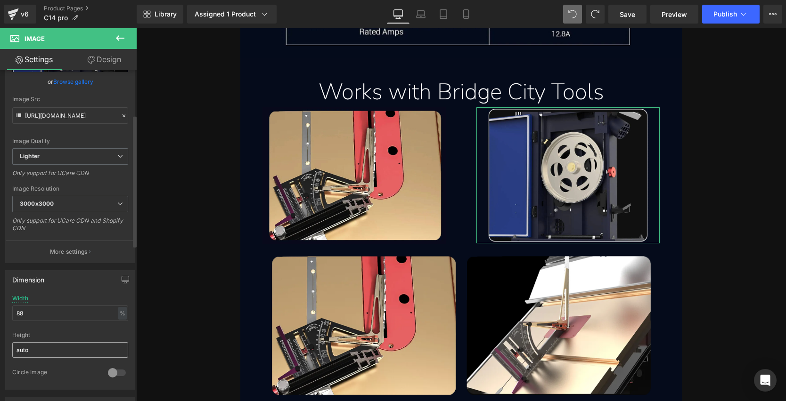
scroll to position [112, 0]
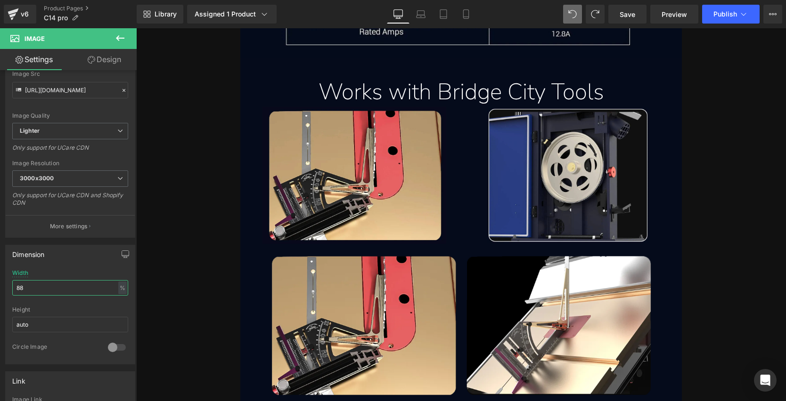
drag, startPoint x: 23, startPoint y: 287, endPoint x: -7, endPoint y: 286, distance: 29.2
click at [0, 286] on html "Image You are previewing how the will restyle your page. You can not edit Eleme…" at bounding box center [393, 200] width 786 height 401
type input "100"
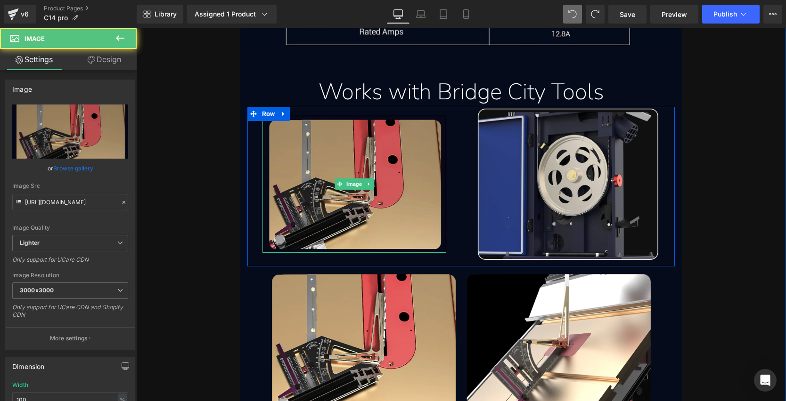
click at [359, 169] on img at bounding box center [354, 184] width 184 height 137
click at [369, 158] on img at bounding box center [354, 184] width 184 height 137
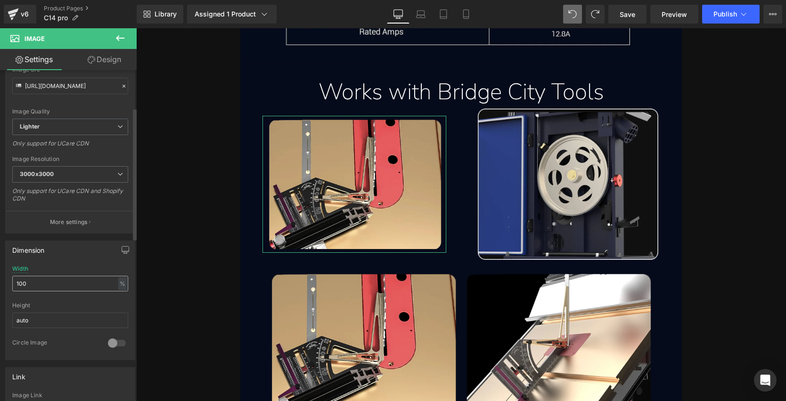
scroll to position [119, 0]
type input "90"
type input "[URL][DOMAIN_NAME]"
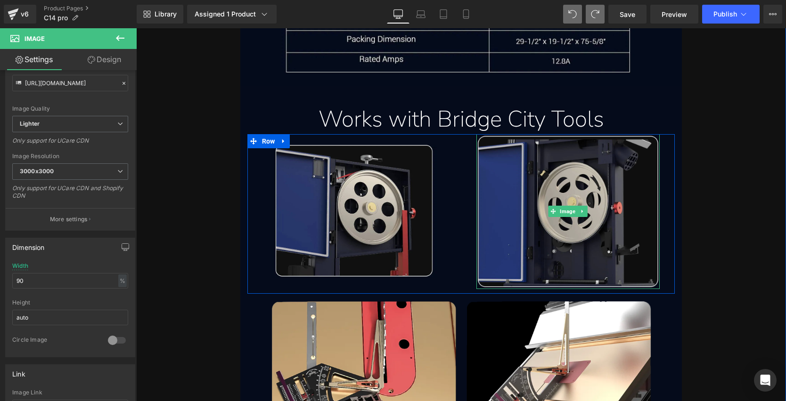
scroll to position [8818, 0]
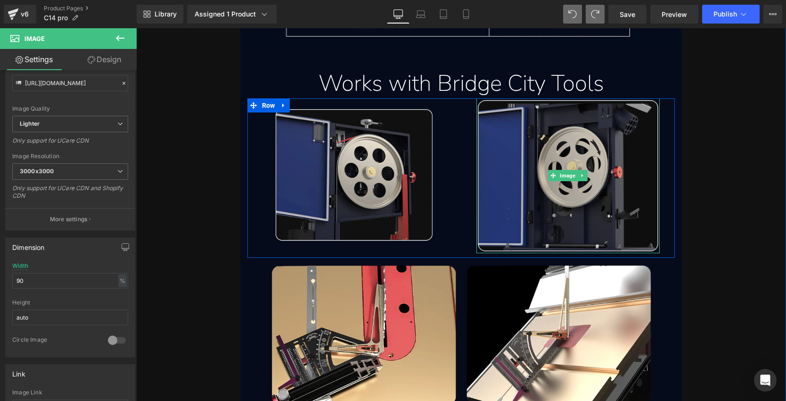
click at [586, 156] on img at bounding box center [568, 175] width 184 height 155
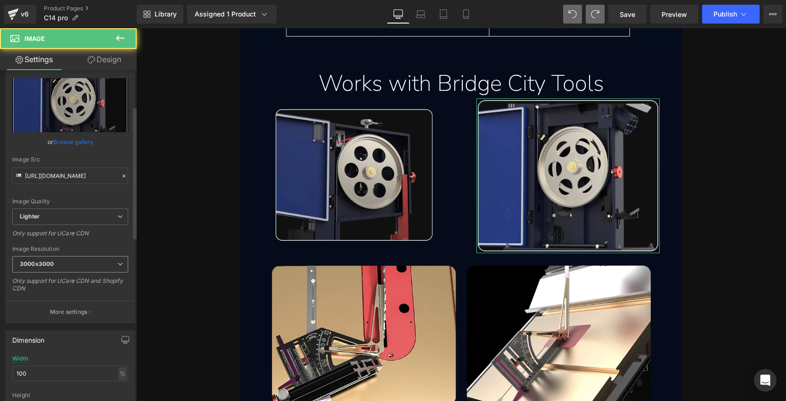
scroll to position [114, 0]
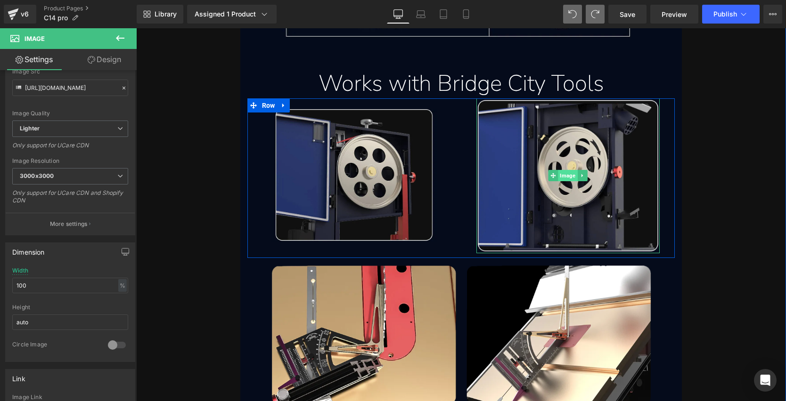
click at [572, 178] on span "Image" at bounding box center [567, 175] width 19 height 11
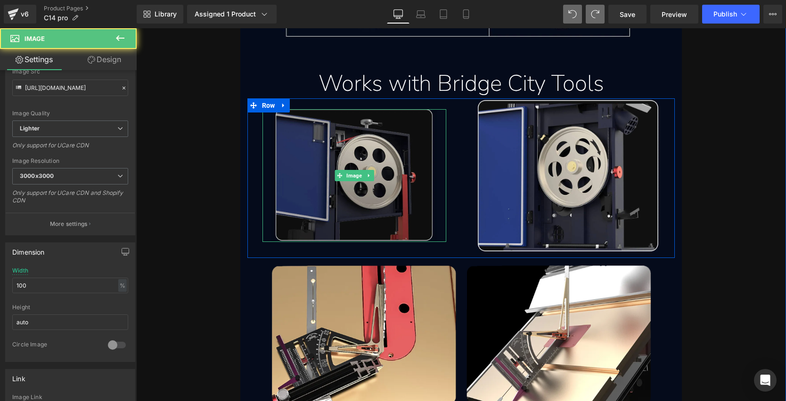
click at [362, 151] on img at bounding box center [353, 175] width 165 height 133
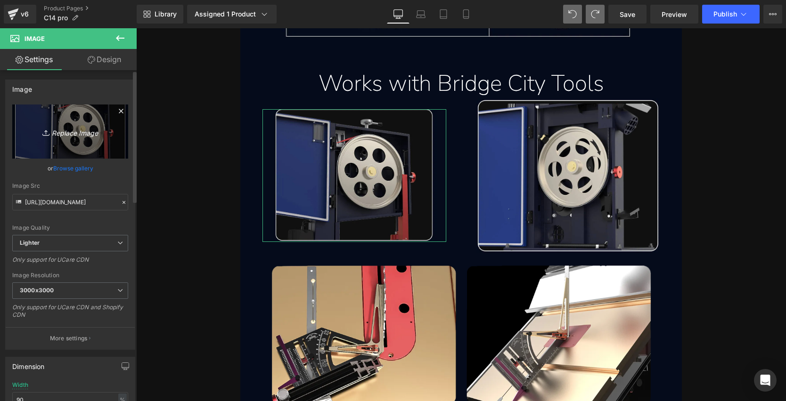
click at [60, 128] on icon "Replace Image" at bounding box center [70, 132] width 75 height 12
type input "C:\fakepath\ug-1-universal-gauge-compatibility-with-the-14-inch-stainless-bands…"
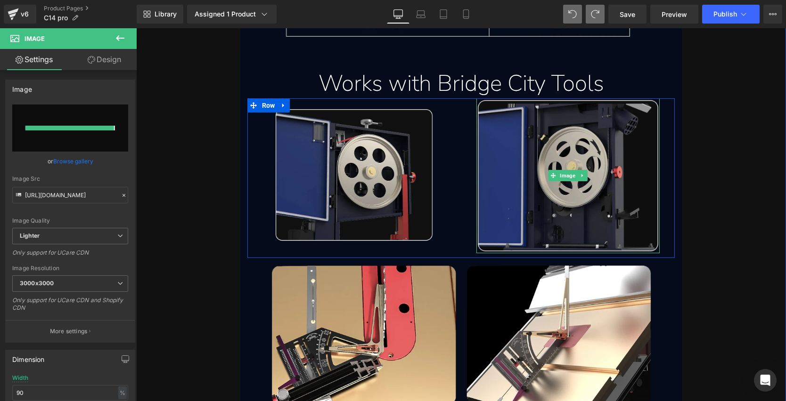
type input "[URL][DOMAIN_NAME]"
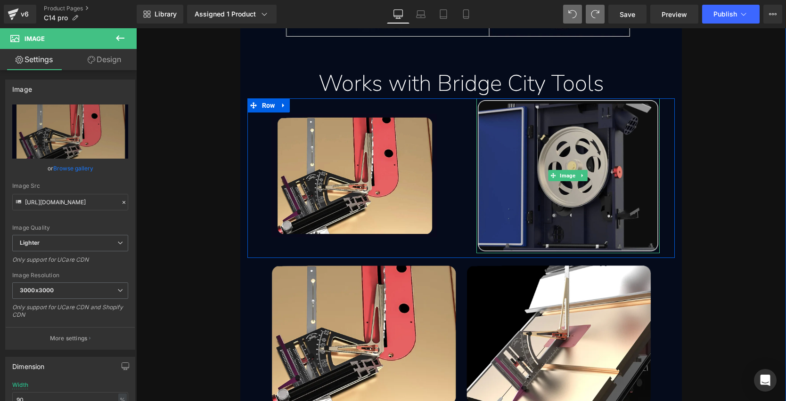
click at [562, 141] on img at bounding box center [568, 175] width 184 height 155
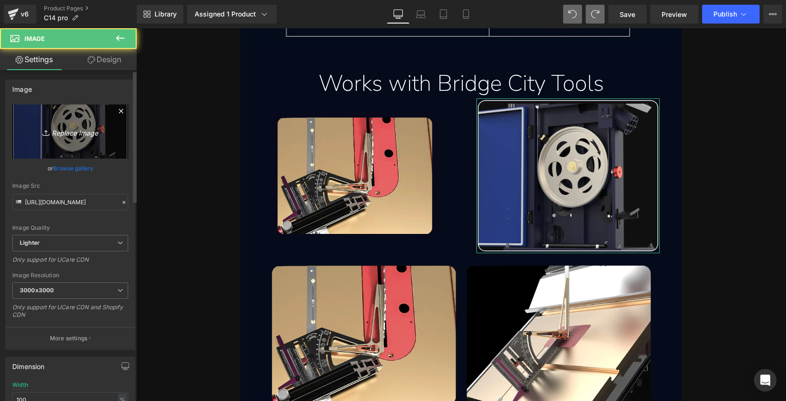
click at [76, 127] on icon "Replace Image" at bounding box center [70, 132] width 75 height 12
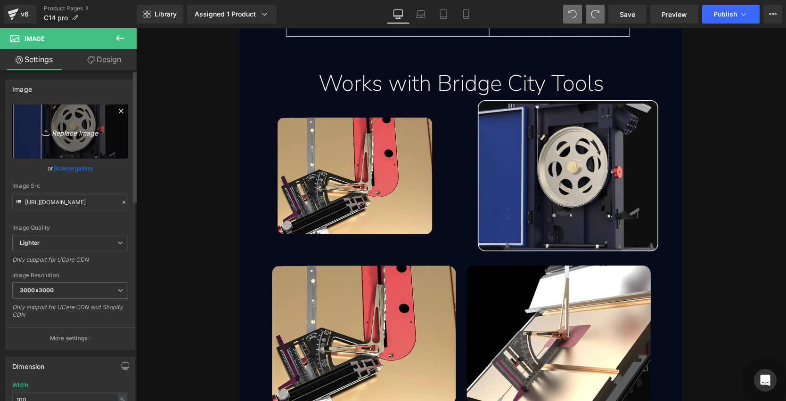
type input "C:\fakepath\ug-1-universal-gauge-being-used-with-the-14-inch-stainless-bandsaw-…"
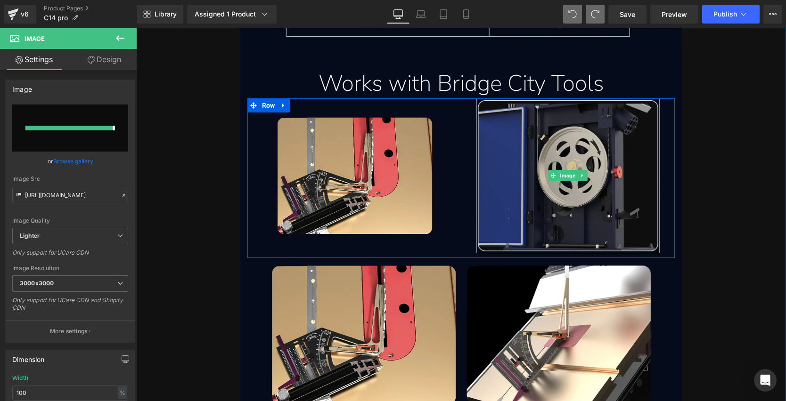
type input "[URL][DOMAIN_NAME]"
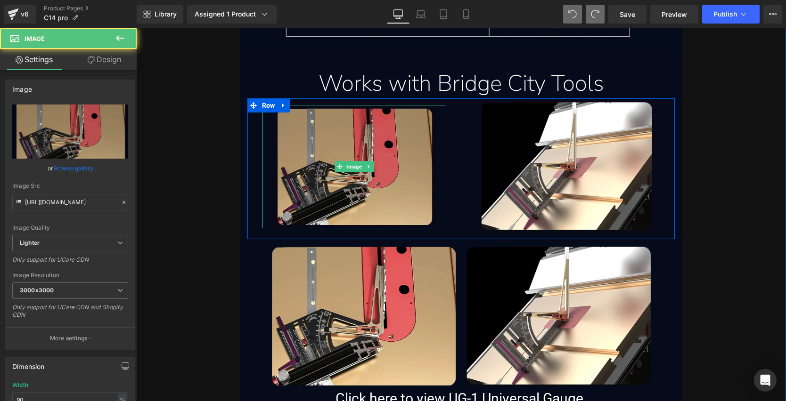
click at [367, 150] on img at bounding box center [353, 166] width 165 height 123
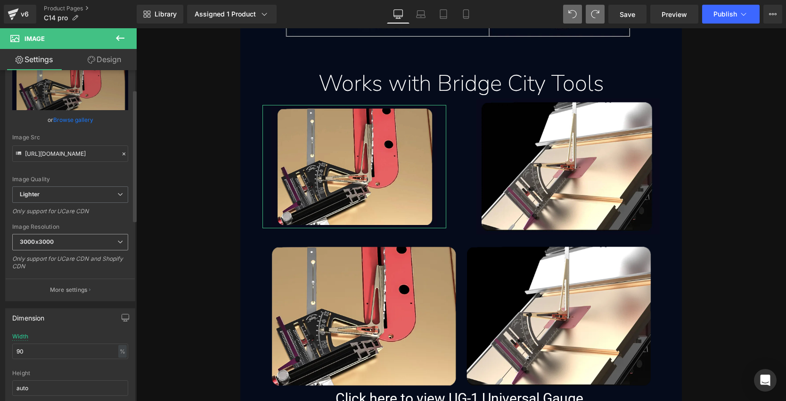
scroll to position [51, 0]
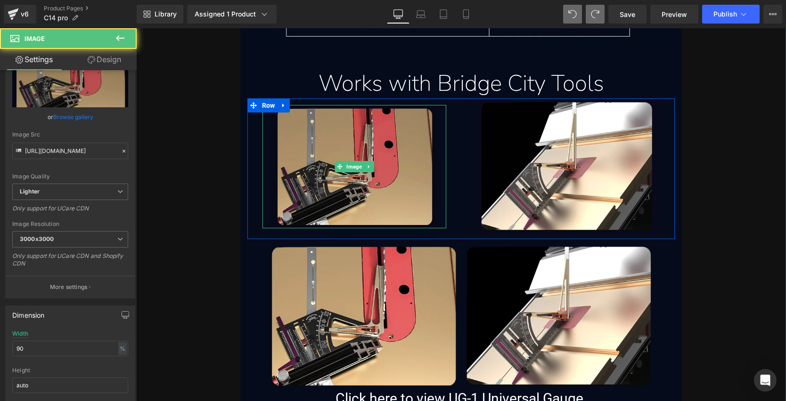
click at [293, 148] on img at bounding box center [353, 166] width 165 height 123
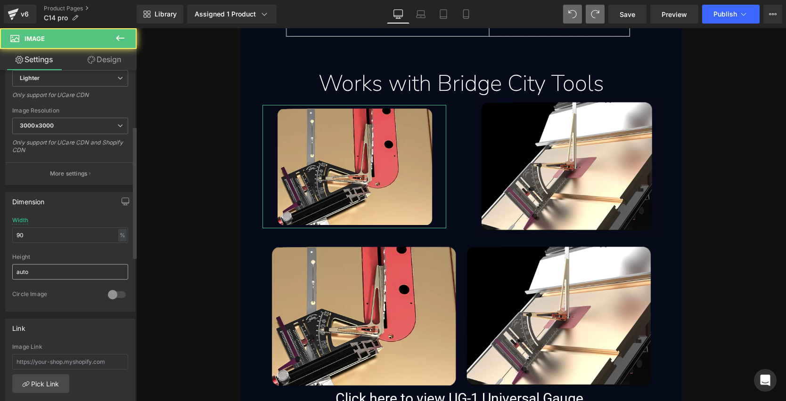
scroll to position [165, 0]
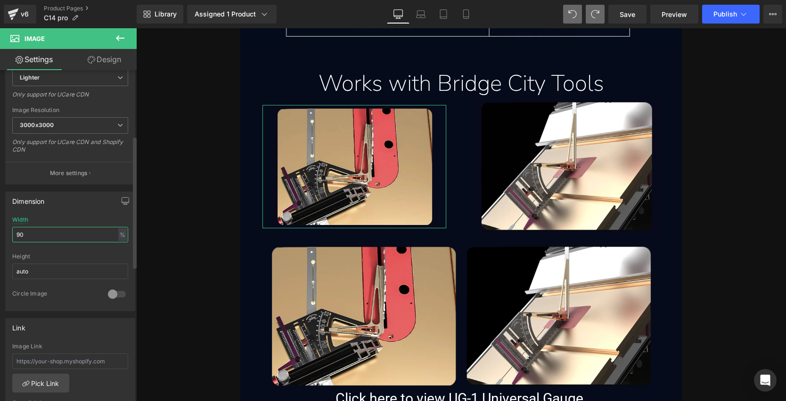
drag, startPoint x: 28, startPoint y: 232, endPoint x: 86, endPoint y: 221, distance: 59.5
click at [0, 224] on html "Image You are previewing how the will restyle your page. You can not edit Eleme…" at bounding box center [393, 200] width 786 height 401
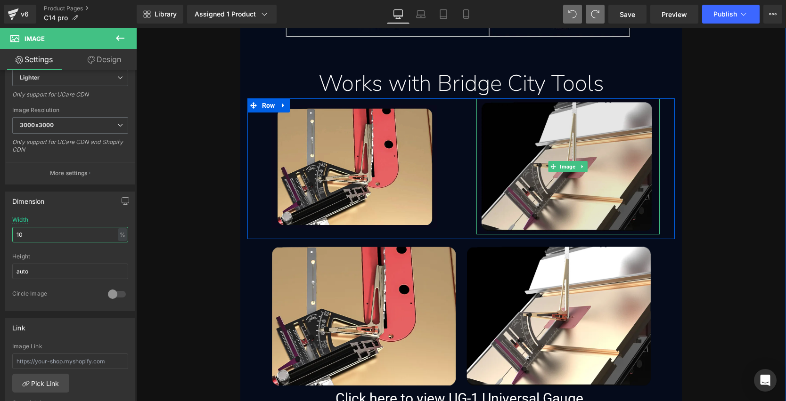
type input "100"
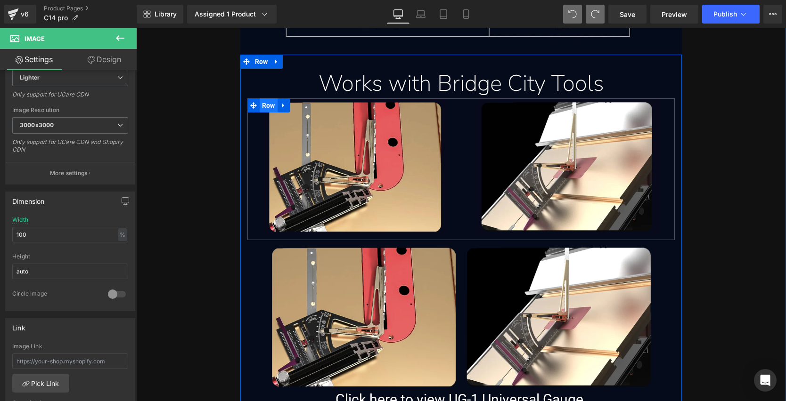
click at [265, 102] on span "Row" at bounding box center [269, 105] width 18 height 14
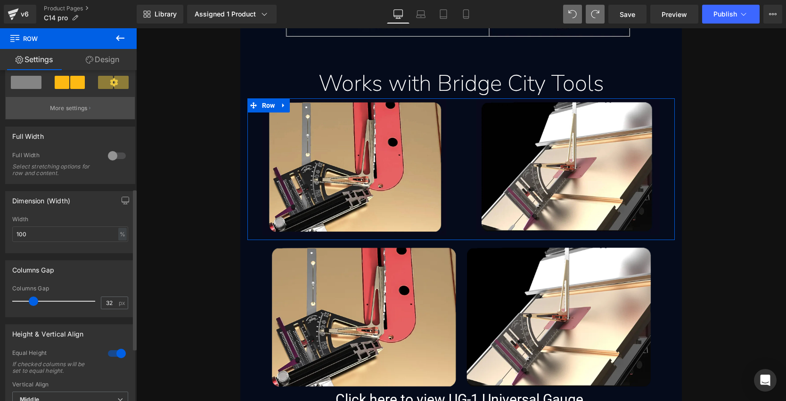
scroll to position [243, 0]
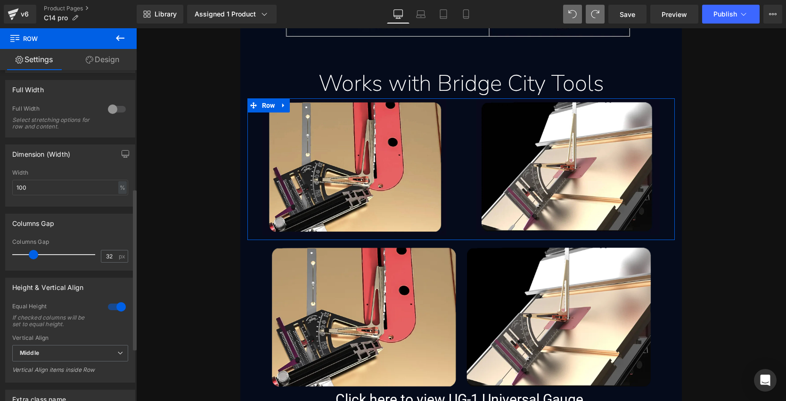
click at [109, 113] on div at bounding box center [117, 109] width 23 height 15
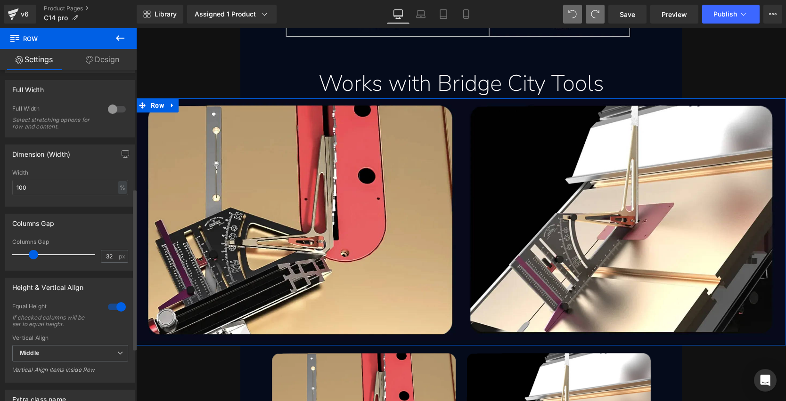
scroll to position [218, 0]
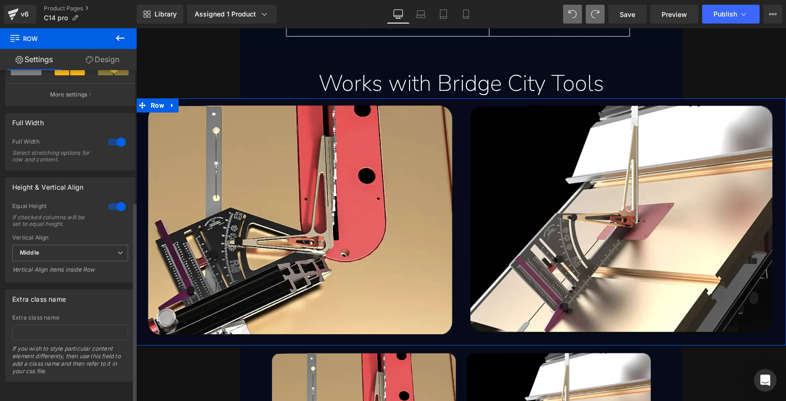
click at [117, 135] on div at bounding box center [117, 142] width 23 height 15
type input "1200"
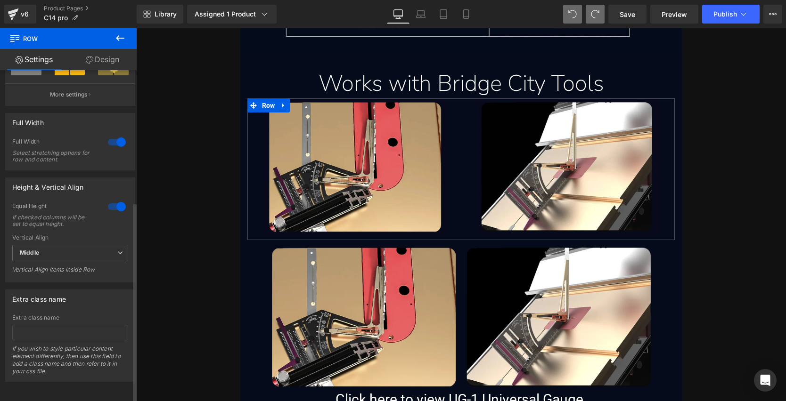
scroll to position [243, 0]
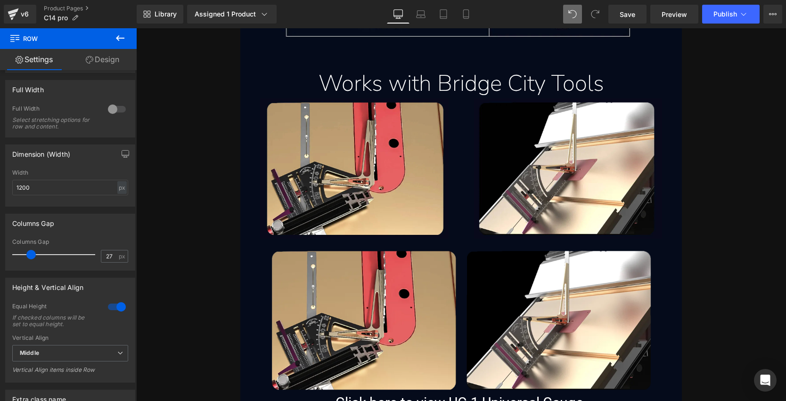
type input "32"
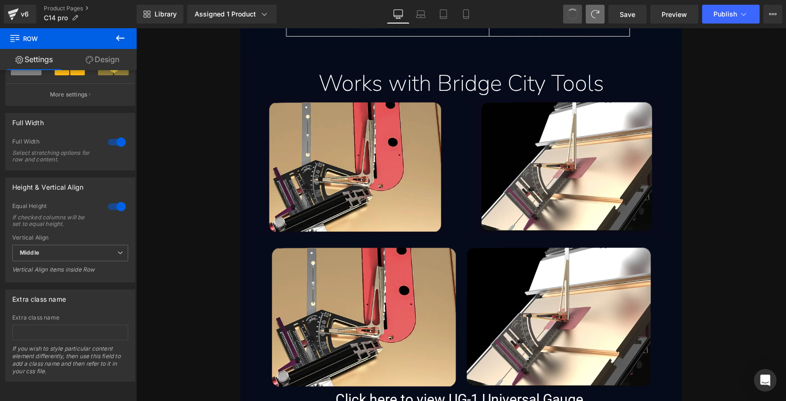
scroll to position [218, 0]
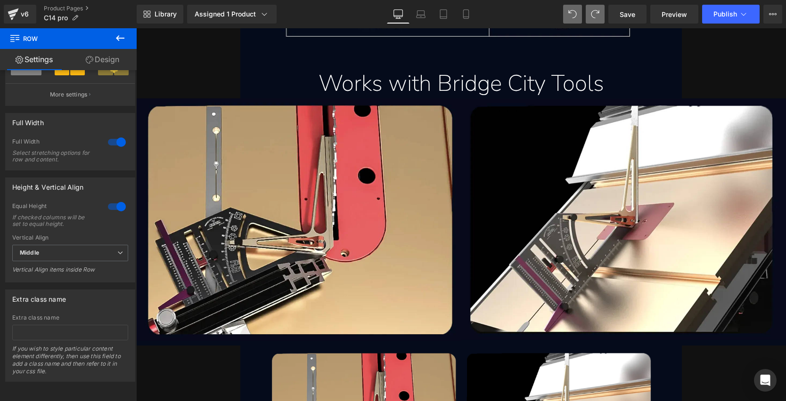
type input "1200"
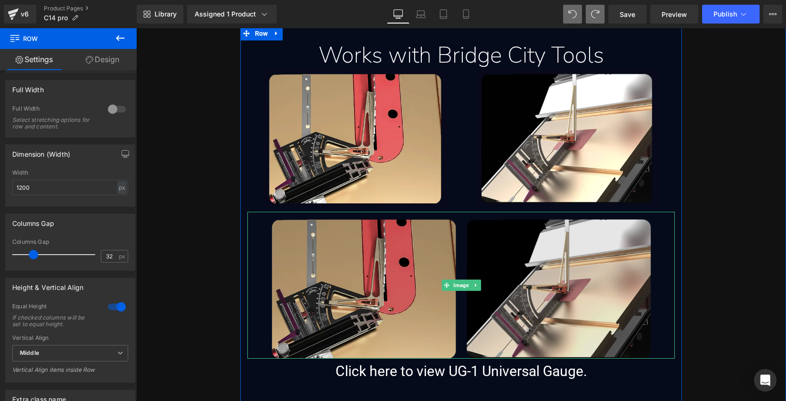
scroll to position [8872, 0]
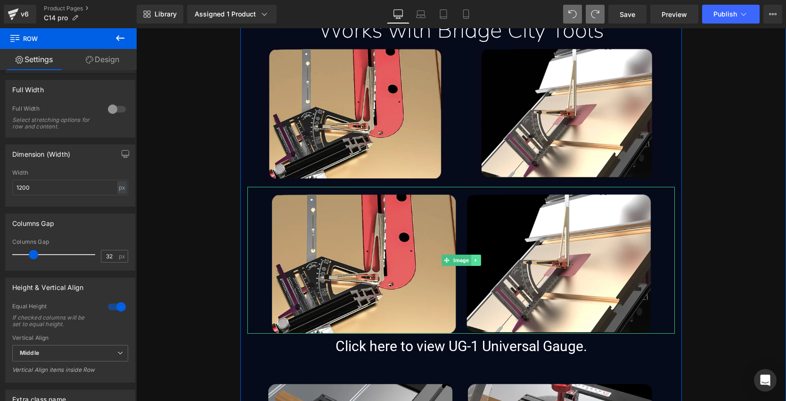
click at [473, 260] on icon at bounding box center [475, 261] width 5 height 6
click at [478, 260] on icon at bounding box center [480, 260] width 5 height 5
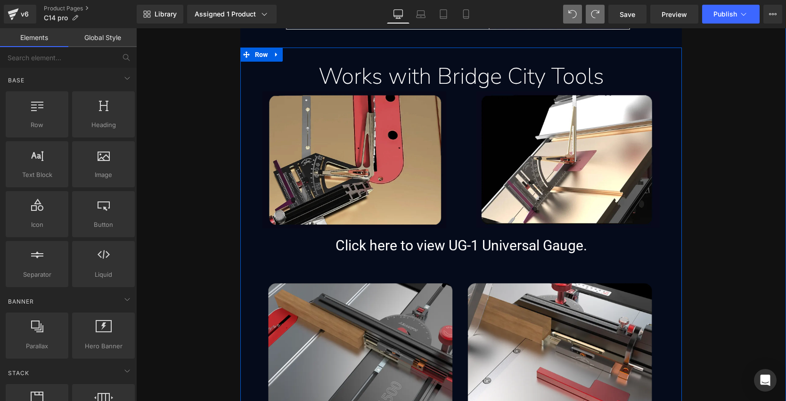
scroll to position [8821, 0]
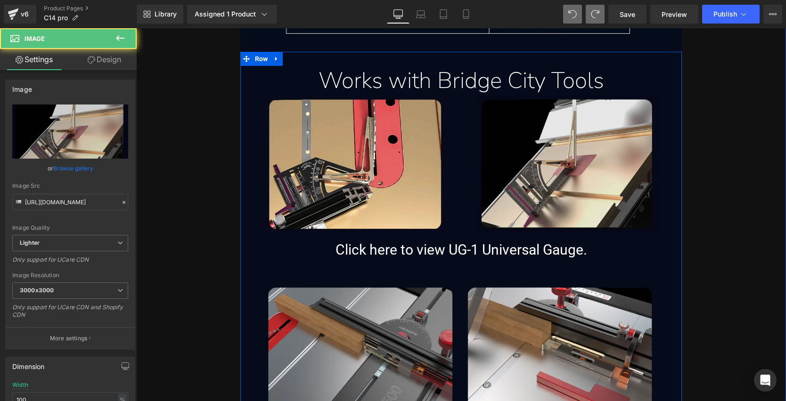
click at [558, 157] on img at bounding box center [568, 164] width 184 height 137
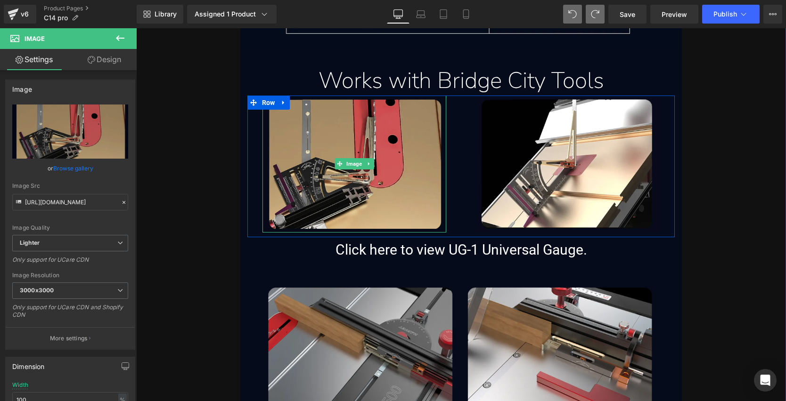
click at [361, 146] on img at bounding box center [354, 164] width 184 height 137
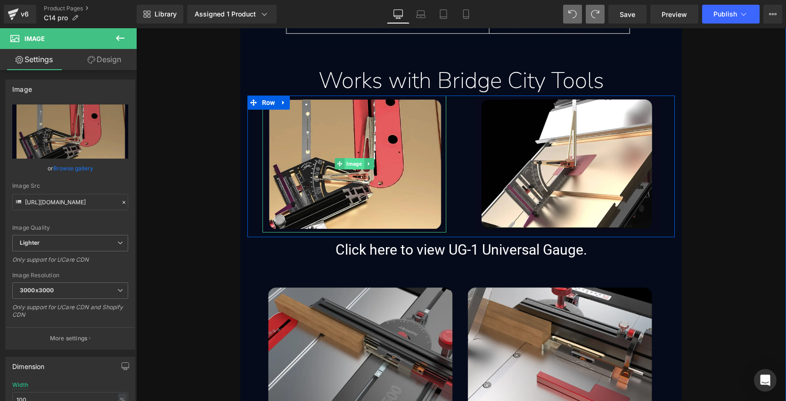
click at [348, 163] on span "Image" at bounding box center [353, 163] width 19 height 11
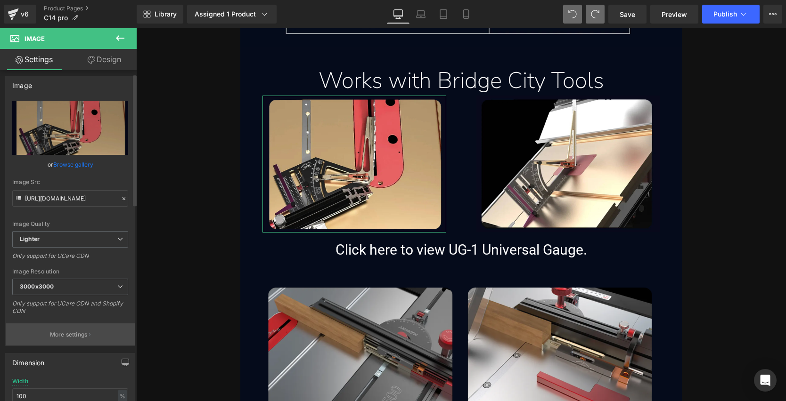
scroll to position [8, 0]
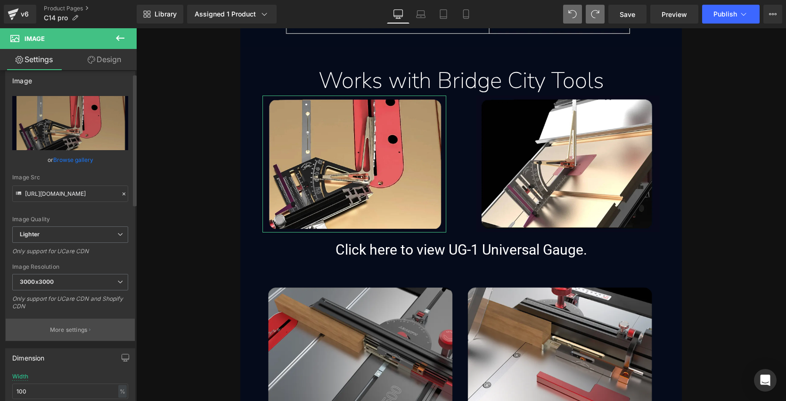
click at [85, 328] on p "More settings" at bounding box center [69, 330] width 38 height 8
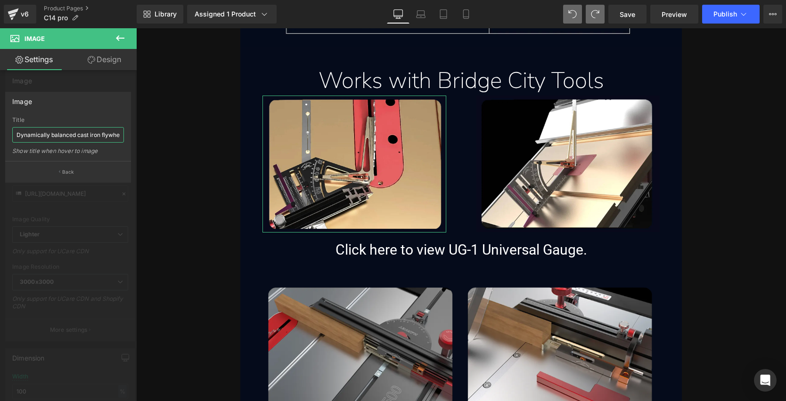
click at [40, 132] on input "Dynamically balanced cast iron flywheels ensure smooth operation with minimal n…" at bounding box center [68, 135] width 112 height 16
drag, startPoint x: 151, startPoint y: 163, endPoint x: 138, endPoint y: 135, distance: 31.0
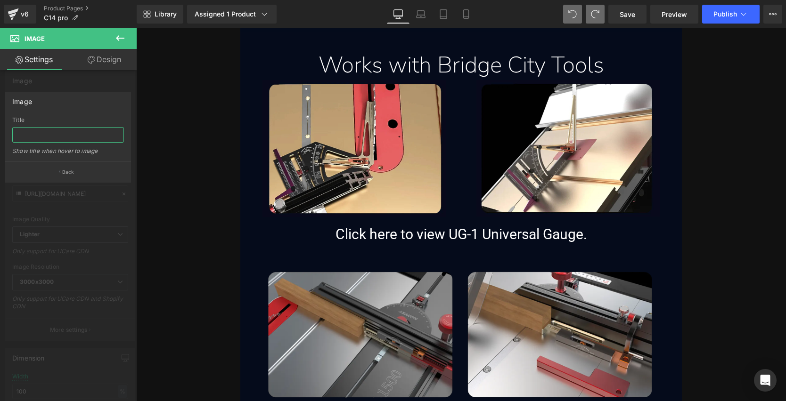
scroll to position [0, 0]
paste input "ug-1-universal-gauge-compatibility-with-the-14-inch-stainless-bandsaw-3hp-ambas…"
type input "ug-1-universal-gauge-compatibility-with-the-14-inch-stainless-bandsaw-3hp-ambas…"
click at [50, 136] on input "ug-1-universal-gauge-compatibility-with-the-14-inch-stainless-bandsaw-3hp-ambas…" at bounding box center [68, 135] width 112 height 16
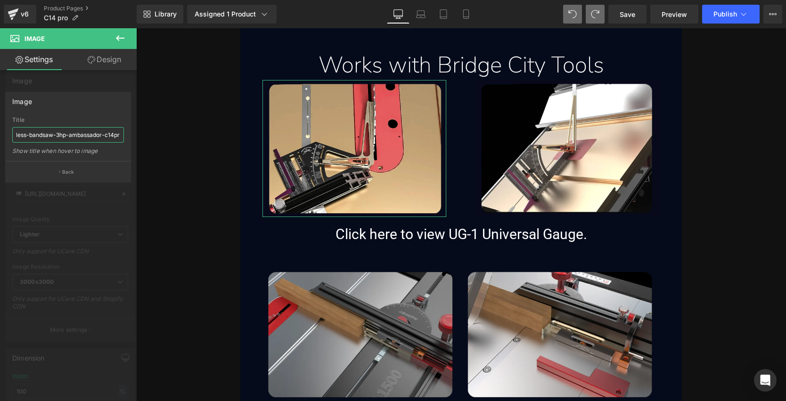
click at [69, 133] on input "ug-1-universal-gauge-compatibility-with-the-14-inch-stainless-bandsaw-3hp-ambas…" at bounding box center [68, 135] width 112 height 16
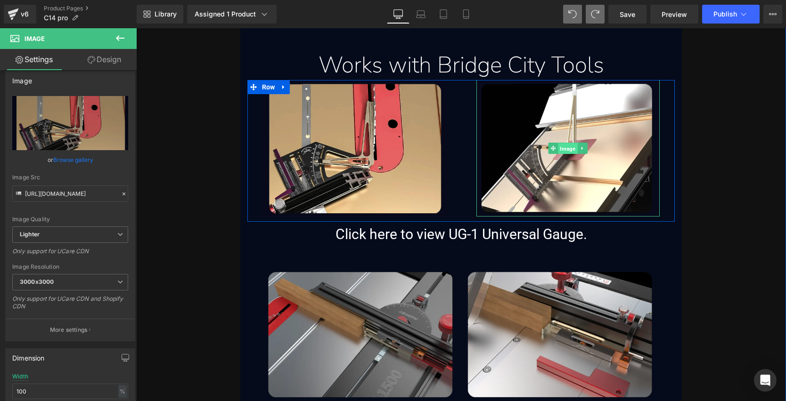
click at [561, 145] on span "Image" at bounding box center [567, 148] width 19 height 11
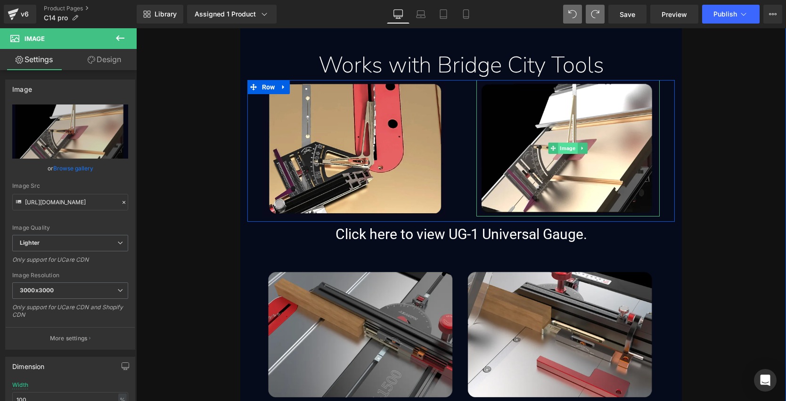
click at [558, 151] on span "Image" at bounding box center [567, 148] width 19 height 11
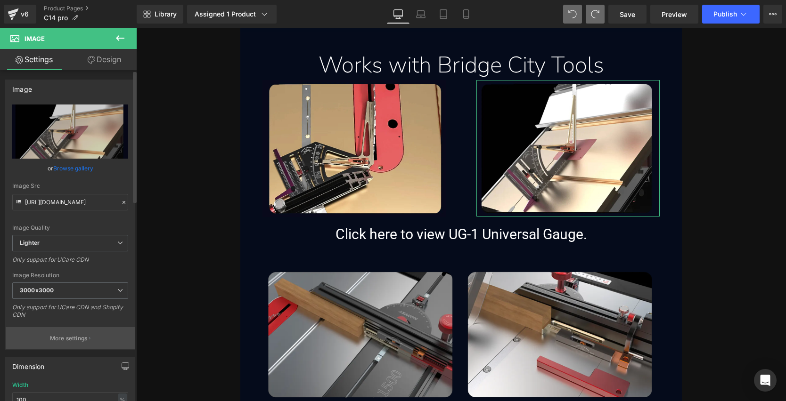
click at [65, 335] on p "More settings" at bounding box center [69, 338] width 38 height 8
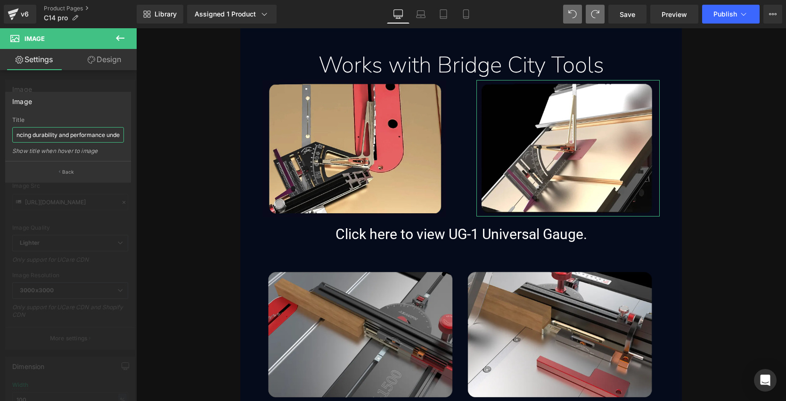
scroll to position [0, 419]
drag, startPoint x: 152, startPoint y: 162, endPoint x: 207, endPoint y: 139, distance: 59.1
paste input "ug-1-universal-gauge-being-used-with-the-14-inch-stainless-bandsaw-3hp-ambassad…"
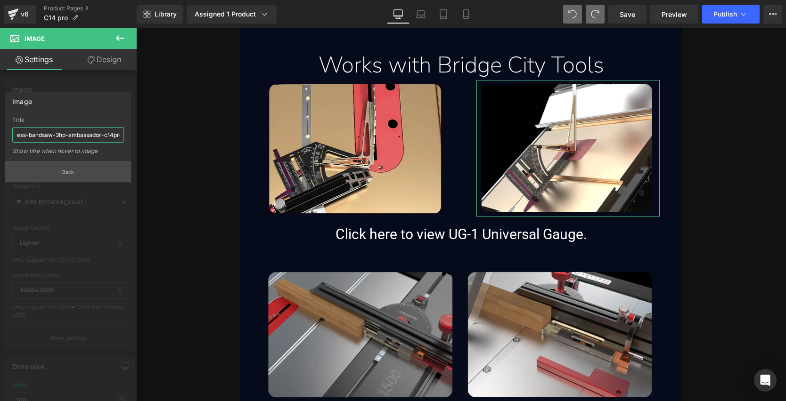
type input "ug-1-universal-gauge-being-used-with-the-14-inch-stainless-bandsaw-3hp-ambassad…"
click at [66, 173] on p "Back" at bounding box center [68, 172] width 12 height 7
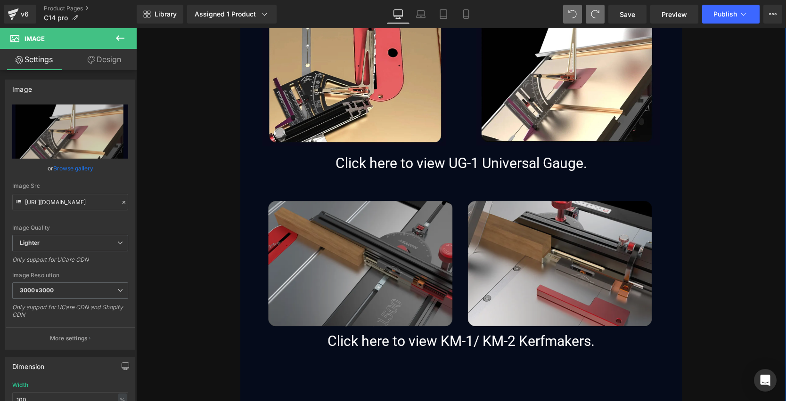
click at [387, 236] on img at bounding box center [461, 264] width 428 height 129
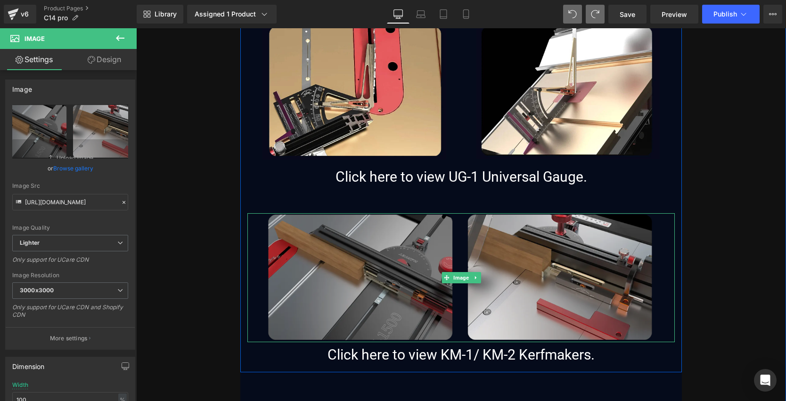
scroll to position [8838, 0]
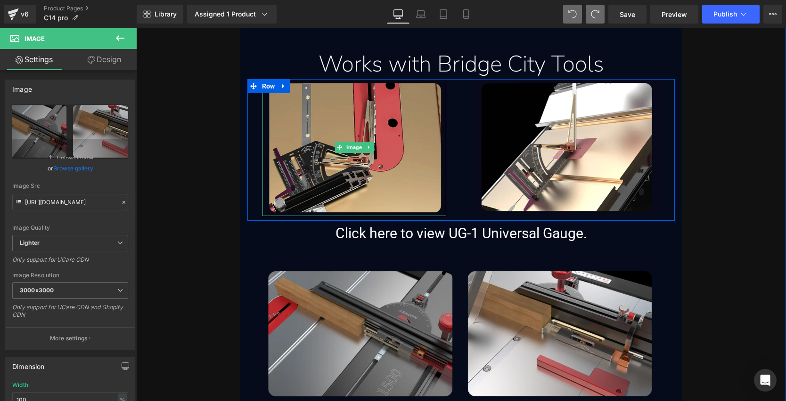
click at [387, 138] on img at bounding box center [354, 147] width 184 height 137
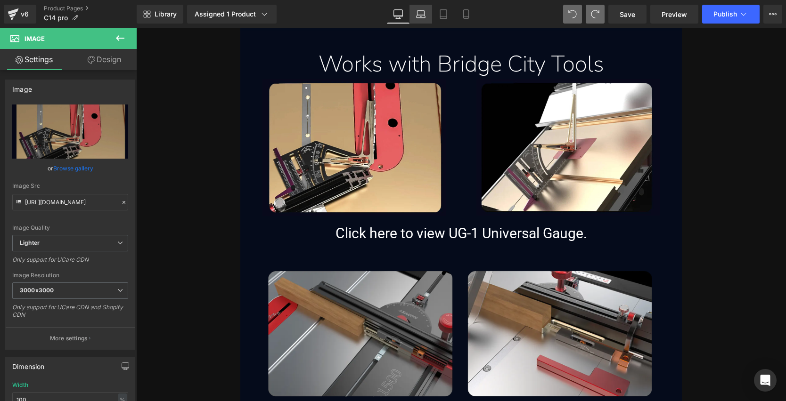
click at [426, 16] on link "Laptop" at bounding box center [420, 14] width 23 height 19
type input "90"
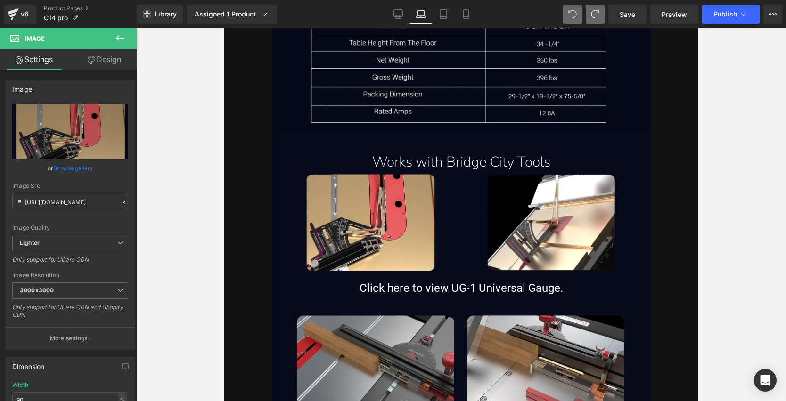
scroll to position [7663, 0]
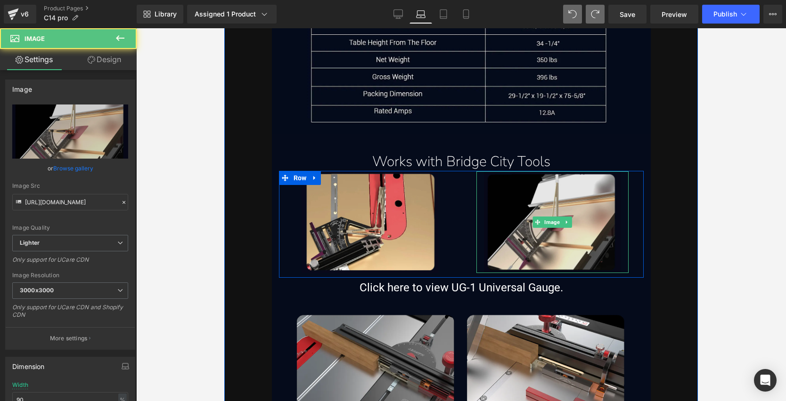
click at [545, 195] on img at bounding box center [552, 222] width 137 height 102
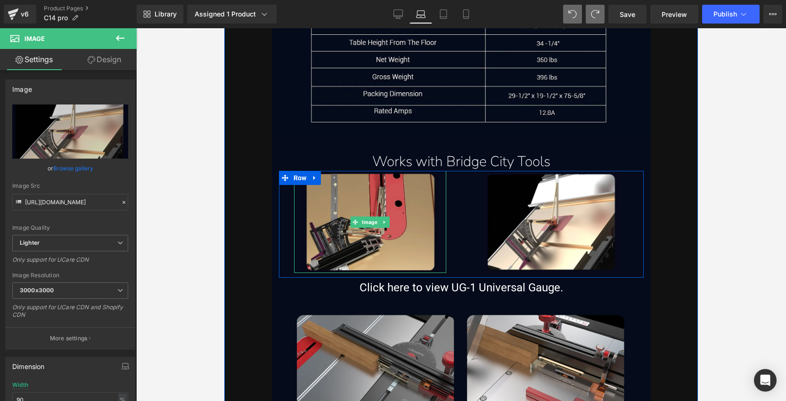
drag, startPoint x: 362, startPoint y: 197, endPoint x: 415, endPoint y: 251, distance: 74.6
click at [362, 197] on img at bounding box center [369, 222] width 137 height 102
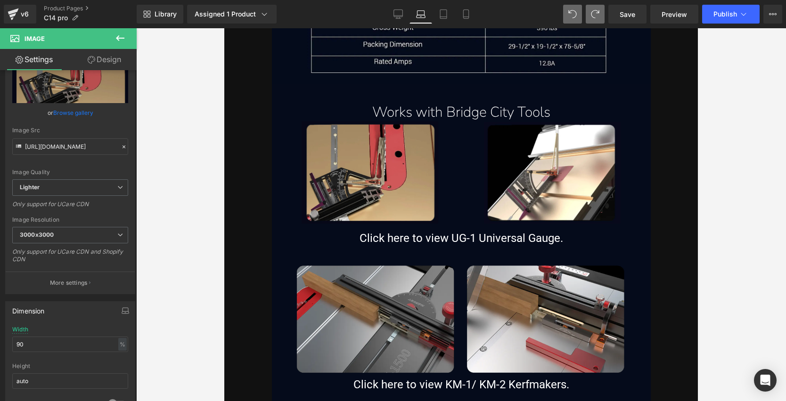
scroll to position [7715, 0]
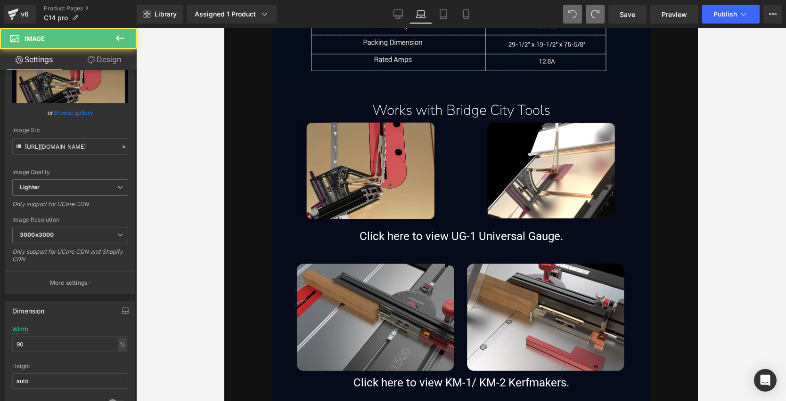
click at [360, 152] on div "Image" at bounding box center [370, 171] width 152 height 102
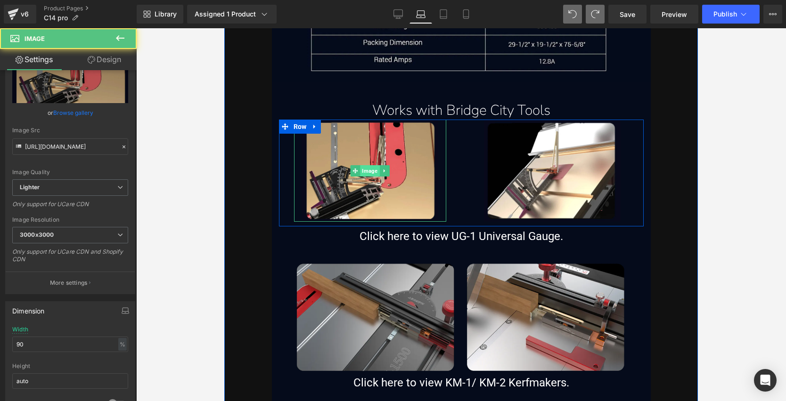
click at [366, 165] on span "Image" at bounding box center [369, 170] width 19 height 11
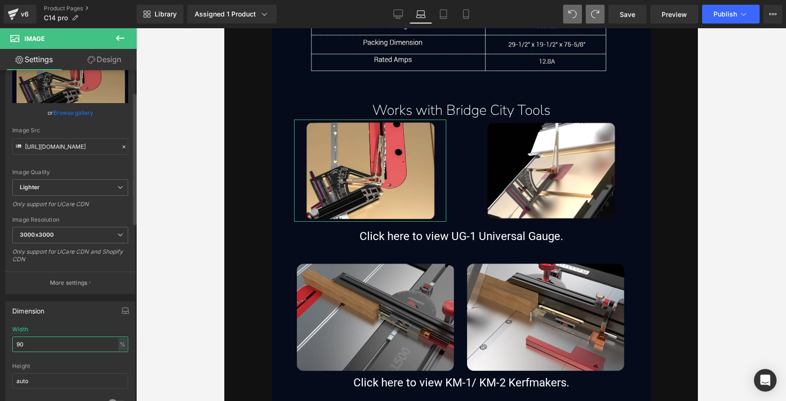
drag, startPoint x: 47, startPoint y: 347, endPoint x: 4, endPoint y: 340, distance: 43.4
click at [4, 340] on div "Dimension 90% Width 90 % % px auto Height auto 0 Circle Image" at bounding box center [70, 357] width 141 height 127
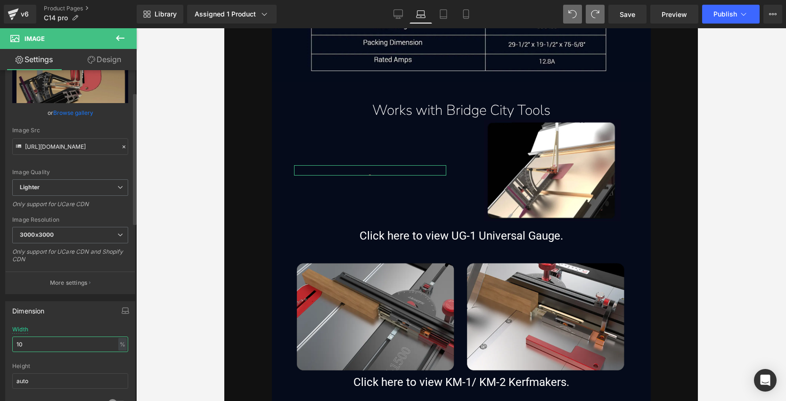
type input "100"
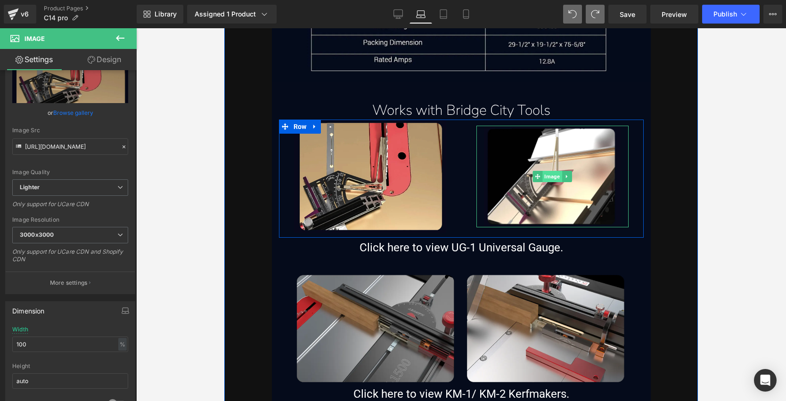
click at [556, 171] on span "Image" at bounding box center [551, 176] width 19 height 11
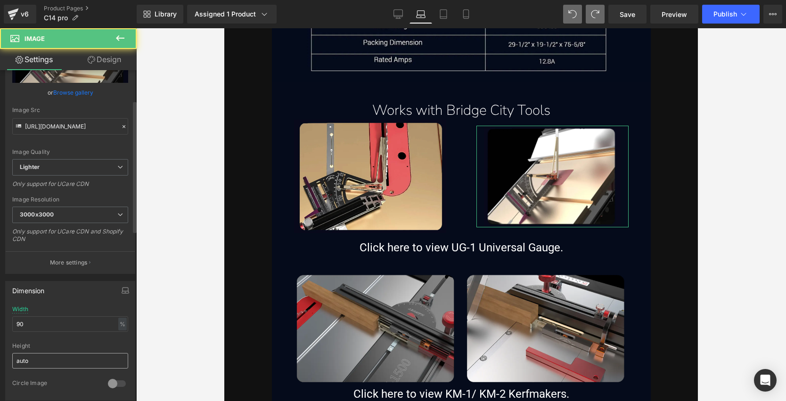
scroll to position [119, 0]
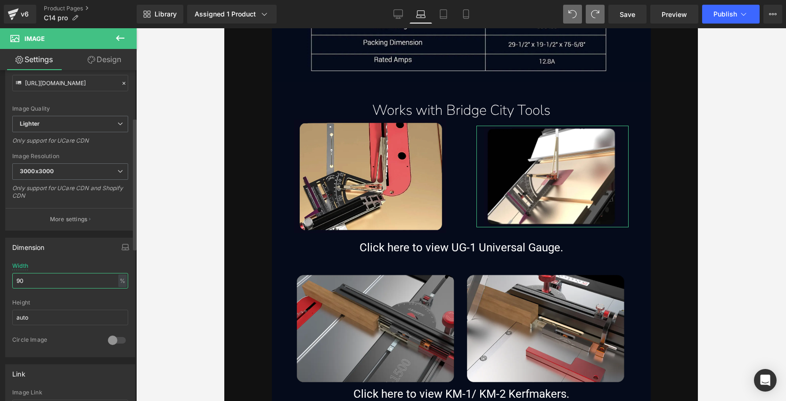
drag, startPoint x: 29, startPoint y: 277, endPoint x: 0, endPoint y: 277, distance: 28.7
click at [0, 277] on div "Dimension 90% Width 90 % % px auto Height auto 0 Circle Image" at bounding box center [70, 294] width 141 height 127
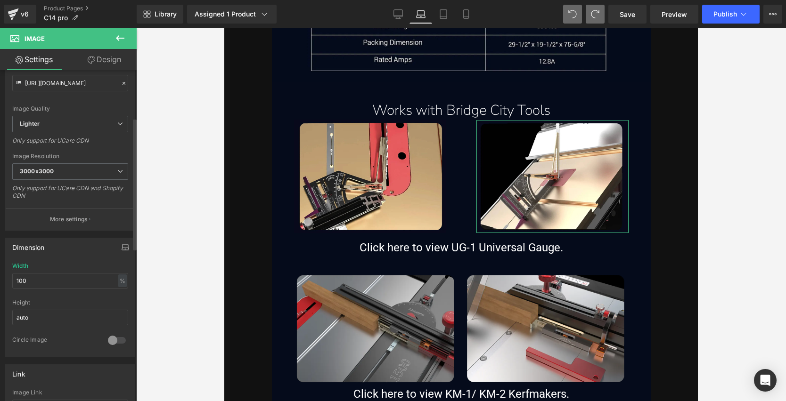
click at [122, 248] on icon "button" at bounding box center [125, 249] width 7 height 2
click at [74, 267] on button "Tablet" at bounding box center [80, 268] width 27 height 16
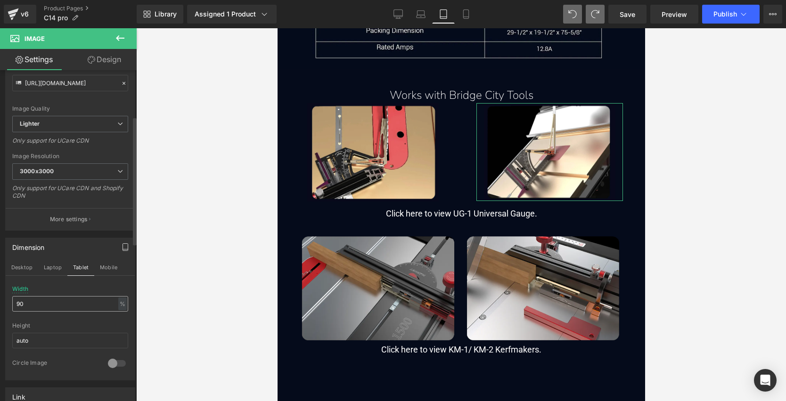
scroll to position [7163, 0]
drag, startPoint x: 33, startPoint y: 305, endPoint x: -6, endPoint y: 301, distance: 39.4
click at [0, 301] on html "Image You are previewing how the will restyle your page. You can not edit Eleme…" at bounding box center [393, 200] width 786 height 401
type input "100"
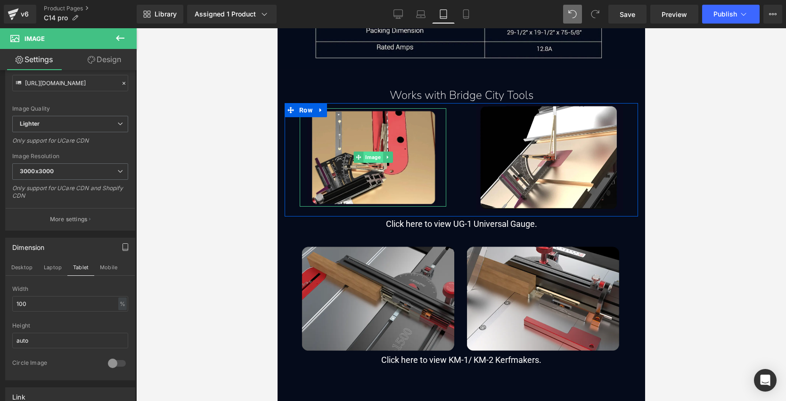
click at [368, 155] on span "Image" at bounding box center [372, 157] width 19 height 11
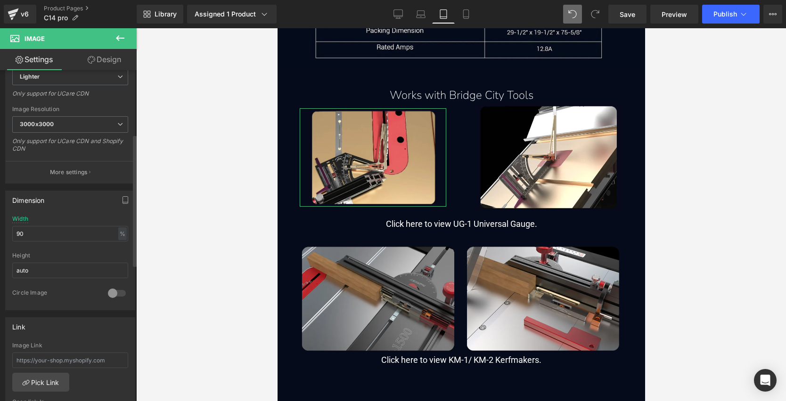
scroll to position [171, 0]
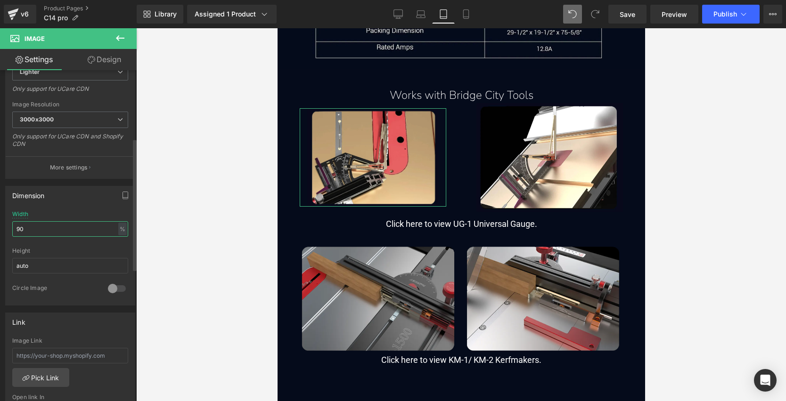
drag, startPoint x: 43, startPoint y: 231, endPoint x: 8, endPoint y: 226, distance: 35.8
click at [8, 226] on div "90% Width 90 % % px auto Height auto 0 Circle Image" at bounding box center [70, 258] width 129 height 94
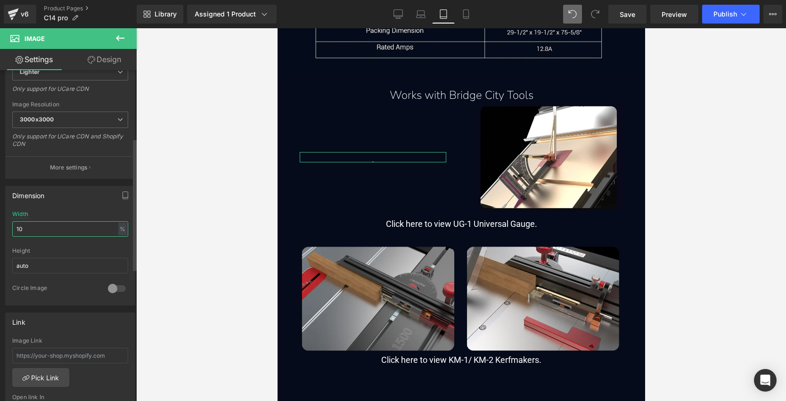
type input "100"
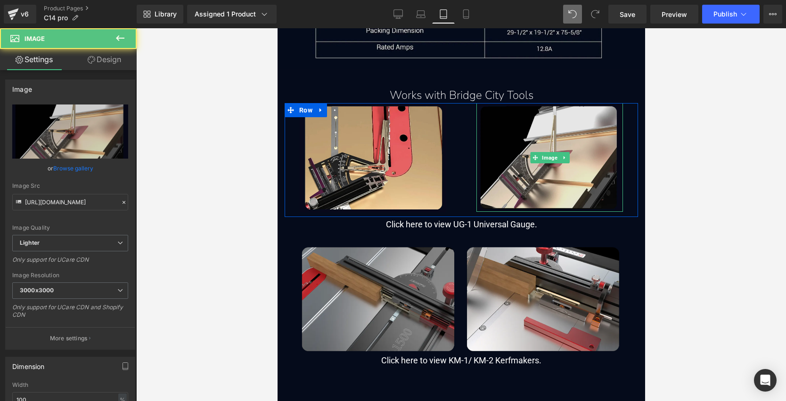
click at [553, 149] on img at bounding box center [549, 157] width 146 height 109
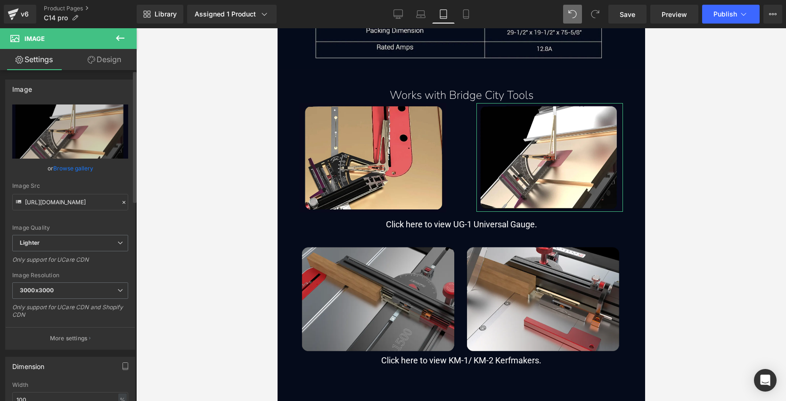
scroll to position [114, 0]
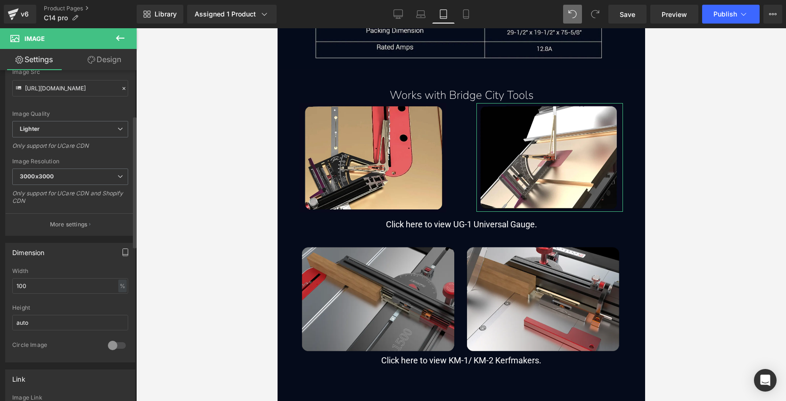
click at [123, 254] on icon "button" at bounding box center [126, 253] width 8 height 8
click at [106, 272] on button "Mobile" at bounding box center [108, 273] width 29 height 16
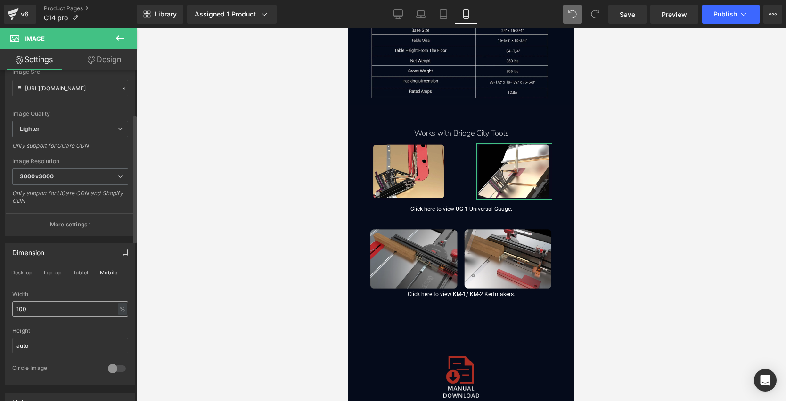
scroll to position [5683, 0]
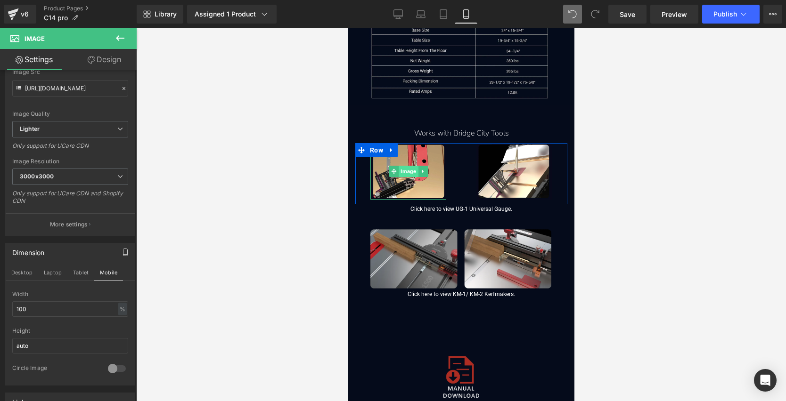
click at [404, 166] on span "Image" at bounding box center [407, 171] width 19 height 11
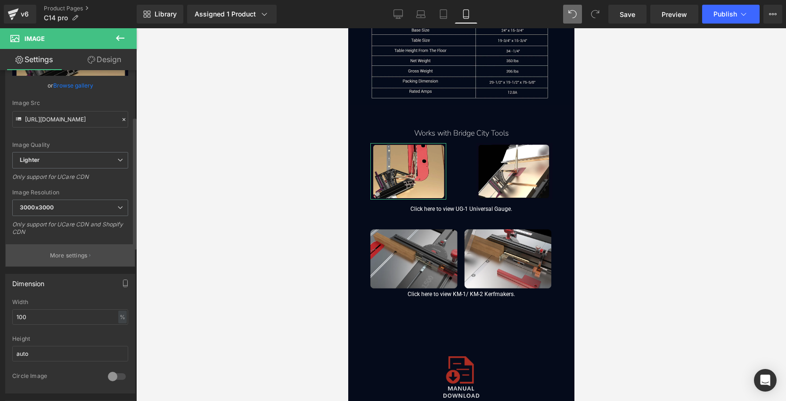
scroll to position [117, 0]
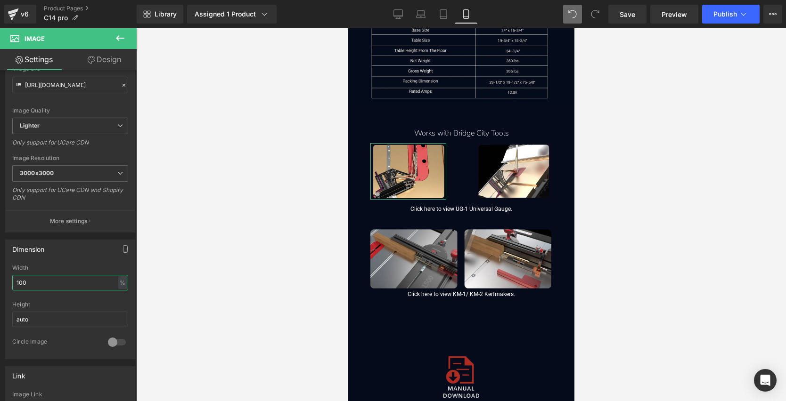
drag, startPoint x: 43, startPoint y: 282, endPoint x: -1, endPoint y: 282, distance: 44.7
click at [0, 282] on html "Image You are previewing how the will restyle your page. You can not edit Eleme…" at bounding box center [393, 200] width 786 height 401
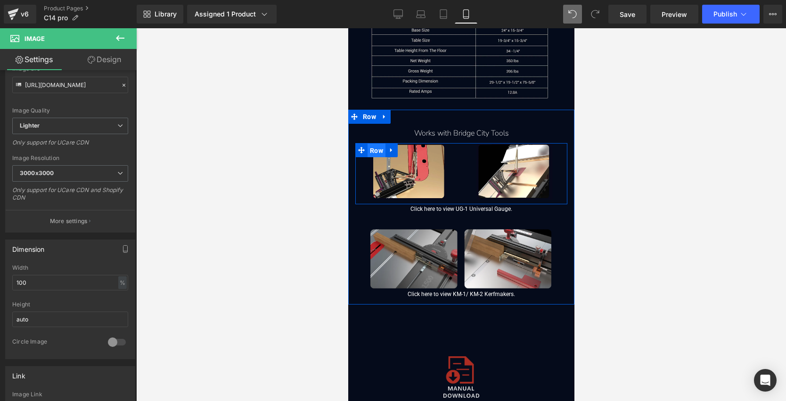
click at [374, 144] on span "Row" at bounding box center [376, 151] width 18 height 14
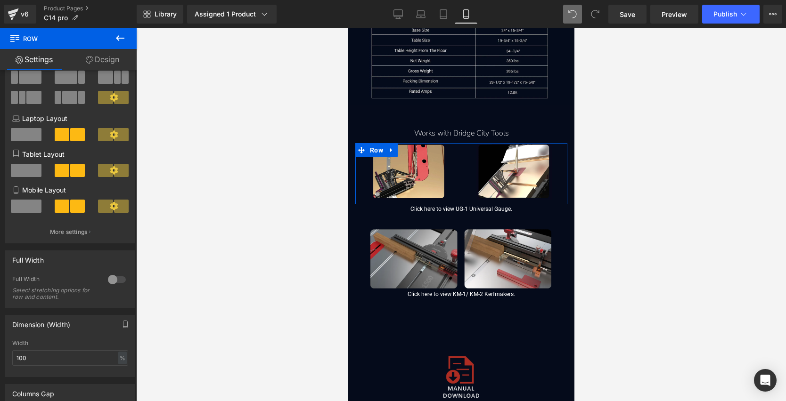
scroll to position [106, 0]
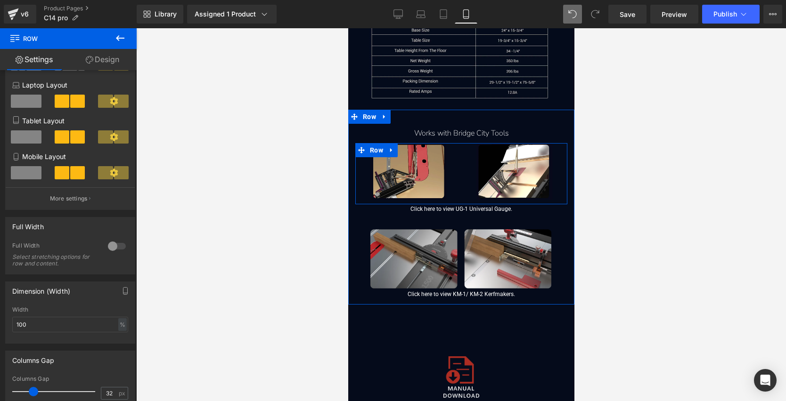
click at [437, 143] on img at bounding box center [408, 171] width 76 height 57
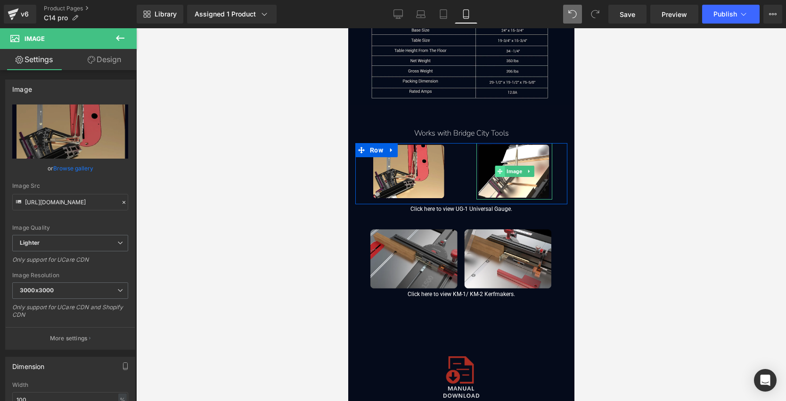
click at [499, 166] on span at bounding box center [499, 171] width 10 height 11
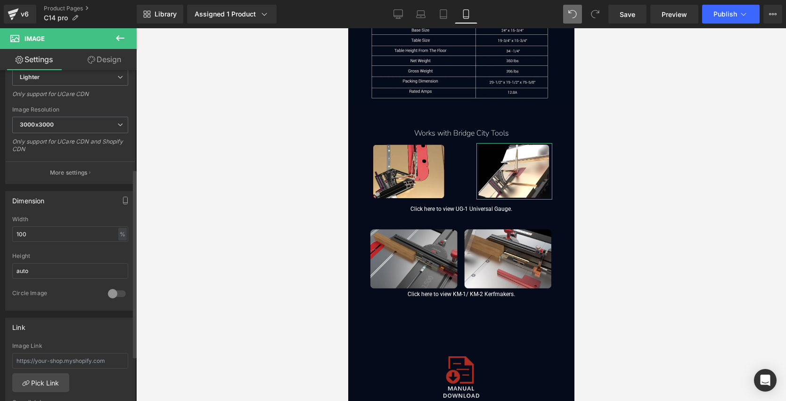
scroll to position [206, 0]
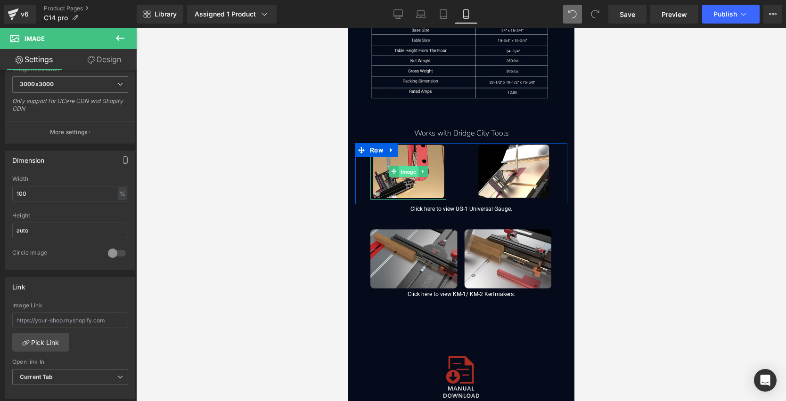
click at [407, 166] on span "Image" at bounding box center [407, 171] width 19 height 11
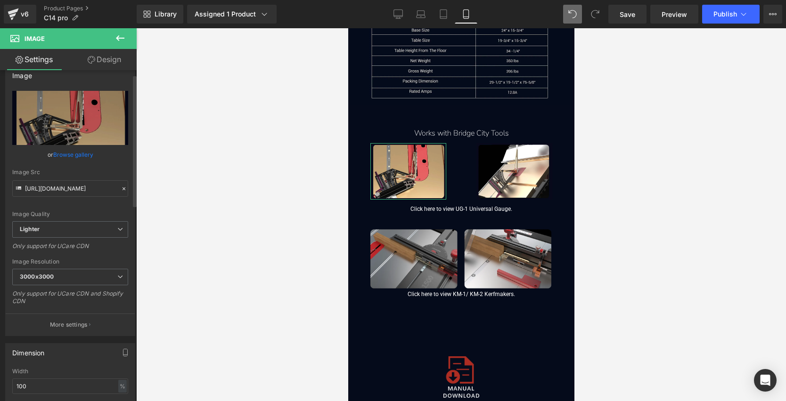
scroll to position [0, 0]
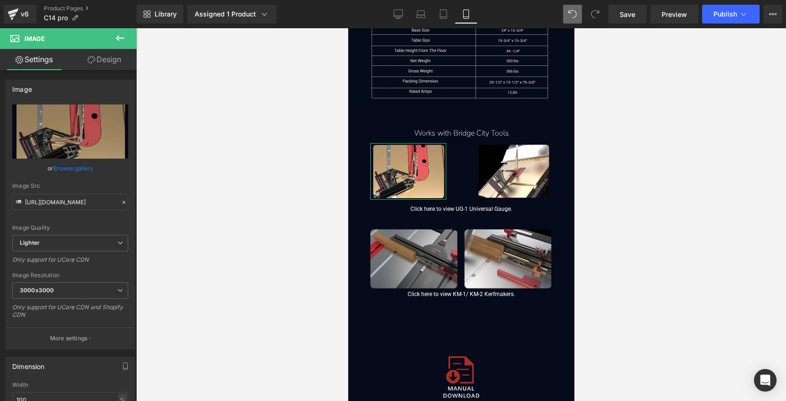
click at [104, 60] on link "Design" at bounding box center [104, 59] width 68 height 21
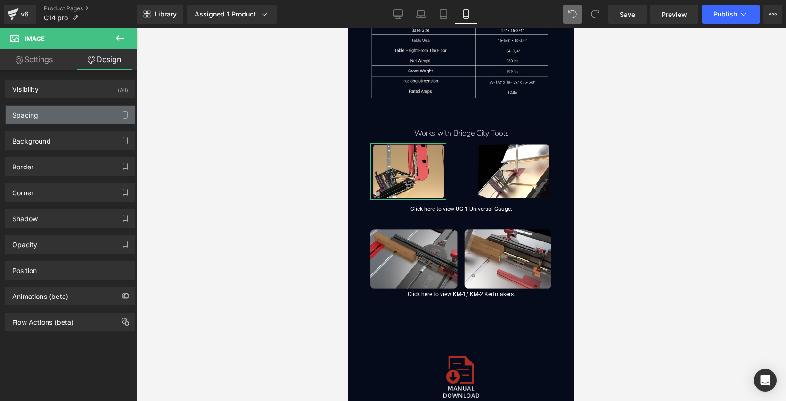
click at [48, 121] on div "Spacing" at bounding box center [70, 115] width 129 height 18
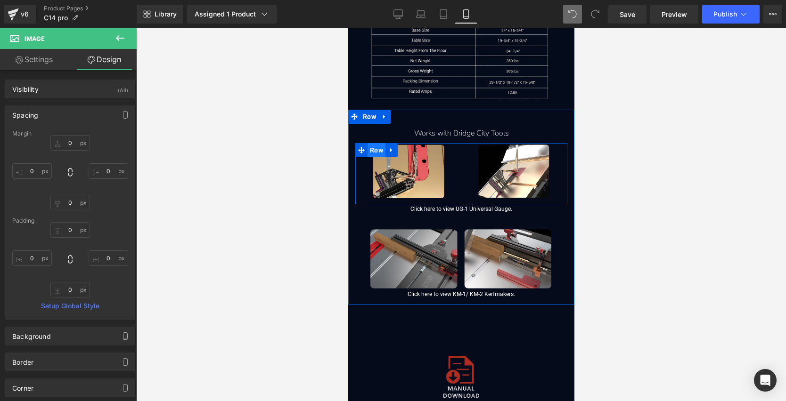
click at [368, 143] on span "Row" at bounding box center [376, 150] width 18 height 14
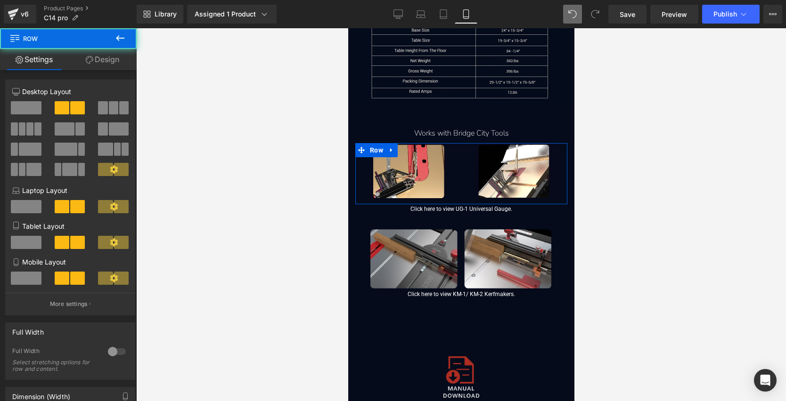
click at [106, 170] on span at bounding box center [105, 169] width 15 height 13
click at [110, 170] on icon at bounding box center [114, 169] width 8 height 8
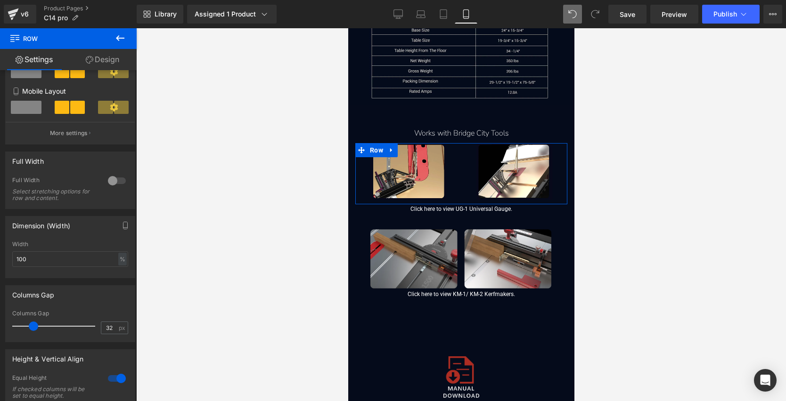
scroll to position [225, 0]
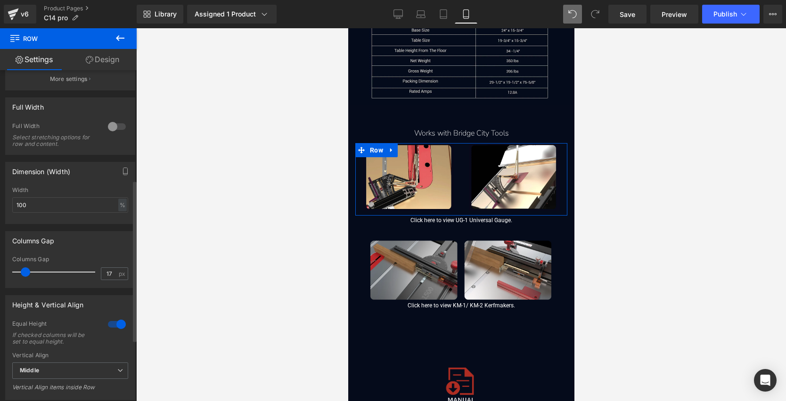
type input "18"
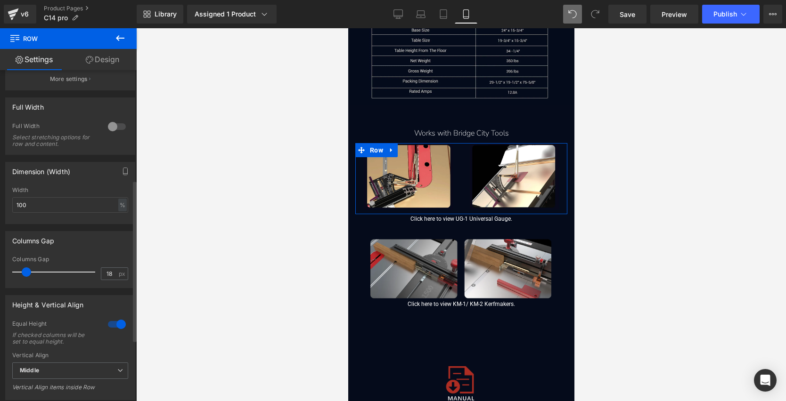
drag, startPoint x: 32, startPoint y: 271, endPoint x: 25, endPoint y: 276, distance: 8.5
click at [25, 276] on span at bounding box center [26, 272] width 9 height 9
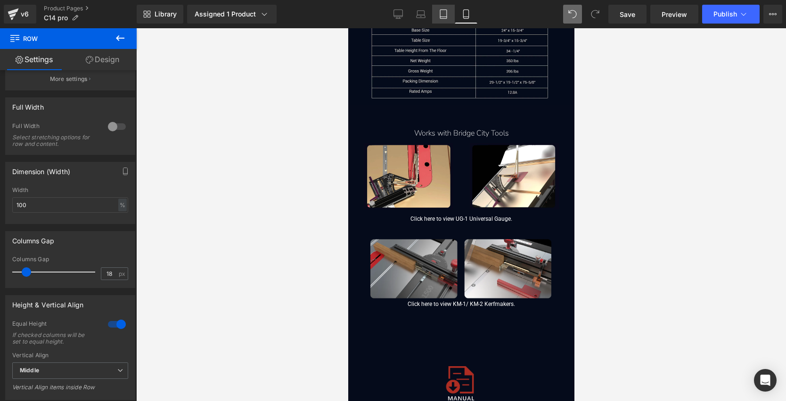
click at [448, 11] on link "Tablet" at bounding box center [443, 14] width 23 height 19
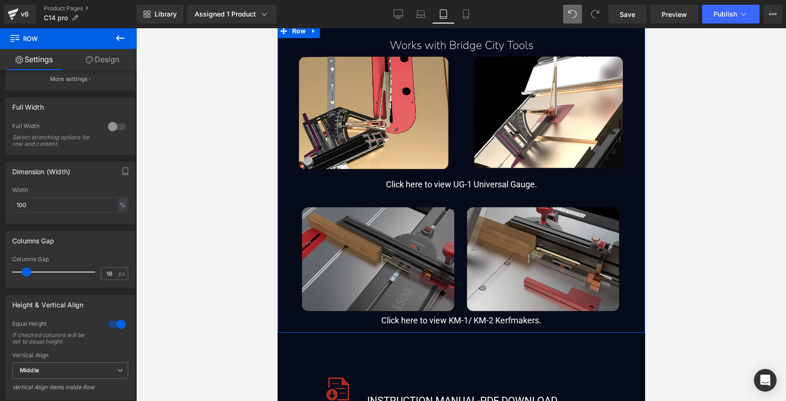
scroll to position [7204, 0]
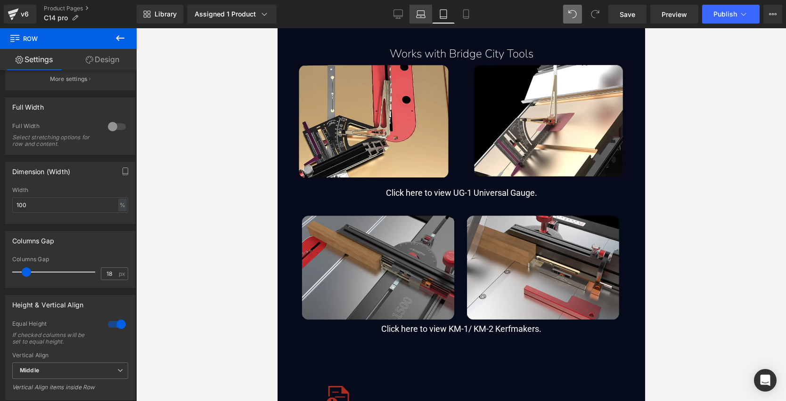
click at [423, 15] on icon at bounding box center [420, 16] width 9 height 3
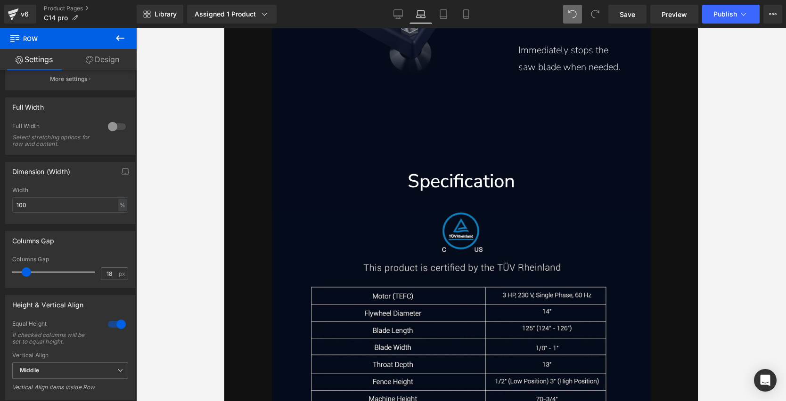
scroll to position [7756, 0]
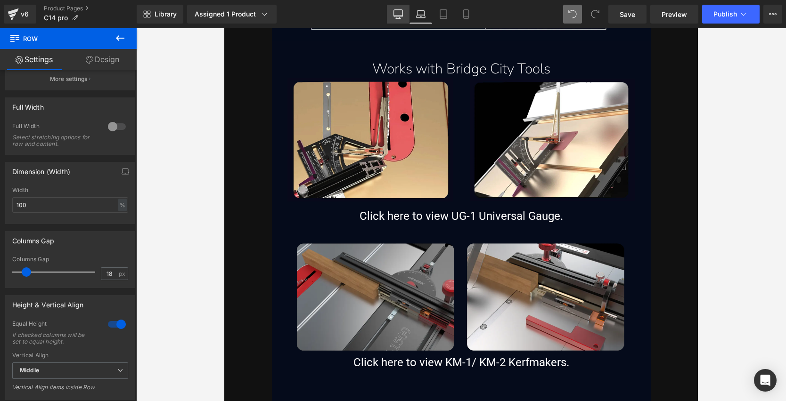
click at [401, 17] on icon at bounding box center [397, 13] width 9 height 9
type input "1200"
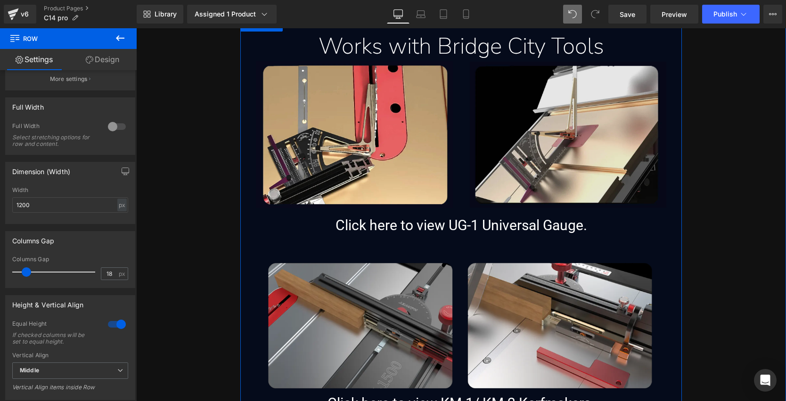
scroll to position [8828, 0]
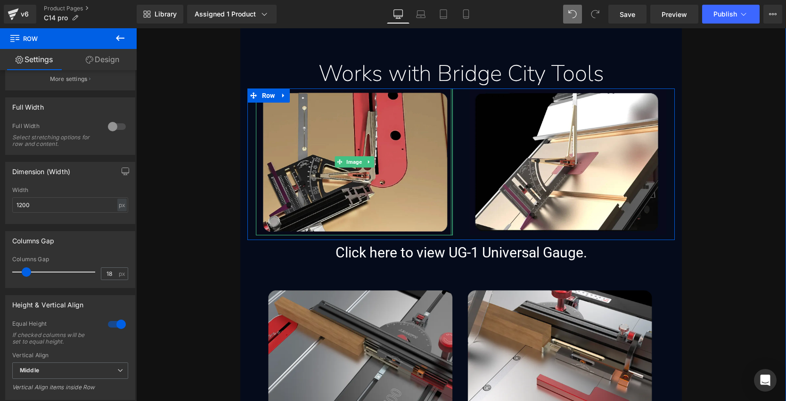
click at [450, 125] on div at bounding box center [451, 162] width 2 height 147
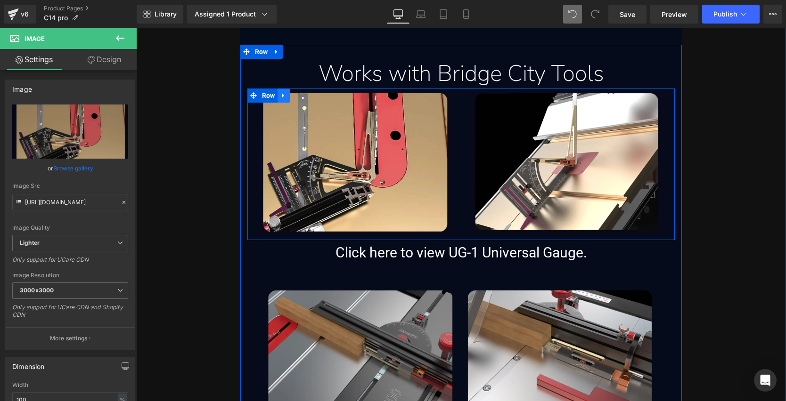
click at [281, 96] on icon at bounding box center [283, 95] width 7 height 7
click at [293, 94] on icon at bounding box center [296, 95] width 7 height 7
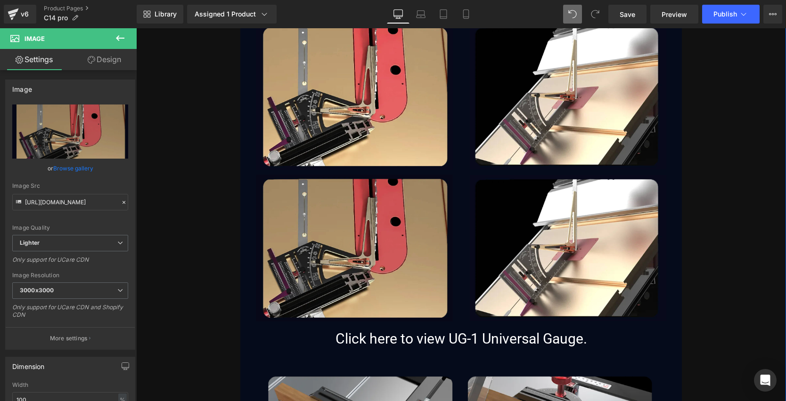
scroll to position [8950, 0]
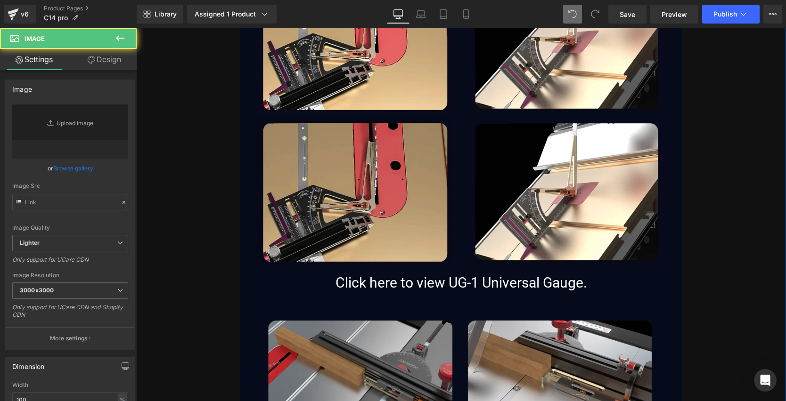
type input "[URL][DOMAIN_NAME]"
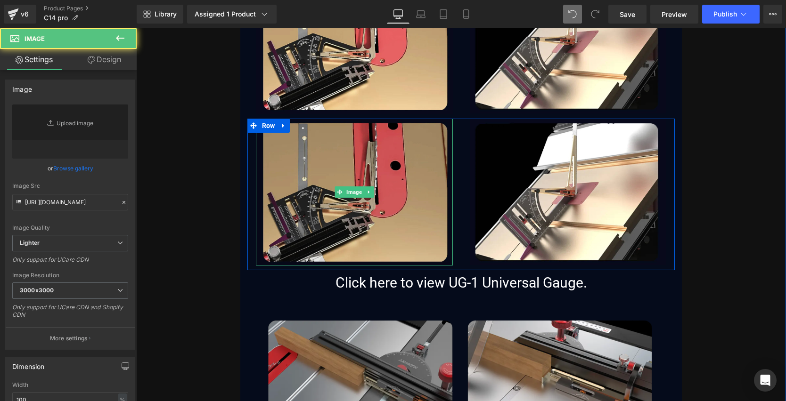
click at [289, 121] on img at bounding box center [354, 192] width 197 height 147
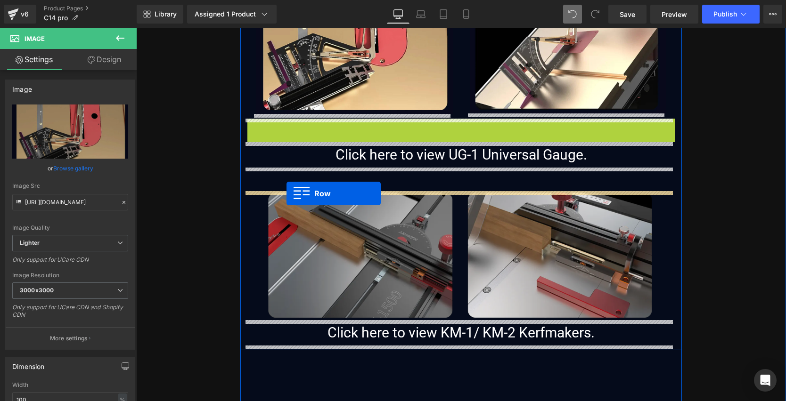
drag, startPoint x: 265, startPoint y: 126, endPoint x: 286, endPoint y: 193, distance: 70.5
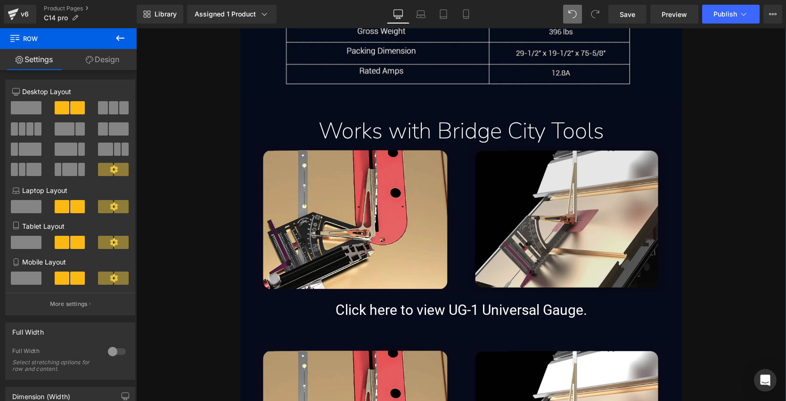
scroll to position [8738, 0]
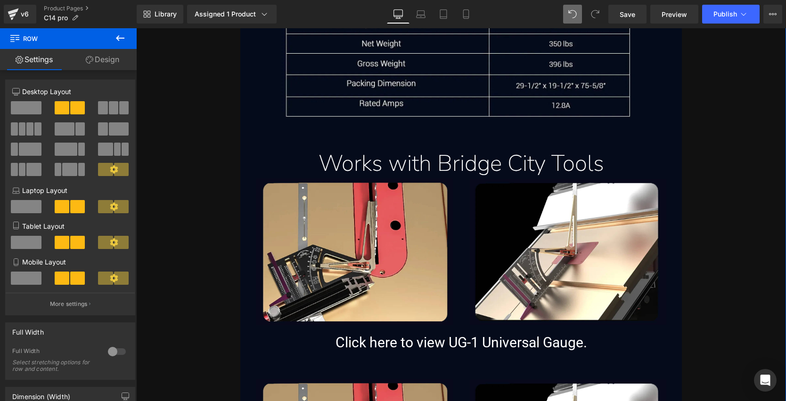
click at [438, 169] on div "Works with Bridge City Tools Text Block" at bounding box center [461, 163] width 428 height 29
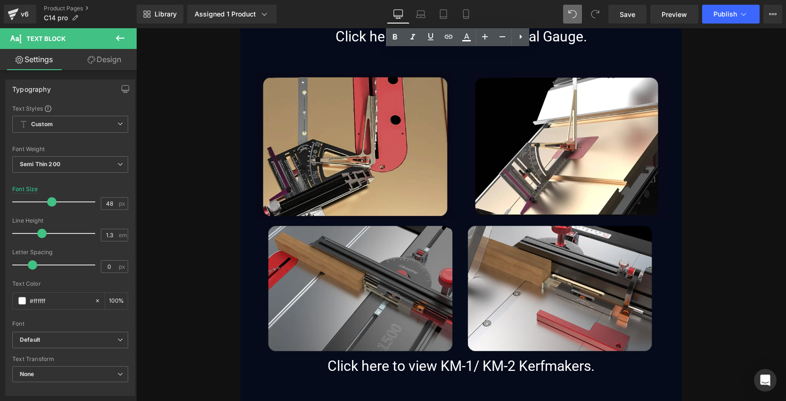
scroll to position [8980, 0]
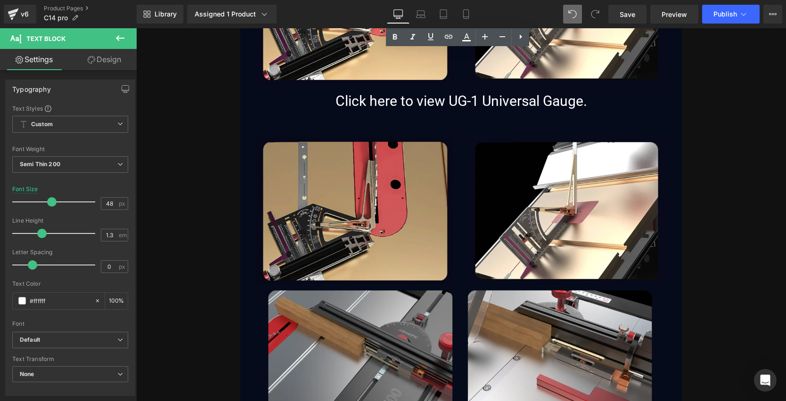
click at [346, 191] on img at bounding box center [354, 211] width 197 height 147
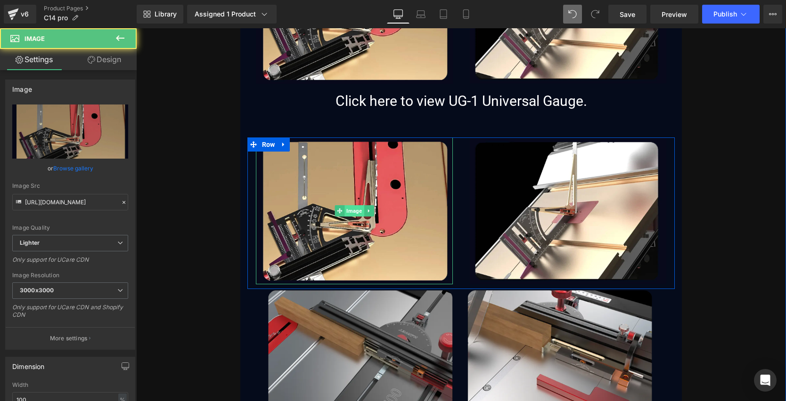
click at [354, 216] on span "Image" at bounding box center [353, 210] width 19 height 11
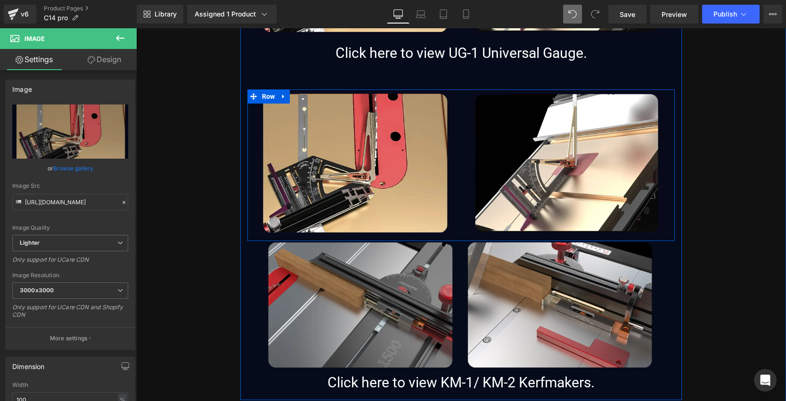
scroll to position [9028, 0]
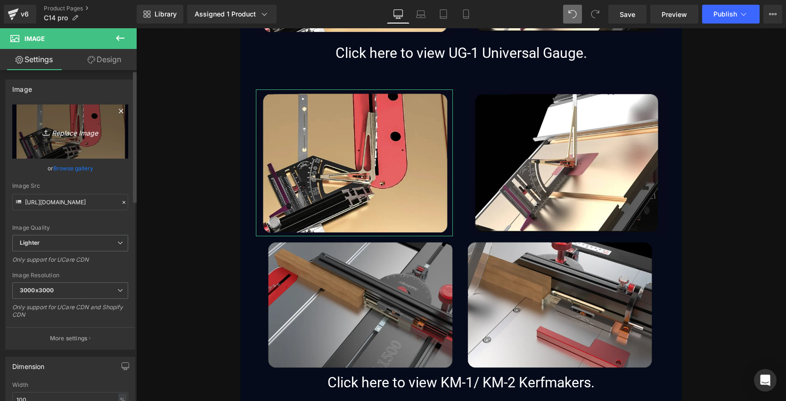
click at [71, 136] on icon "Replace Image" at bounding box center [70, 132] width 75 height 12
type input "C:\fakepath\km-1-kerfmaker-being-used-with-the-14-inch-stainless-bandsaw-3hp-am…"
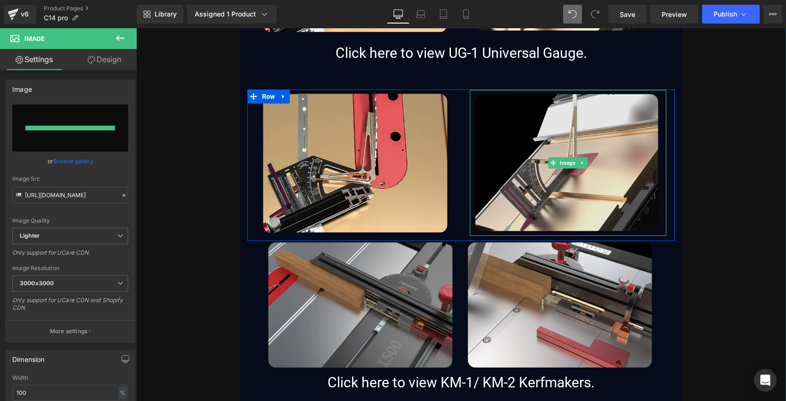
type input "[URL][DOMAIN_NAME]"
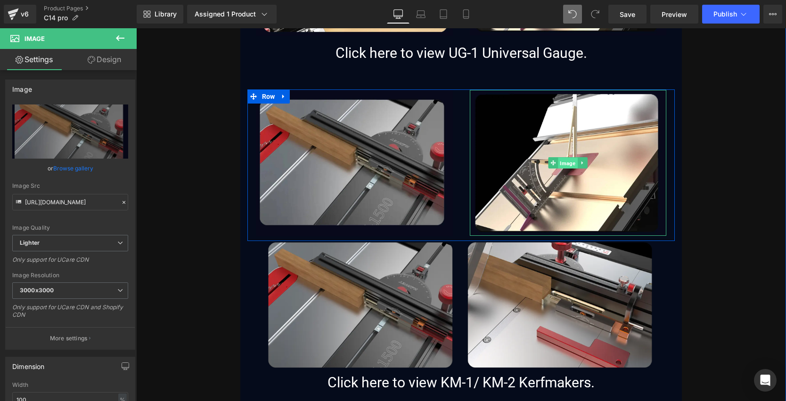
click at [566, 164] on span "Image" at bounding box center [567, 163] width 19 height 11
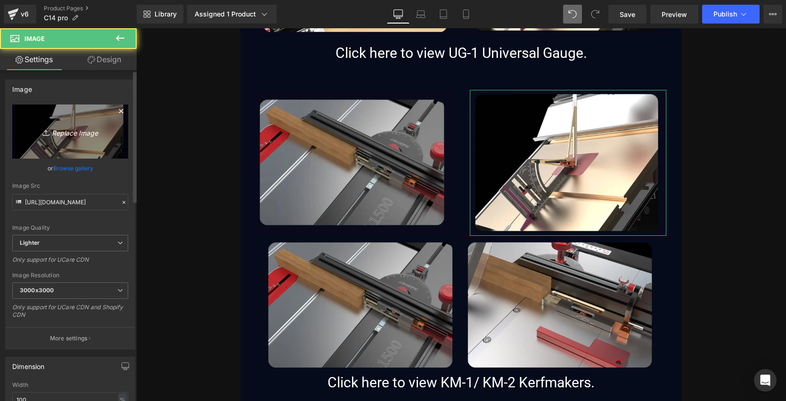
click at [87, 129] on icon "Replace Image" at bounding box center [70, 132] width 75 height 12
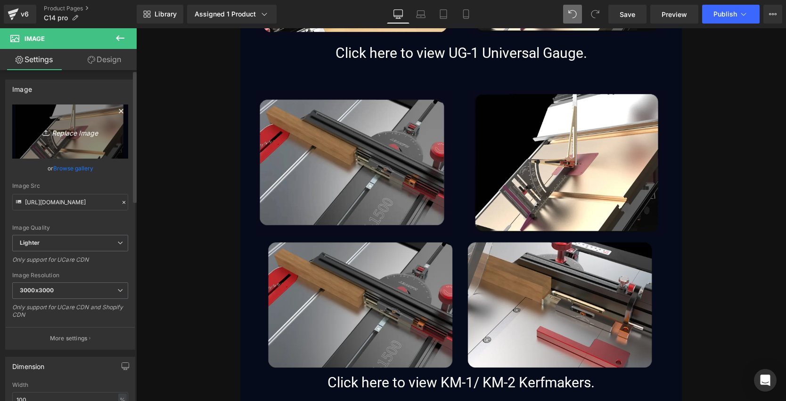
type input "C:\fakepath\km-2-kerfmaker-being-used-with-the-14-inch-stainless-bandsaw-3hp-am…"
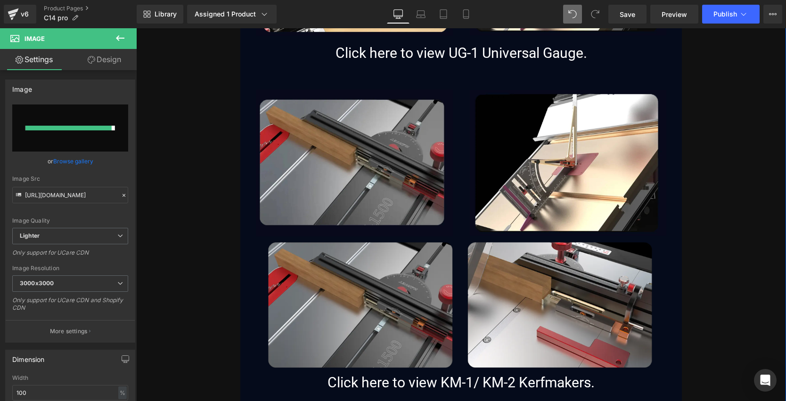
type input "[URL][DOMAIN_NAME]"
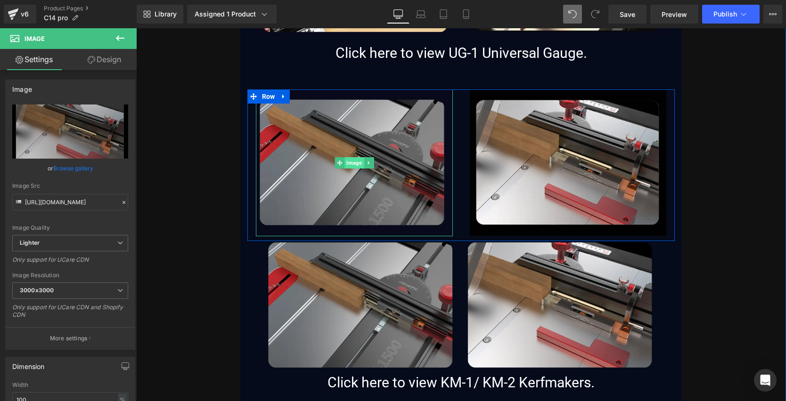
click at [353, 163] on span "Image" at bounding box center [353, 162] width 19 height 11
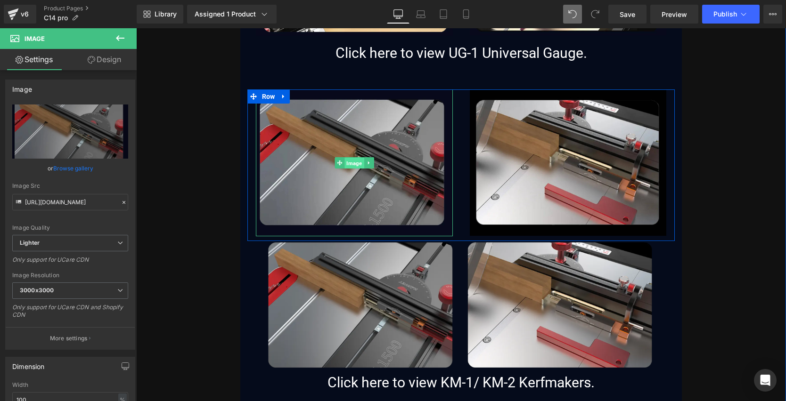
click at [347, 165] on span "Image" at bounding box center [353, 163] width 19 height 11
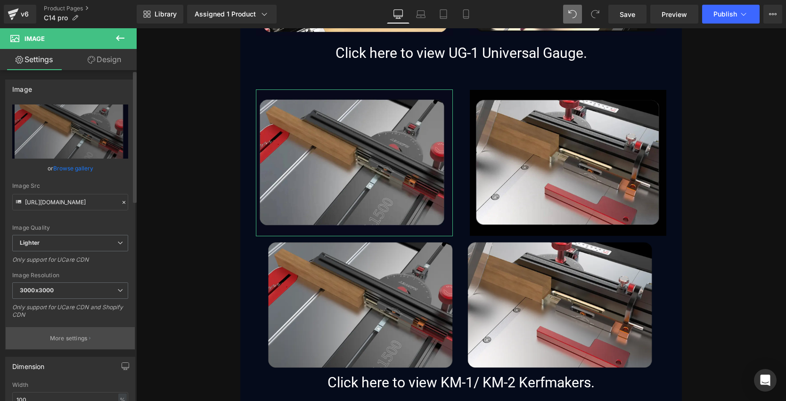
click at [57, 338] on p "More settings" at bounding box center [69, 338] width 38 height 8
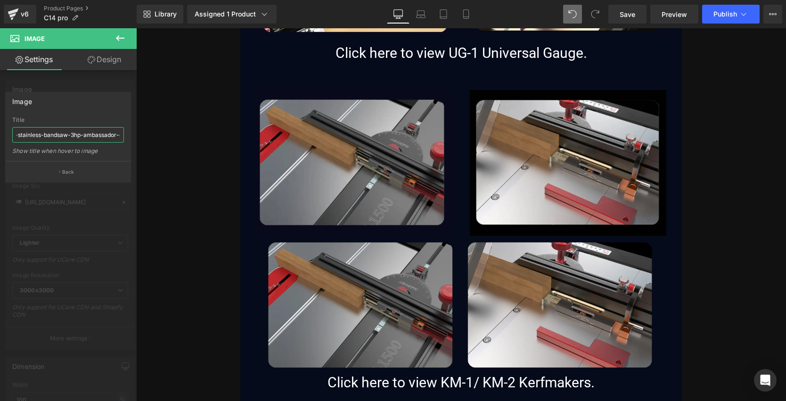
scroll to position [0, 160]
drag, startPoint x: 151, startPoint y: 162, endPoint x: 183, endPoint y: 142, distance: 37.2
paste input "KM-1 Kerfmaker being used with the 14 inch stainless bandsaw 3HP Ambassador C14…"
type input "KM-1 Kerfmaker being used with the 14 inch stainless bandsaw 3HP Ambassador C14…"
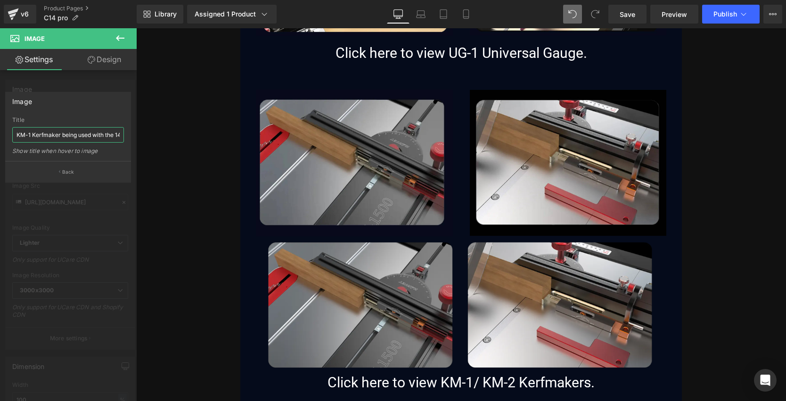
scroll to position [0, 134]
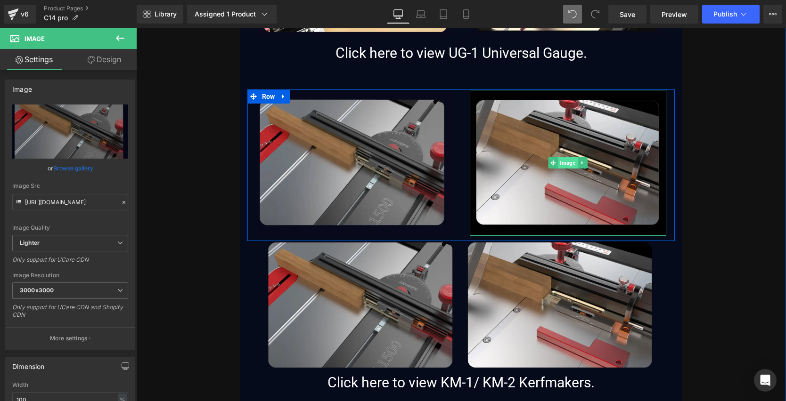
click at [563, 161] on span "Image" at bounding box center [567, 162] width 19 height 11
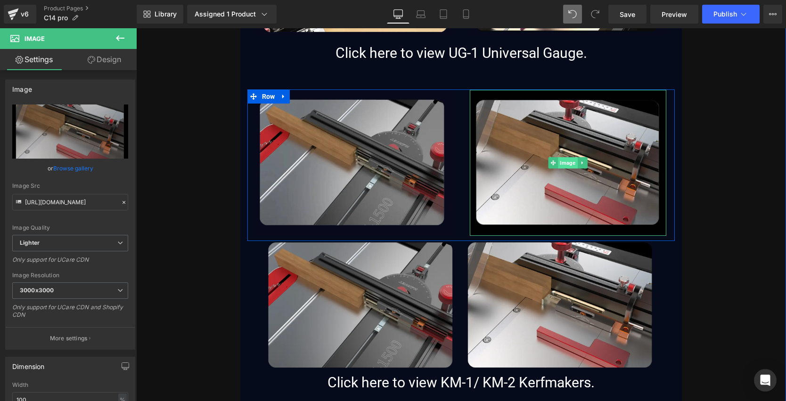
click at [562, 160] on span "Image" at bounding box center [567, 162] width 19 height 11
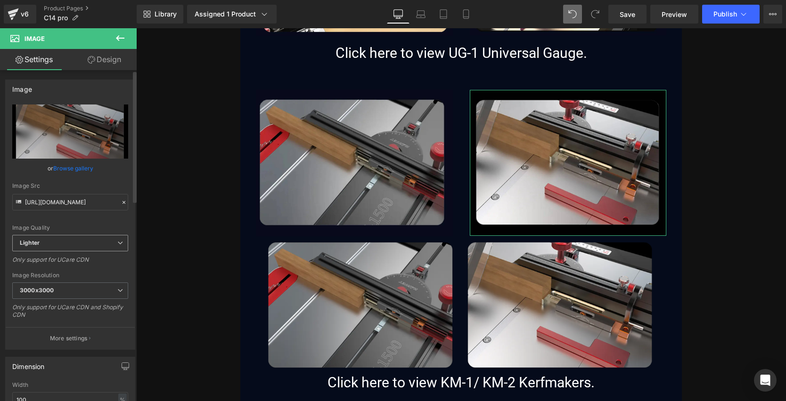
scroll to position [115, 0]
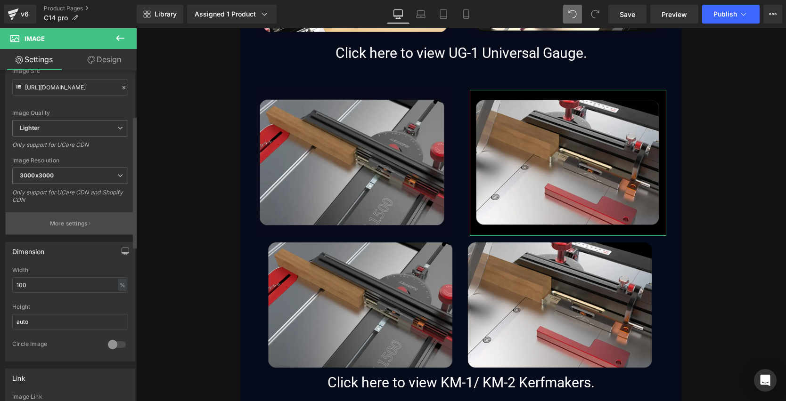
click at [73, 220] on p "More settings" at bounding box center [69, 224] width 38 height 8
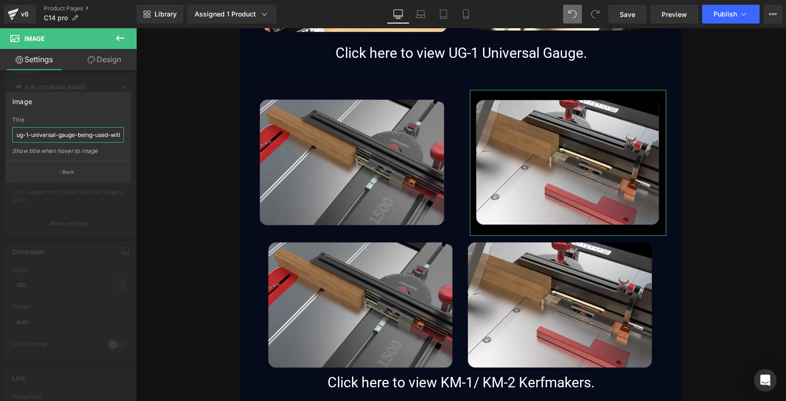
scroll to position [0, 157]
drag, startPoint x: 153, startPoint y: 164, endPoint x: 178, endPoint y: 137, distance: 36.7
paste input "KM-2 Kerfmaker being used with the 14 inch stainless bandsaw 3HP Ambassador C14…"
type input "KM-2 Kerfmaker being used with the 14 inch stainless bandsaw 3HP Ambassador C14…"
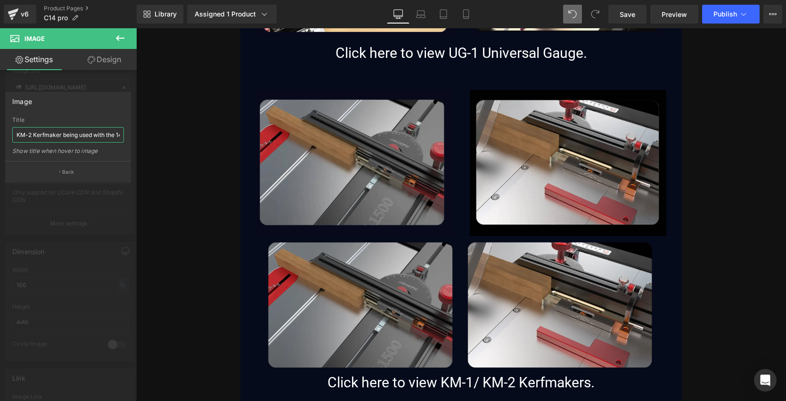
scroll to position [0, 135]
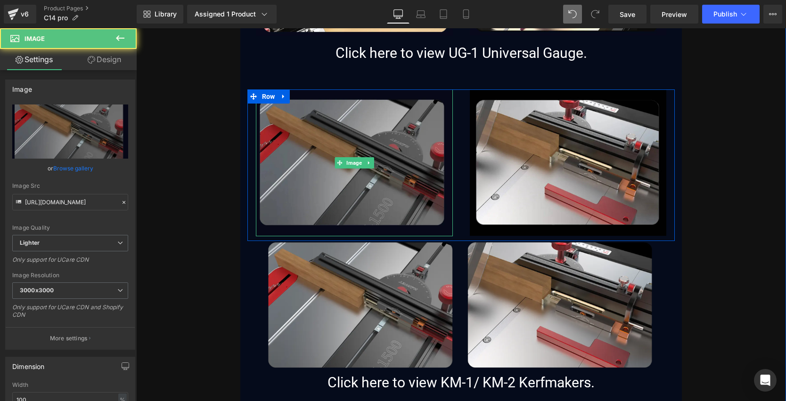
click at [412, 172] on img at bounding box center [354, 162] width 197 height 147
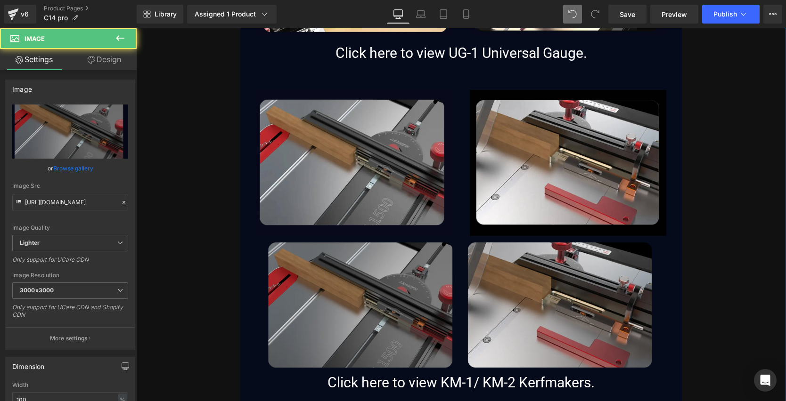
scroll to position [9083, 0]
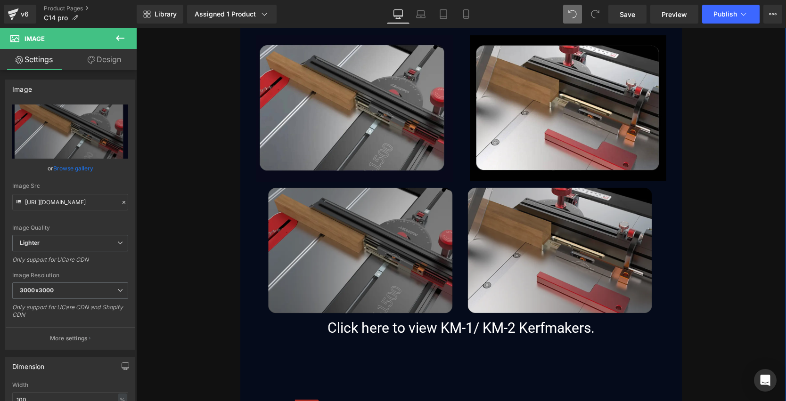
click at [494, 228] on img at bounding box center [461, 251] width 428 height 129
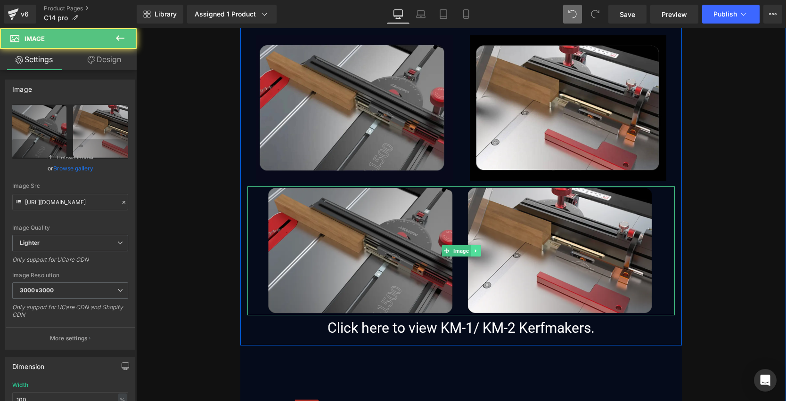
click at [473, 249] on icon at bounding box center [475, 251] width 5 height 6
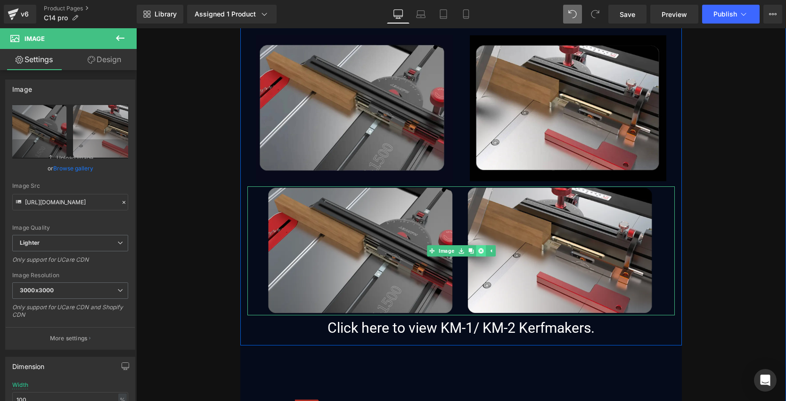
click at [478, 251] on icon at bounding box center [480, 251] width 5 height 6
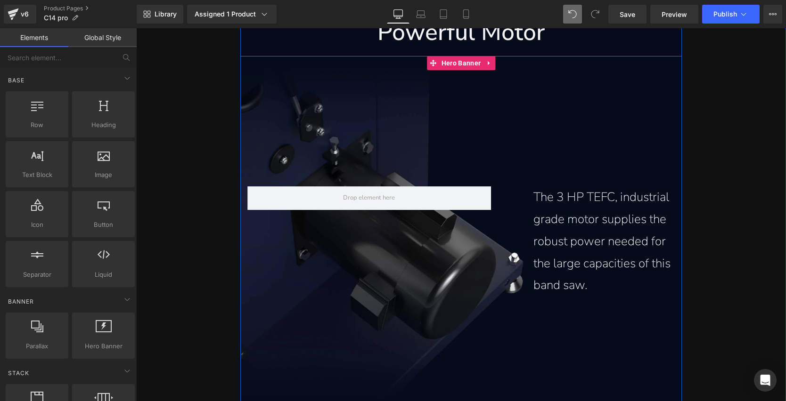
scroll to position [7433, 0]
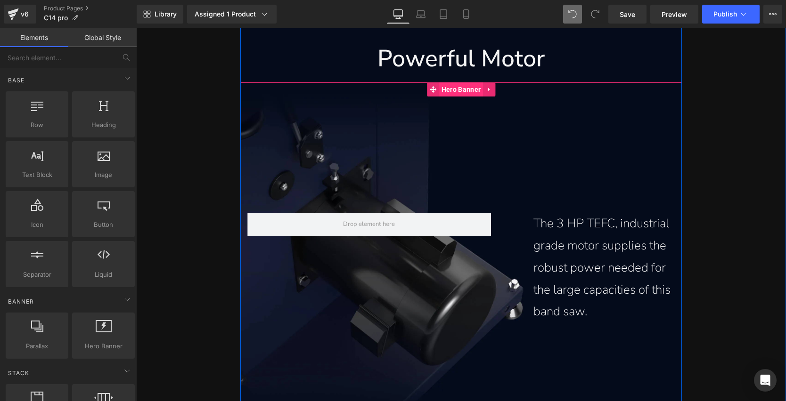
click at [460, 92] on span "Hero Banner" at bounding box center [461, 89] width 44 height 14
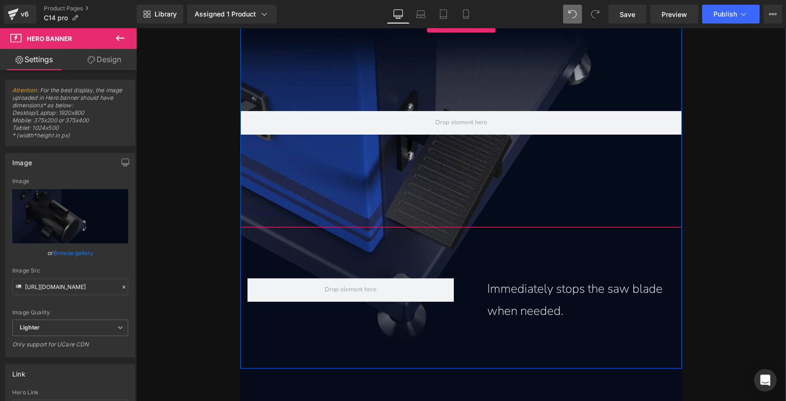
scroll to position [7933, 0]
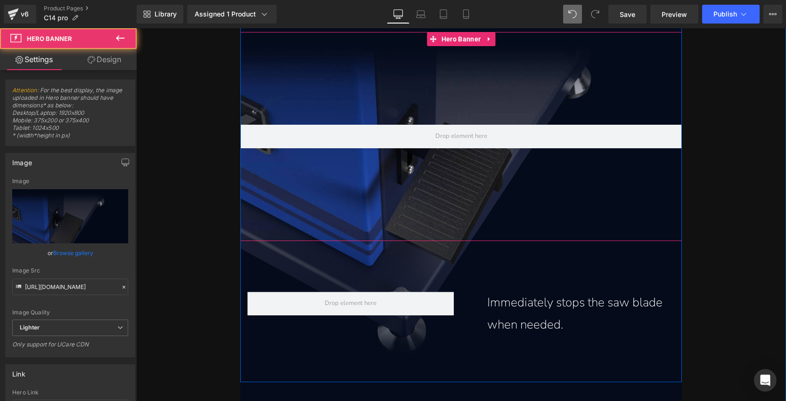
click at [538, 196] on div at bounding box center [461, 136] width 442 height 209
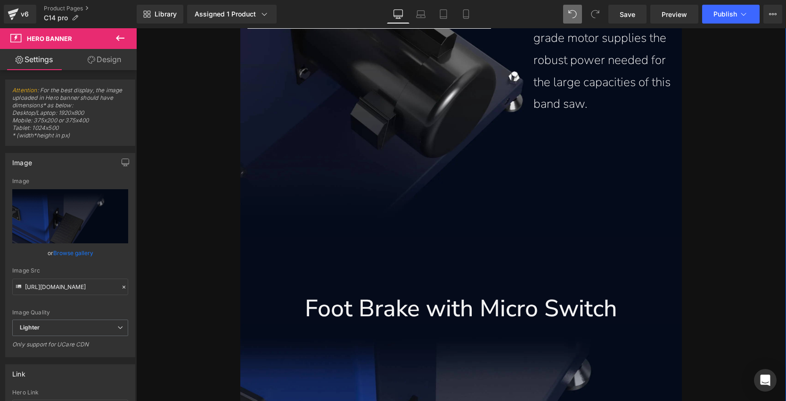
scroll to position [7600, 0]
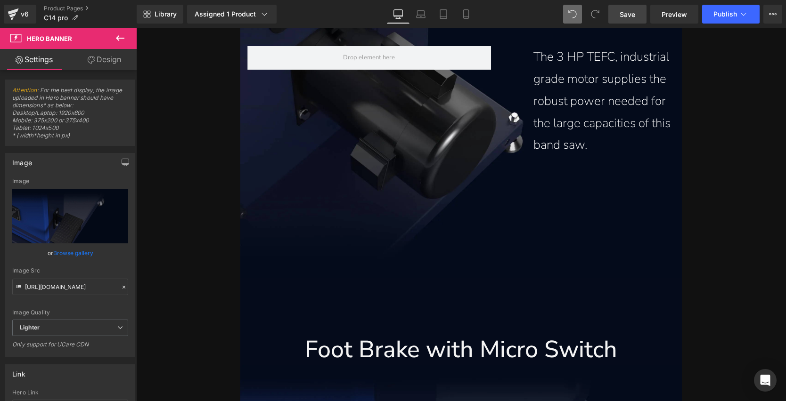
drag, startPoint x: 625, startPoint y: 22, endPoint x: 498, endPoint y: 22, distance: 126.2
click at [625, 22] on link "Save" at bounding box center [627, 14] width 38 height 19
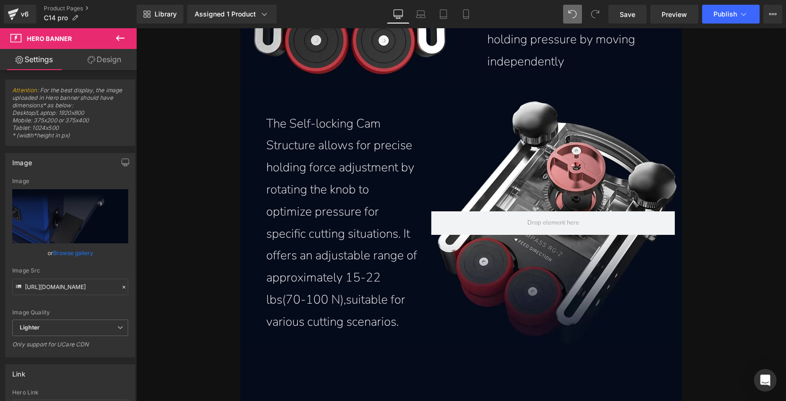
scroll to position [7020, 0]
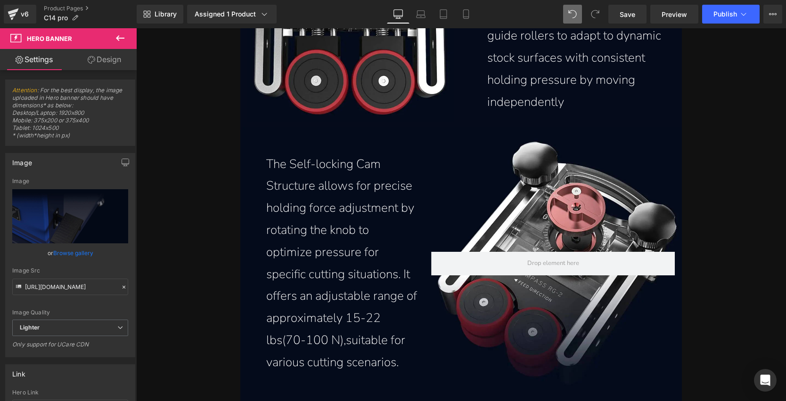
click at [488, 143] on div "The Self-locking Cam Structure allows for precise holding force adjustment by r…" at bounding box center [461, 258] width 442 height 239
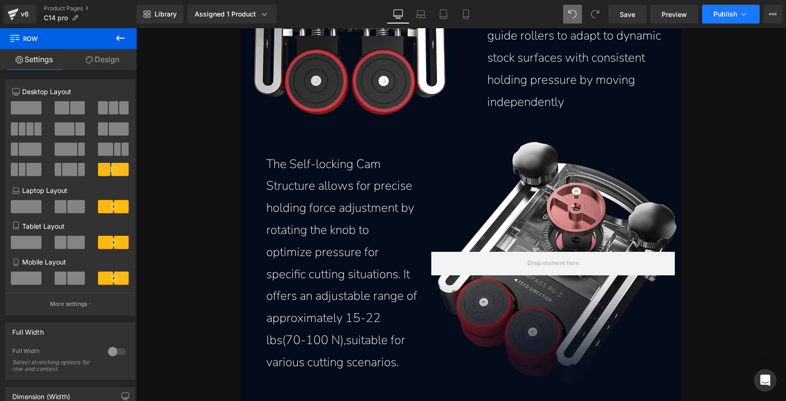
click at [727, 17] on span "Publish" at bounding box center [725, 14] width 24 height 8
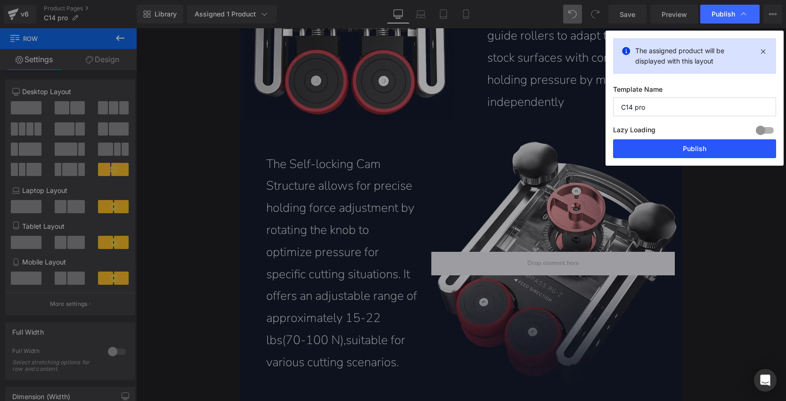
click at [685, 148] on button "Publish" at bounding box center [694, 148] width 163 height 19
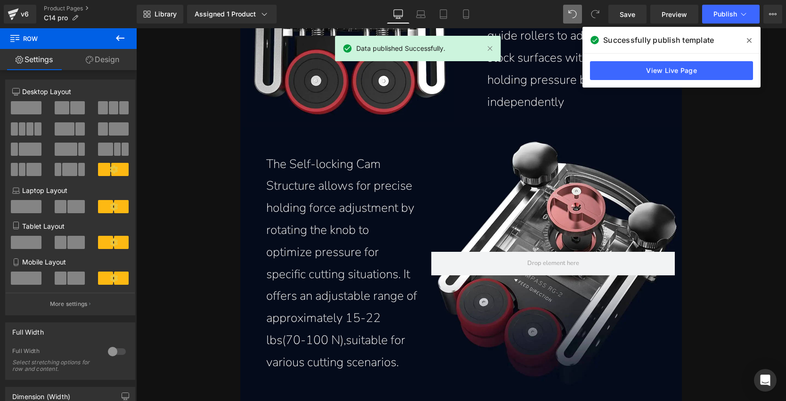
click at [748, 39] on icon at bounding box center [749, 40] width 5 height 5
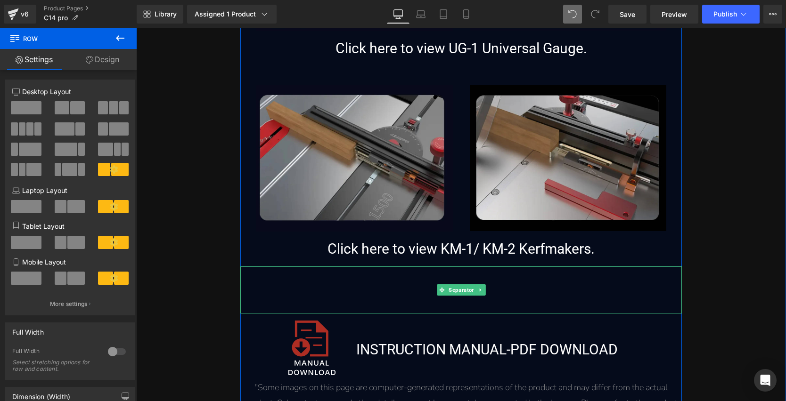
scroll to position [9041, 0]
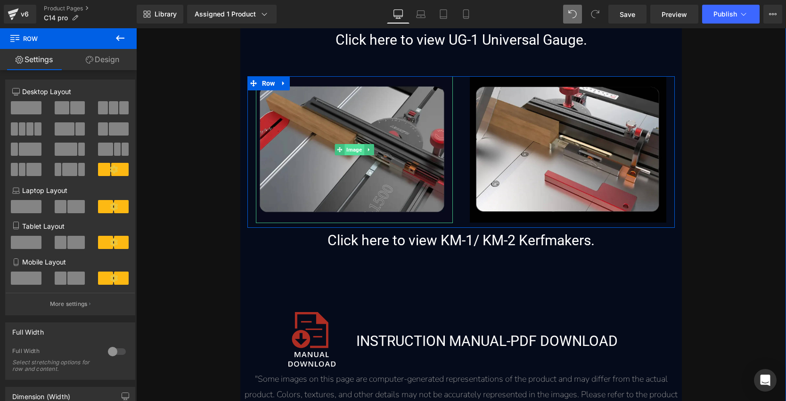
click at [355, 153] on span "Image" at bounding box center [353, 149] width 19 height 11
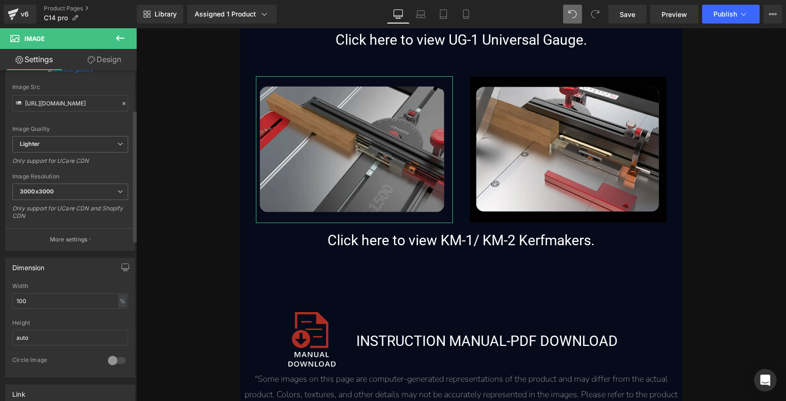
scroll to position [99, 0]
click at [47, 236] on button "More settings" at bounding box center [70, 239] width 129 height 22
